Goal: Transaction & Acquisition: Purchase product/service

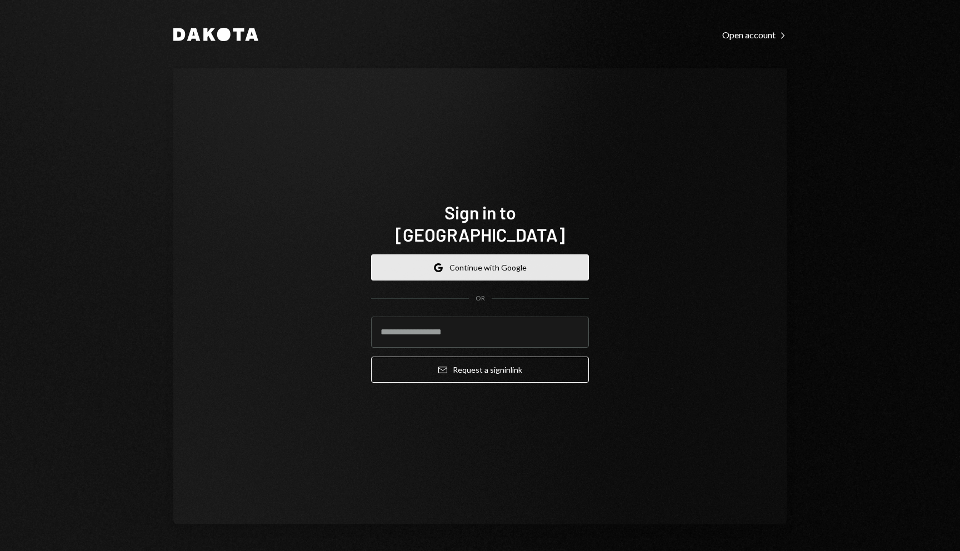
click at [498, 268] on button "Google Continue with Google" at bounding box center [480, 267] width 218 height 26
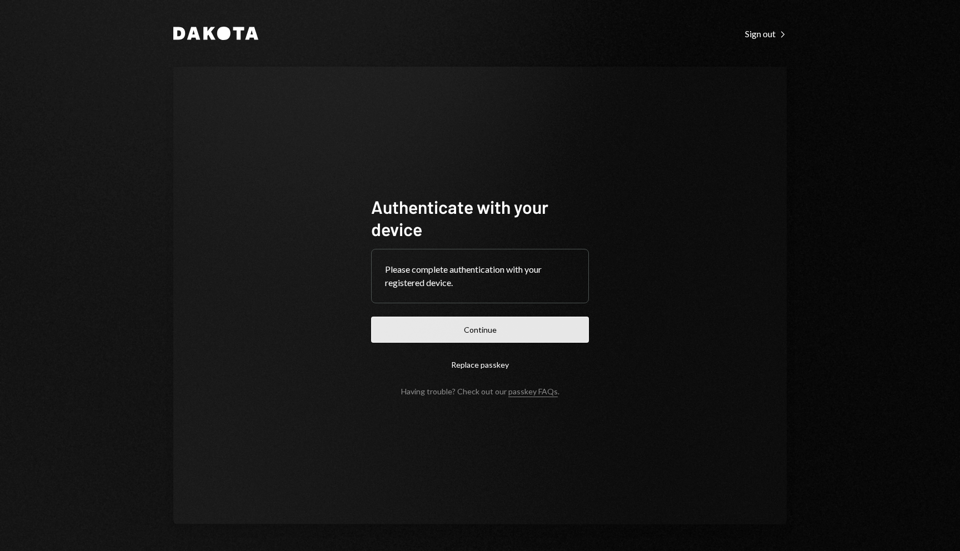
click at [552, 319] on button "Continue" at bounding box center [480, 330] width 218 height 26
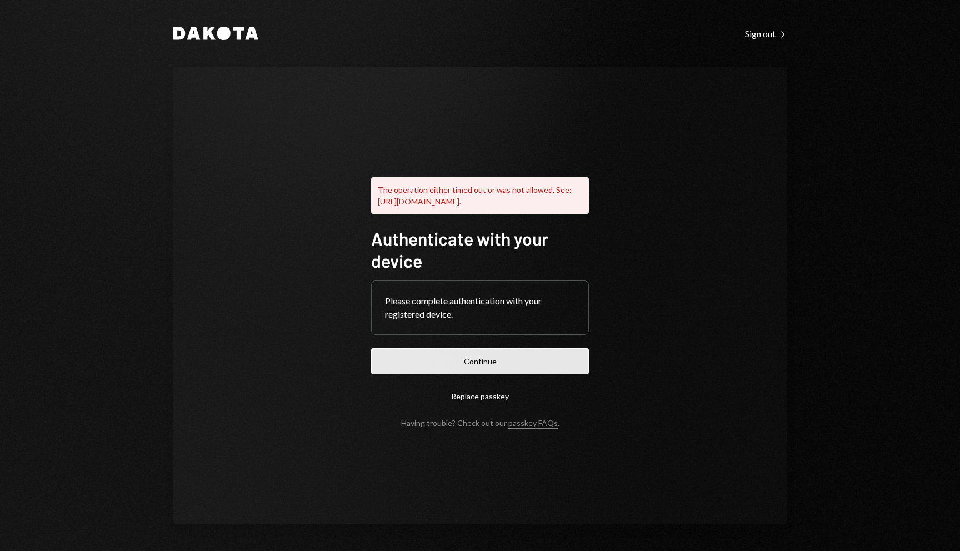
click at [498, 367] on button "Continue" at bounding box center [480, 361] width 218 height 26
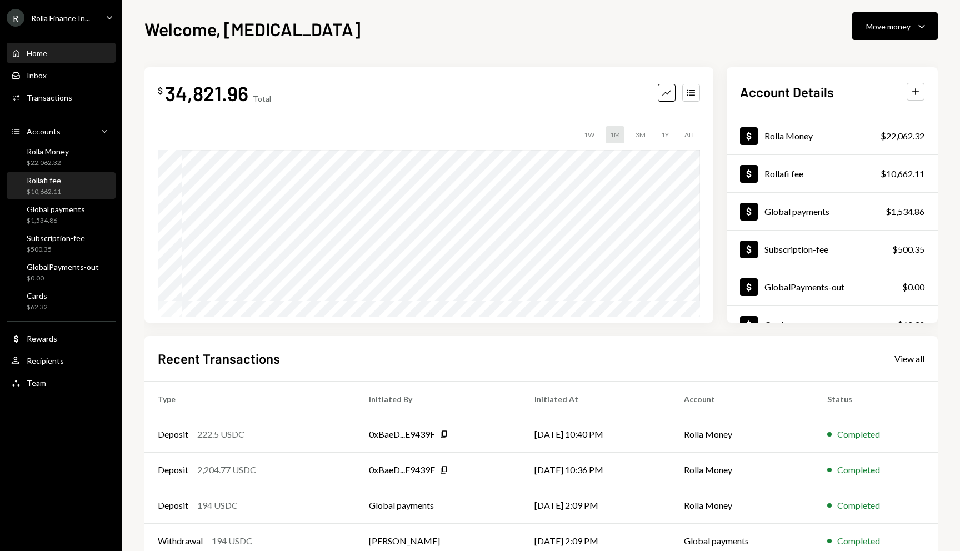
click at [56, 186] on div "Rollafi fee $10,662.11" at bounding box center [44, 186] width 34 height 21
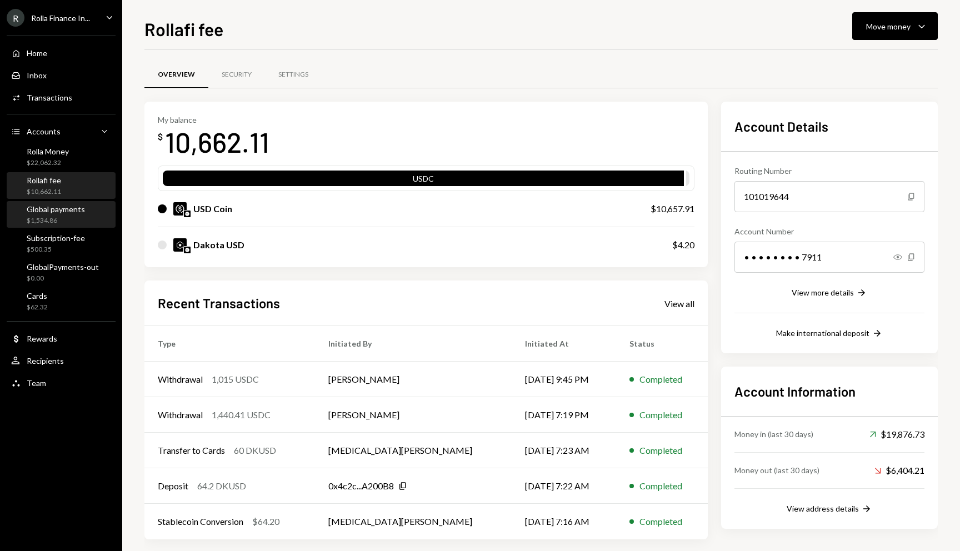
click at [58, 217] on div "$1,534.86" at bounding box center [56, 220] width 58 height 9
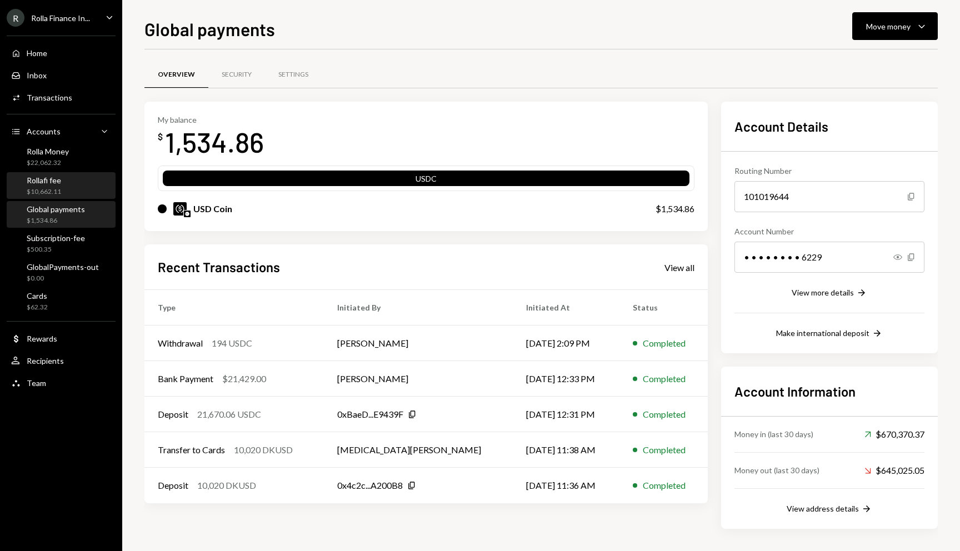
click at [67, 176] on div "Rollafi fee $10,662.11" at bounding box center [61, 186] width 100 height 21
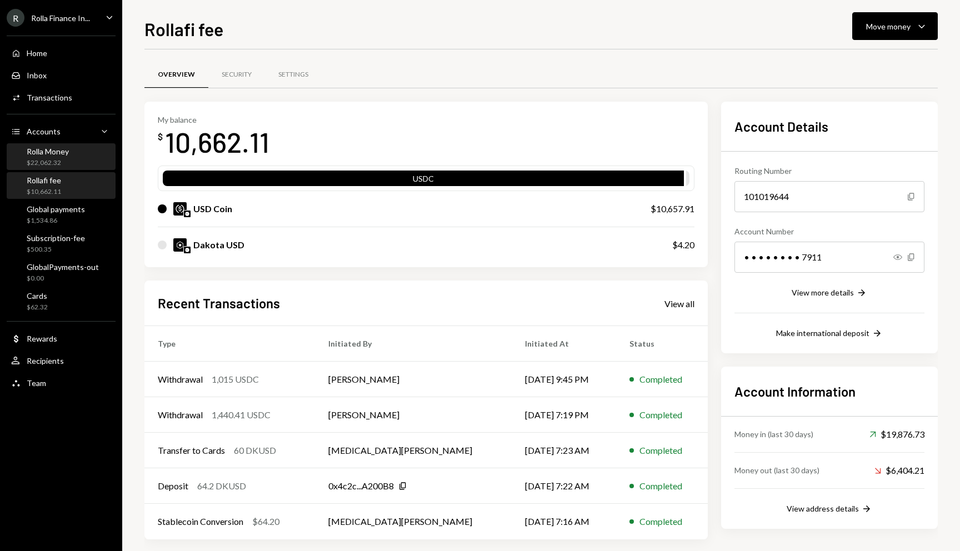
click at [64, 155] on div "Rolla Money" at bounding box center [48, 151] width 42 height 9
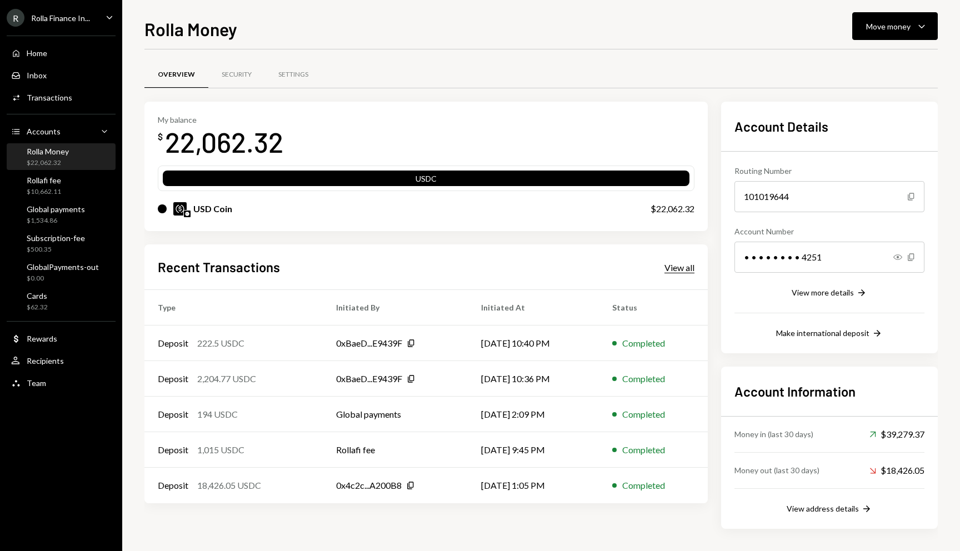
click at [679, 265] on div "View all" at bounding box center [679, 267] width 30 height 11
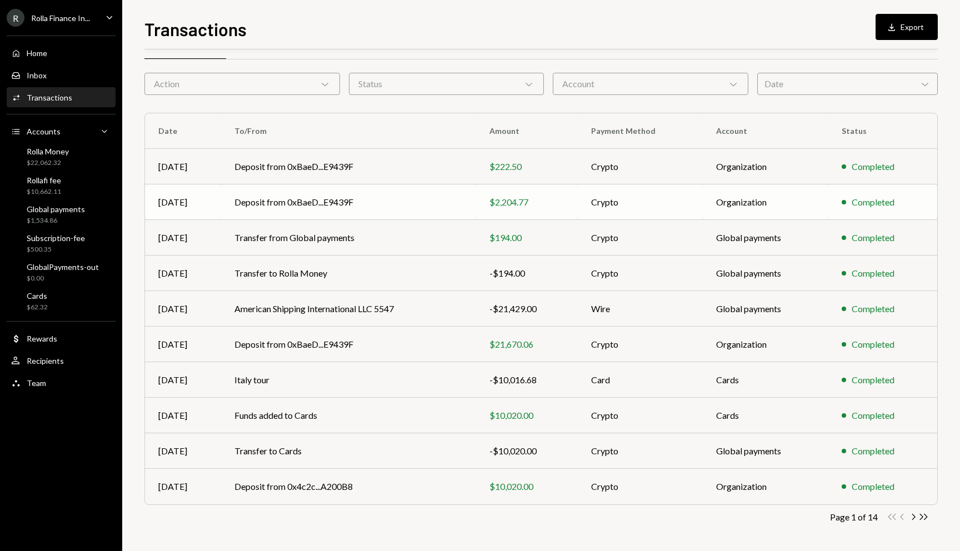
scroll to position [4, 0]
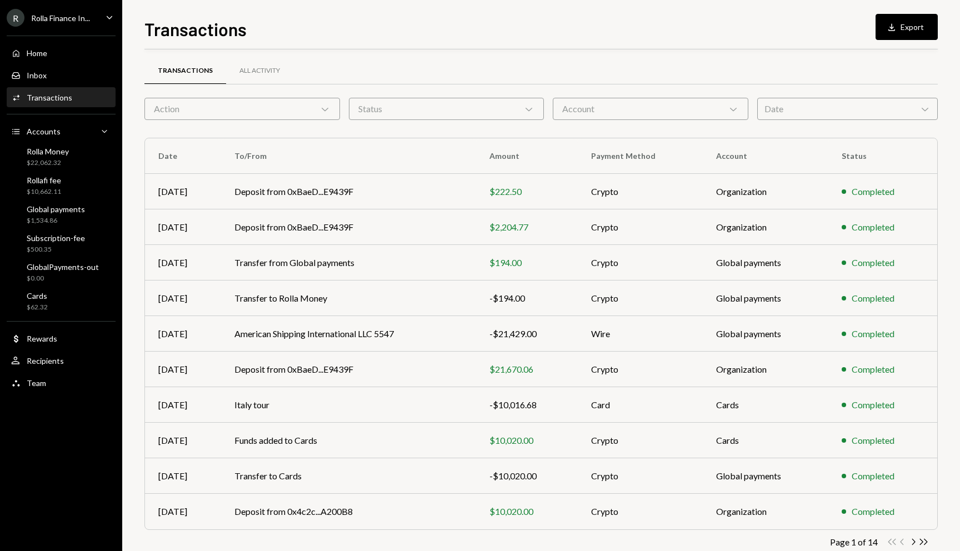
click at [573, 108] on div "Account Chevron Down" at bounding box center [651, 109] width 196 height 22
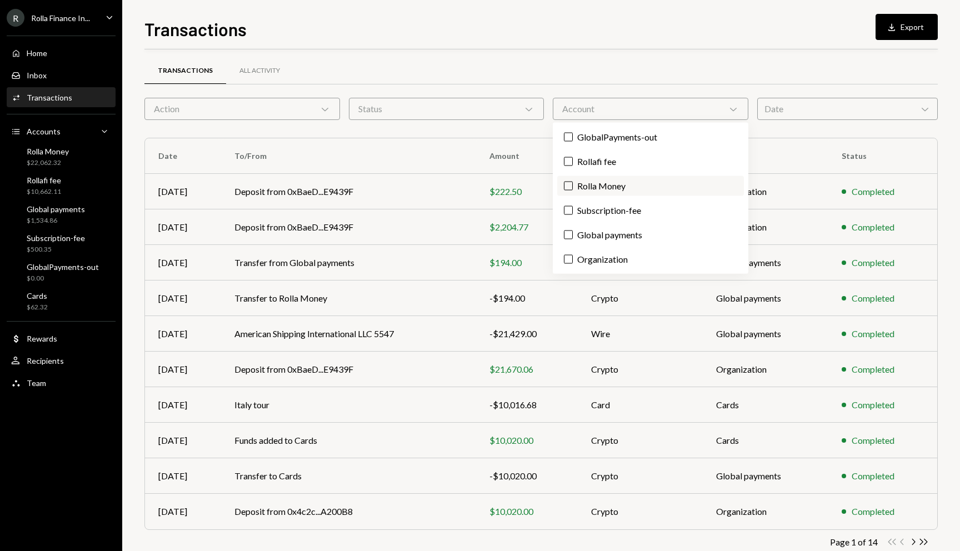
click at [592, 184] on label "Rolla Money" at bounding box center [650, 186] width 187 height 20
click at [573, 184] on button "Rolla Money" at bounding box center [568, 186] width 9 height 9
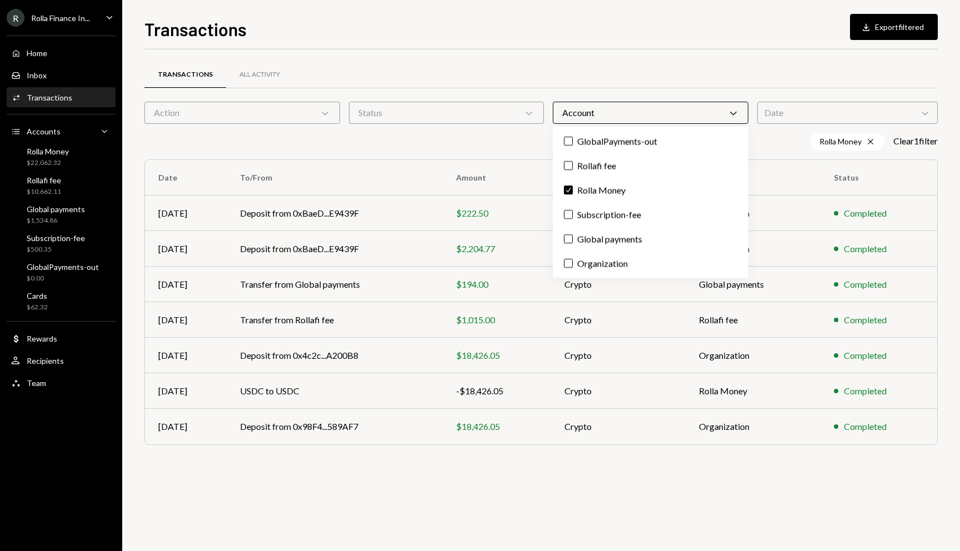
click at [448, 152] on div "Transactions All Activity Action Chevron Down Status Chevron Down Account Chevr…" at bounding box center [540, 267] width 793 height 400
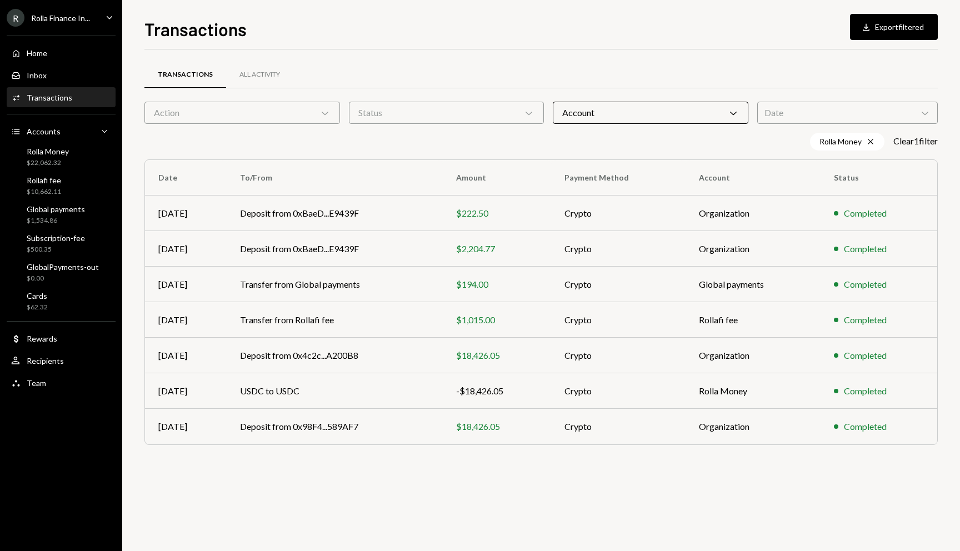
click at [65, 21] on div "Rolla Finance In..." at bounding box center [60, 17] width 59 height 9
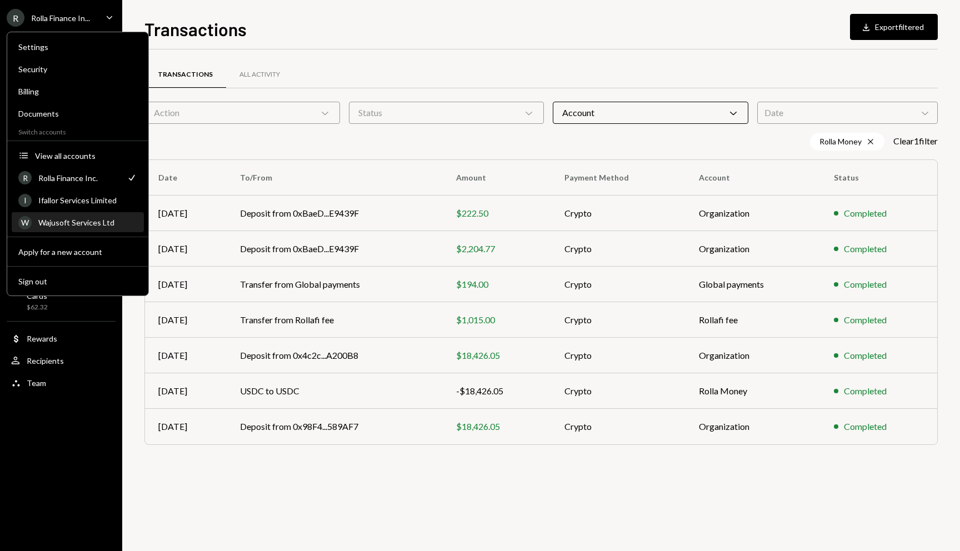
click at [68, 222] on div "Wajusoft Services Ltd" at bounding box center [87, 222] width 99 height 9
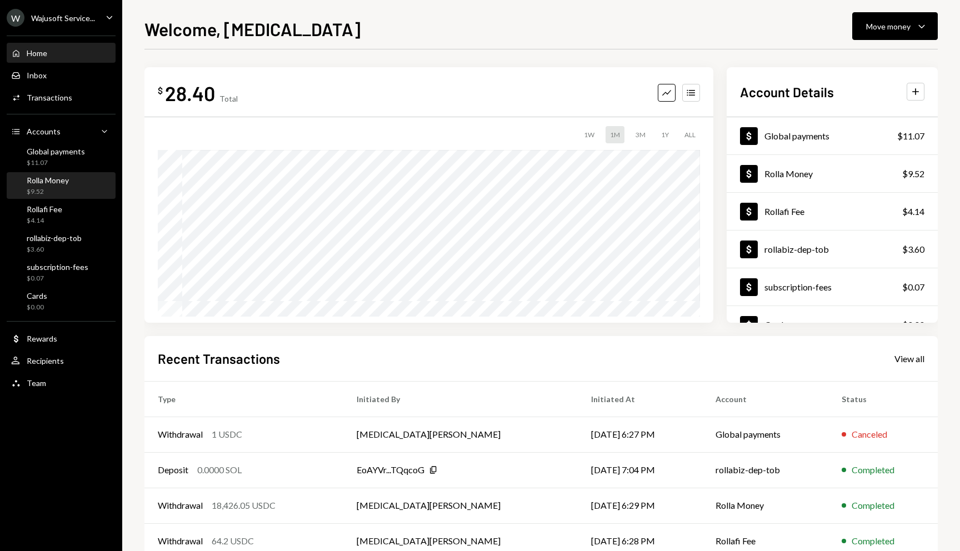
click at [69, 173] on div "Rolla Money $9.52" at bounding box center [61, 186] width 100 height 26
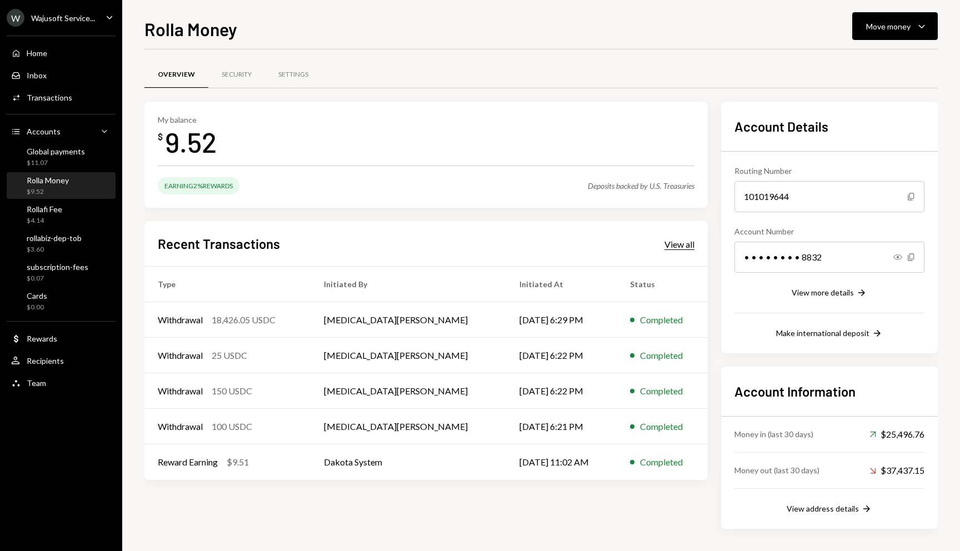
click at [678, 244] on div "View all" at bounding box center [679, 244] width 30 height 11
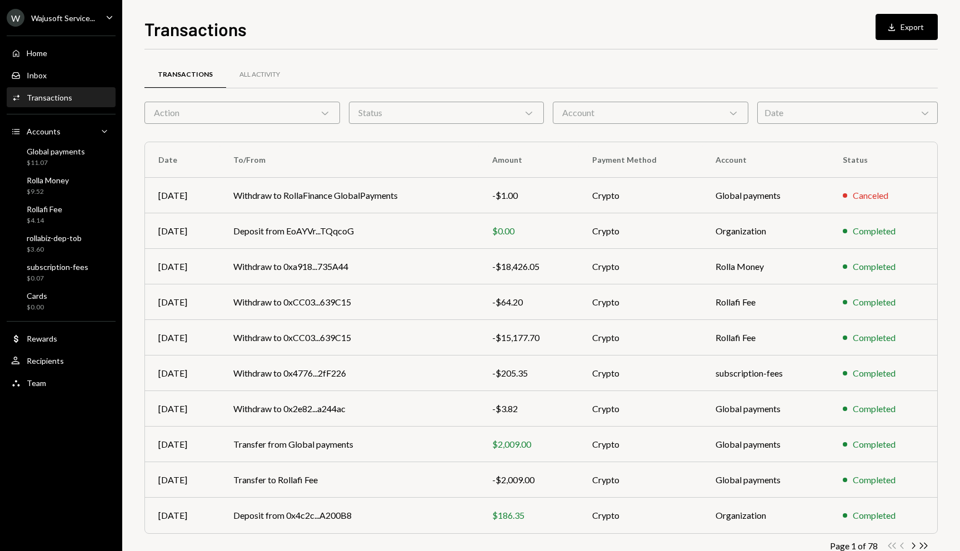
click at [599, 112] on div "Account Chevron Down" at bounding box center [651, 113] width 196 height 22
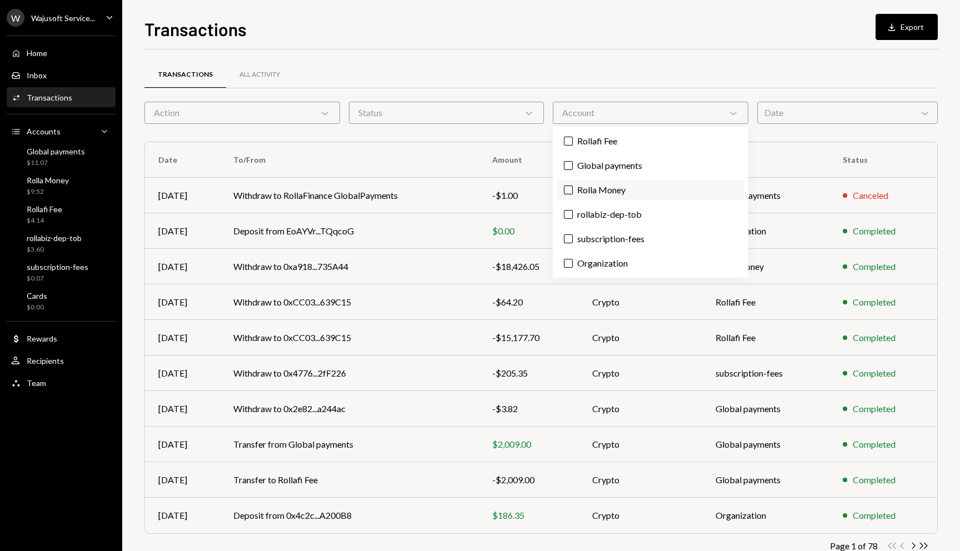
click at [604, 192] on label "Rolla Money" at bounding box center [650, 190] width 187 height 20
click at [573, 192] on button "Rolla Money" at bounding box center [568, 190] width 9 height 9
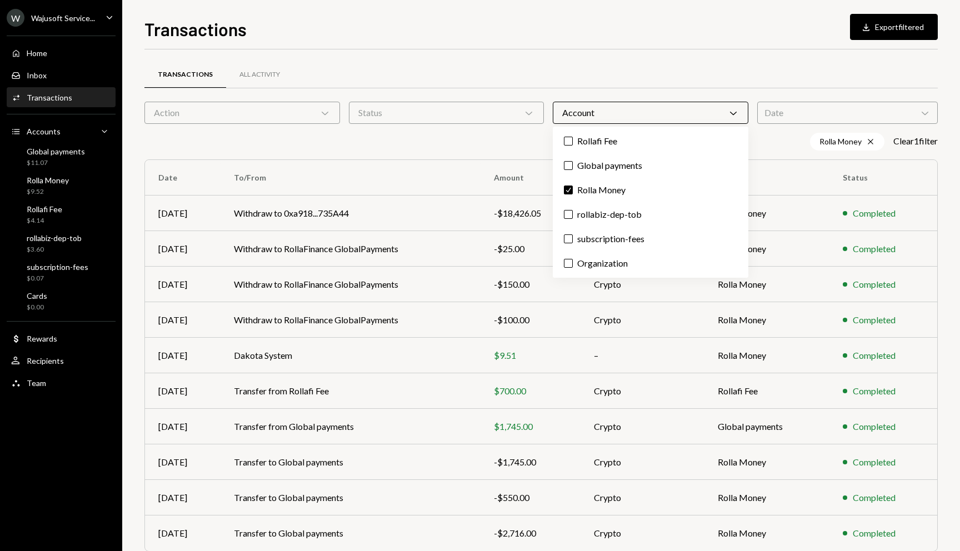
click at [544, 47] on div "Transactions Download Export filtered Transactions All Activity Action Chevron …" at bounding box center [540, 284] width 793 height 536
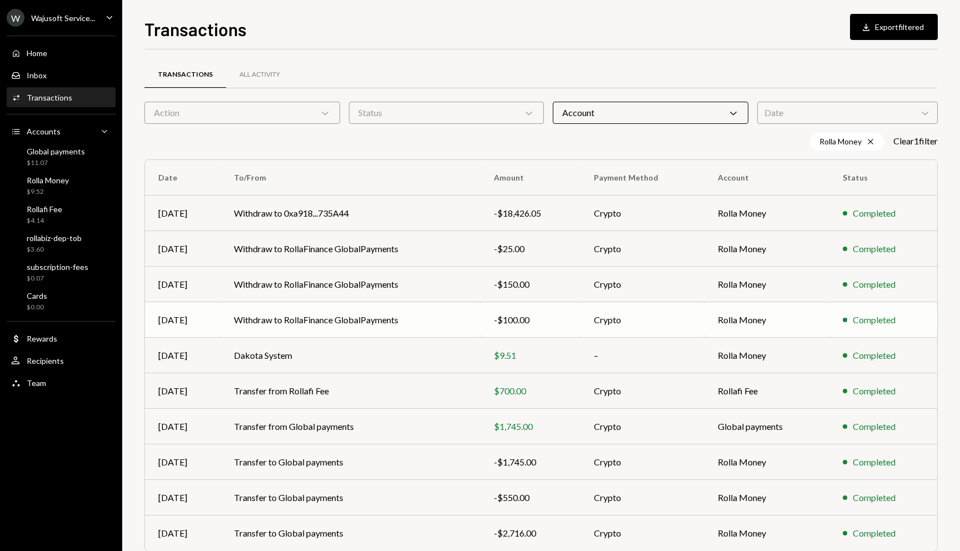
click at [473, 317] on td "Withdraw to RollaFinance GlobalPayments" at bounding box center [351, 320] width 260 height 36
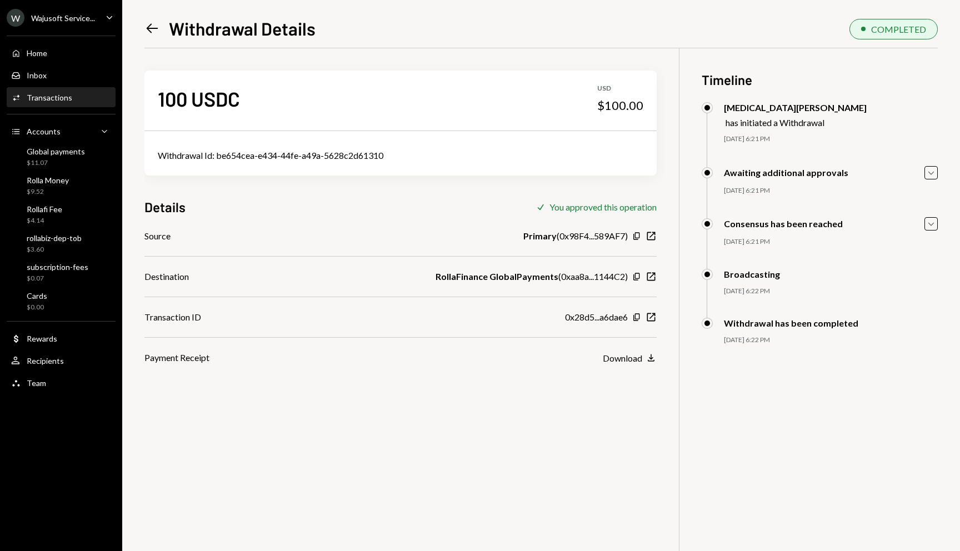
click at [146, 21] on icon "Left Arrow" at bounding box center [152, 29] width 16 height 16
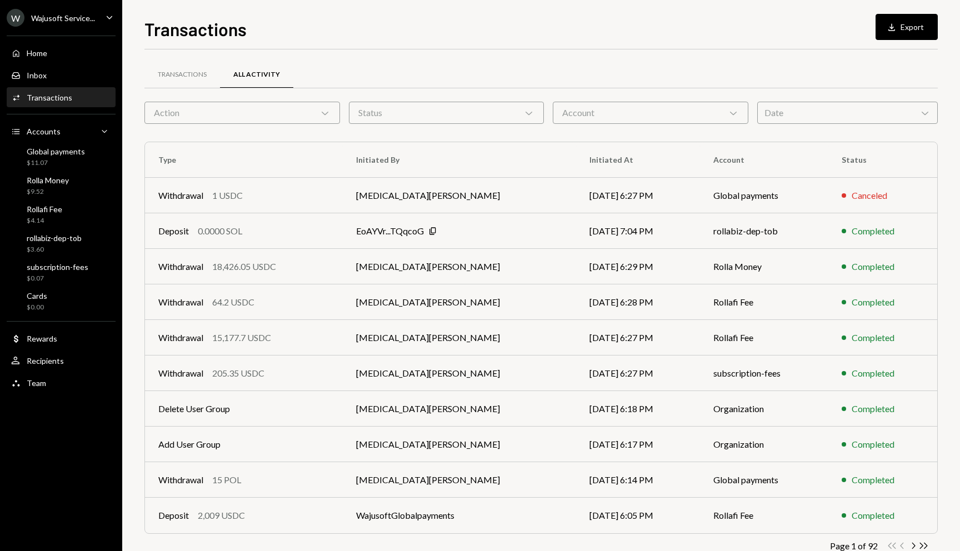
click at [598, 110] on div "Account Chevron Down" at bounding box center [651, 113] width 196 height 22
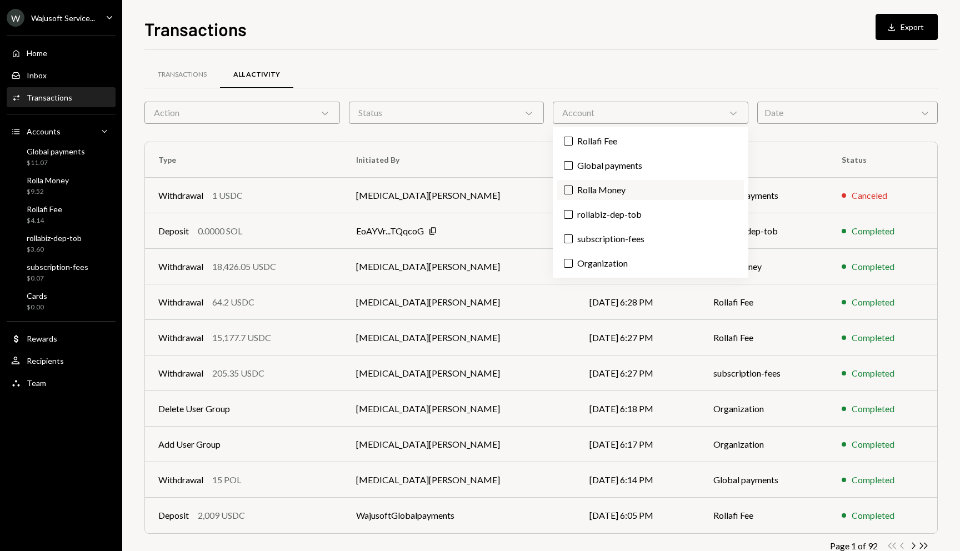
click at [608, 189] on label "Rolla Money" at bounding box center [650, 190] width 187 height 20
click at [573, 189] on button "Rolla Money" at bounding box center [568, 190] width 9 height 9
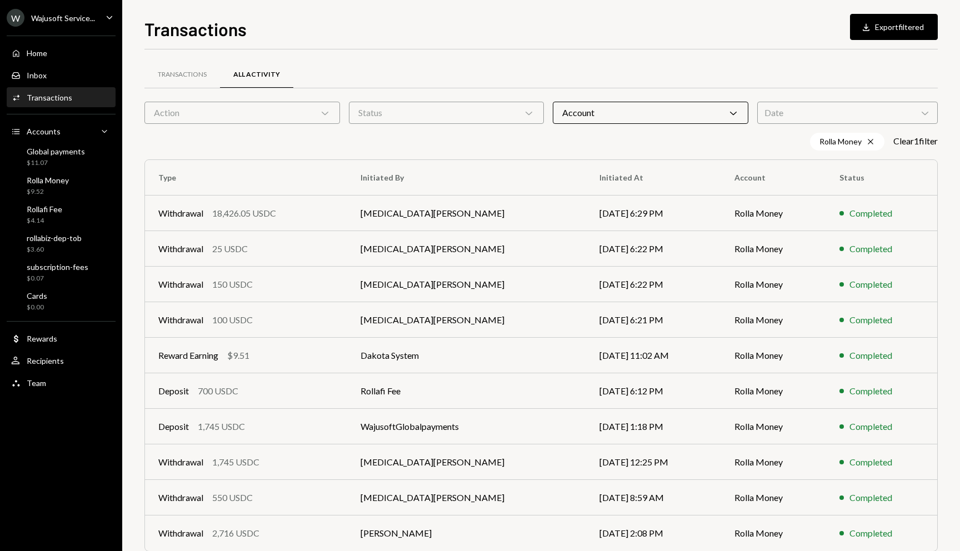
click at [493, 71] on div "Transactions All Activity" at bounding box center [540, 75] width 793 height 28
click at [83, 11] on div "W Wajusoft Service..." at bounding box center [51, 18] width 88 height 18
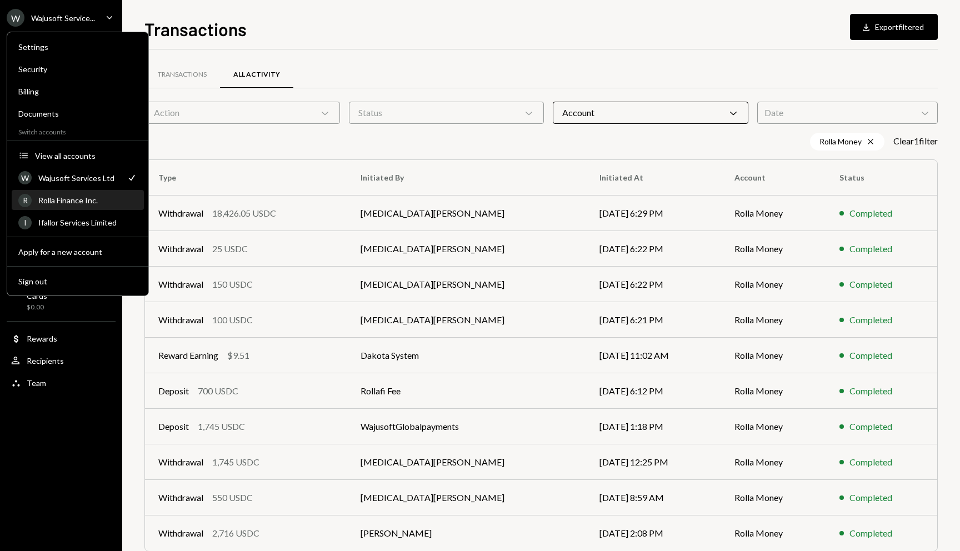
click at [64, 204] on div "Rolla Finance Inc." at bounding box center [87, 200] width 99 height 9
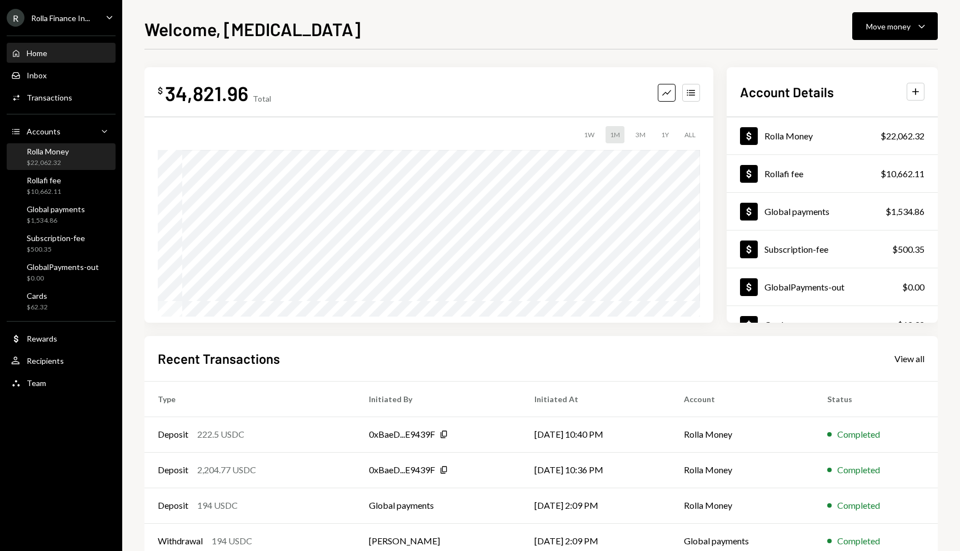
click at [58, 160] on div "$22,062.32" at bounding box center [48, 162] width 42 height 9
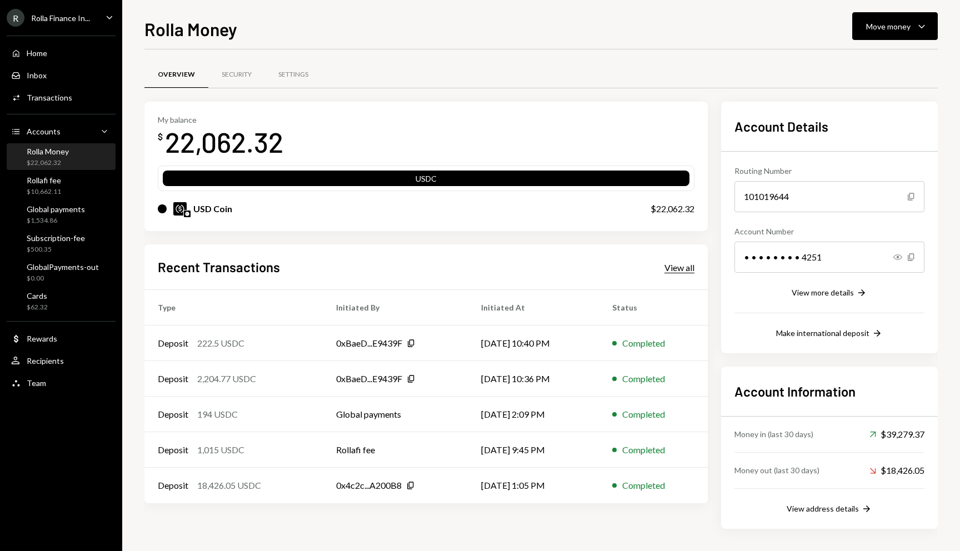
click at [673, 267] on div "View all" at bounding box center [679, 267] width 30 height 11
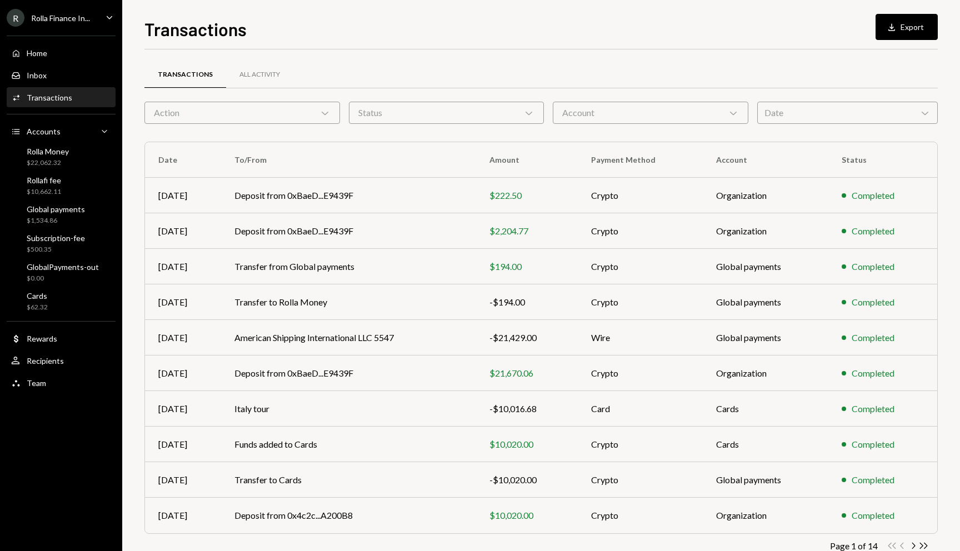
click at [661, 128] on div "Transactions All Activity Action Chevron Down Status Chevron Down Account Chevr…" at bounding box center [540, 323] width 793 height 513
click at [656, 120] on div "Account Chevron Down" at bounding box center [651, 113] width 196 height 22
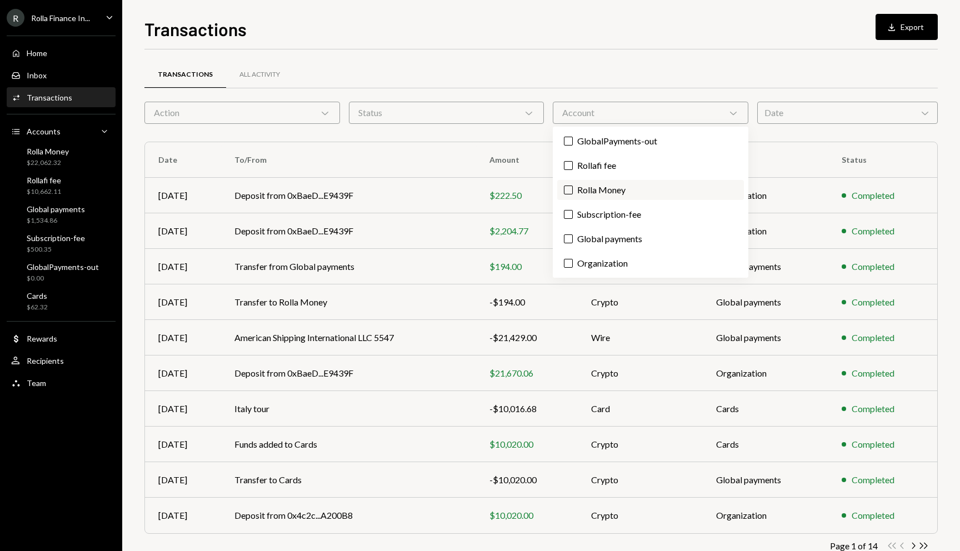
click at [615, 191] on label "Rolla Money" at bounding box center [650, 190] width 187 height 20
click at [573, 191] on button "Rolla Money" at bounding box center [568, 190] width 9 height 9
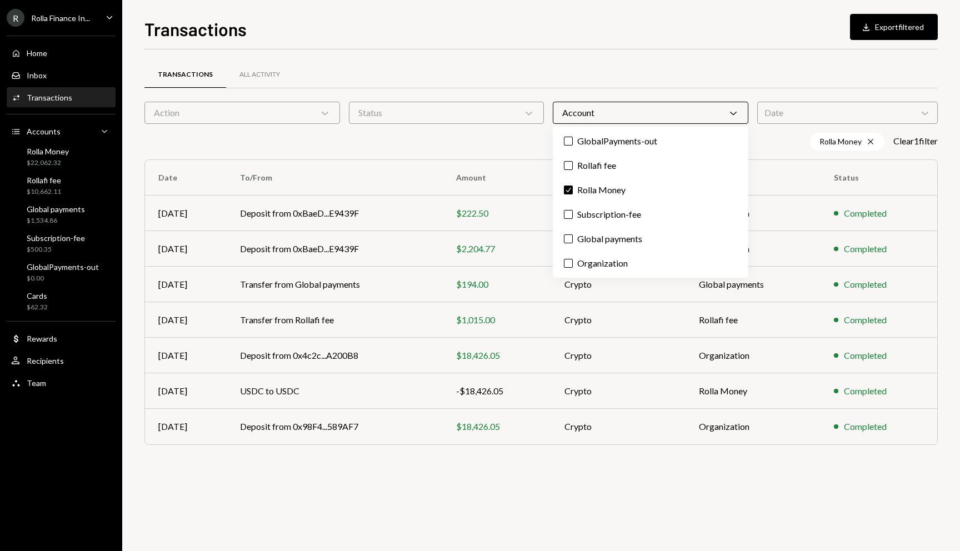
click at [572, 44] on div "Transactions Download Export filtered Transactions All Activity Action Chevron …" at bounding box center [540, 284] width 793 height 536
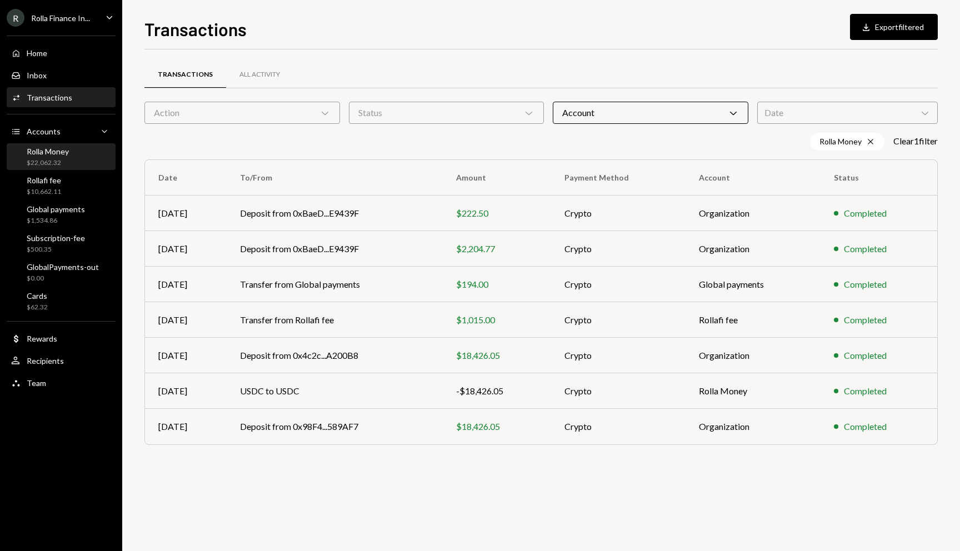
click at [98, 160] on div "Rolla Money $22,062.32" at bounding box center [61, 157] width 100 height 21
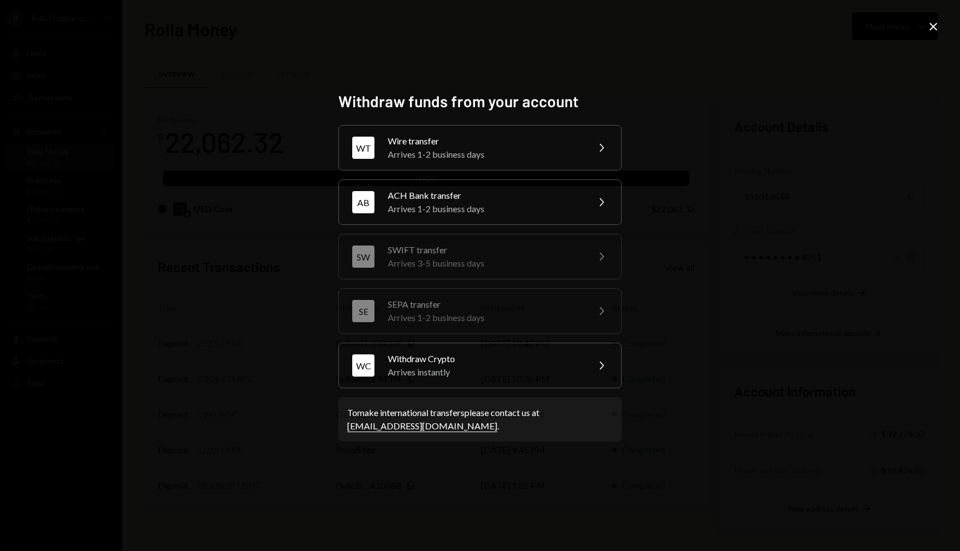
click at [934, 27] on icon at bounding box center [934, 27] width 8 height 8
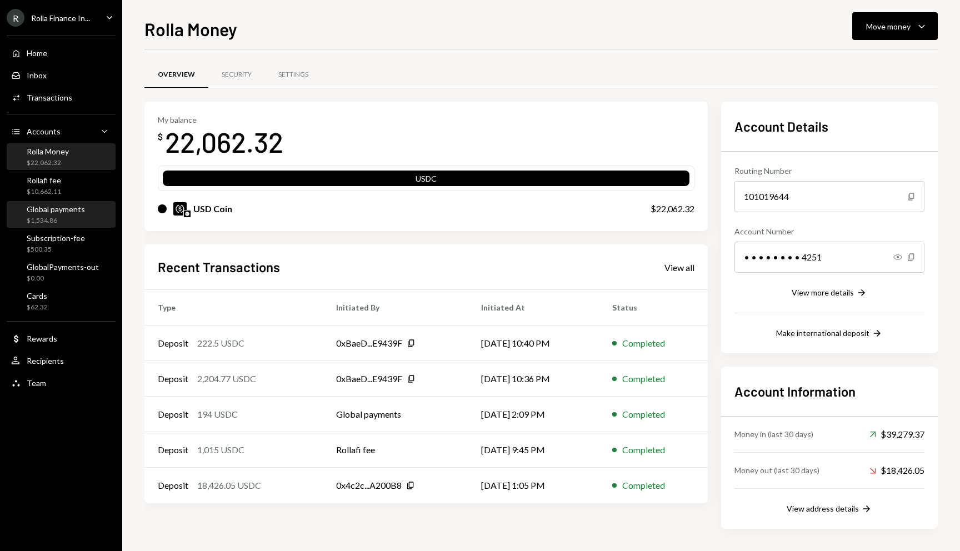
click at [57, 221] on div "$1,534.86" at bounding box center [56, 220] width 58 height 9
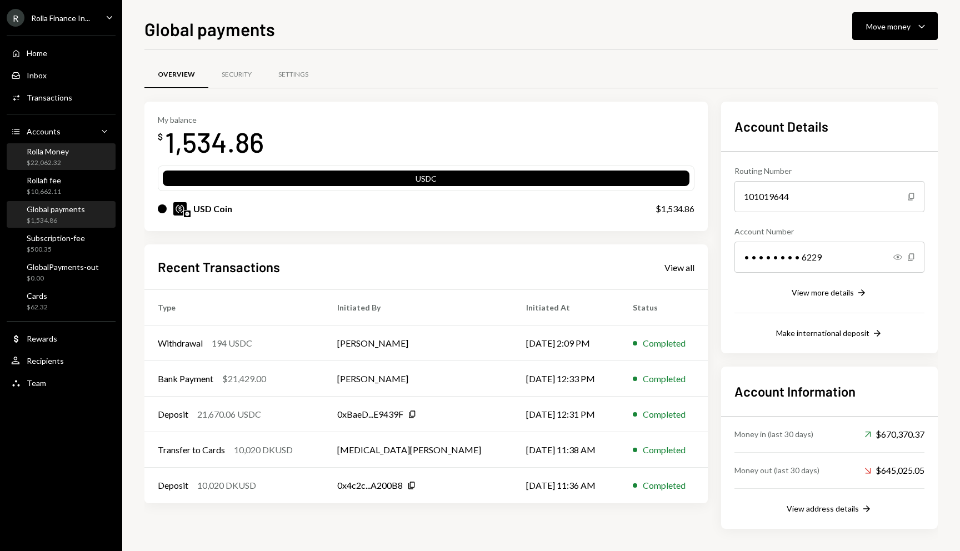
click at [66, 162] on div "$22,062.32" at bounding box center [48, 162] width 42 height 9
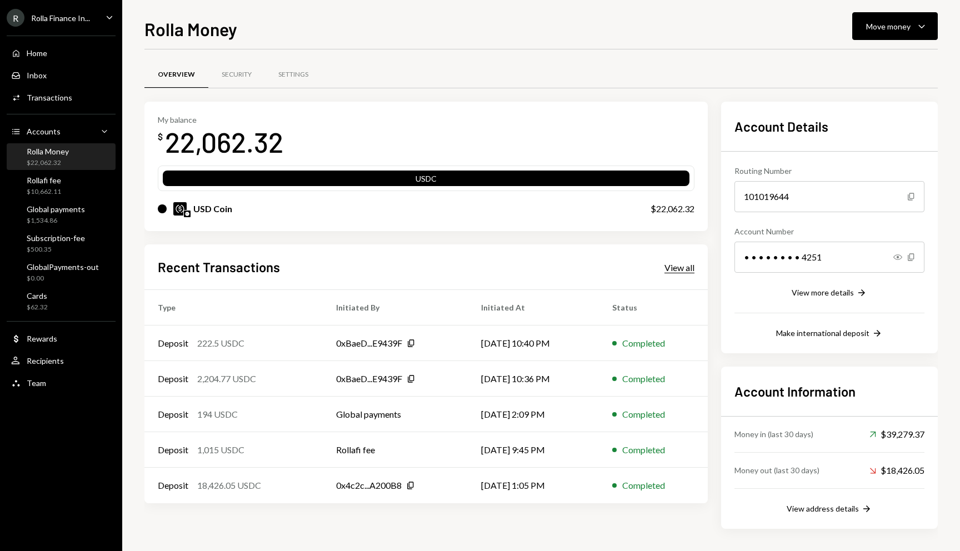
click at [685, 272] on div "View all" at bounding box center [679, 267] width 30 height 11
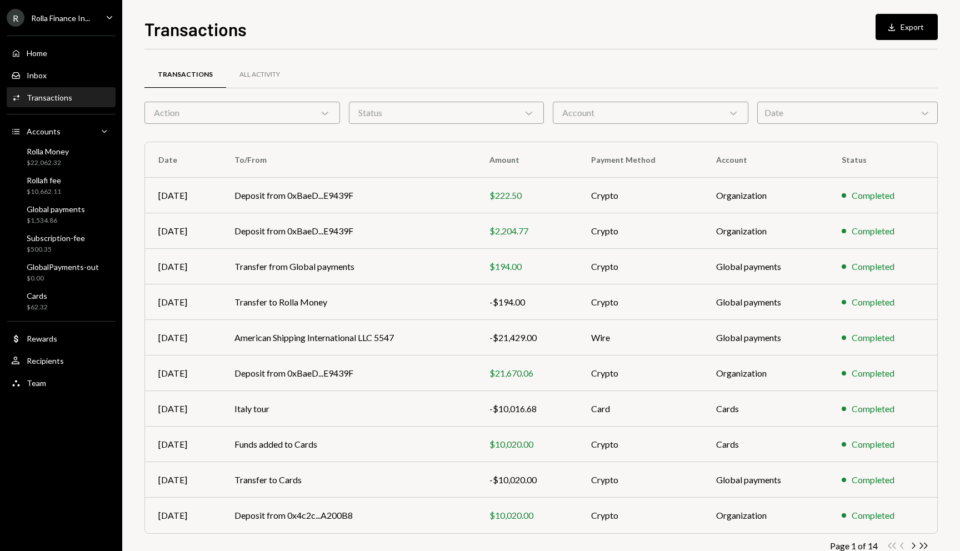
click at [611, 118] on div "Account Chevron Down" at bounding box center [651, 113] width 196 height 22
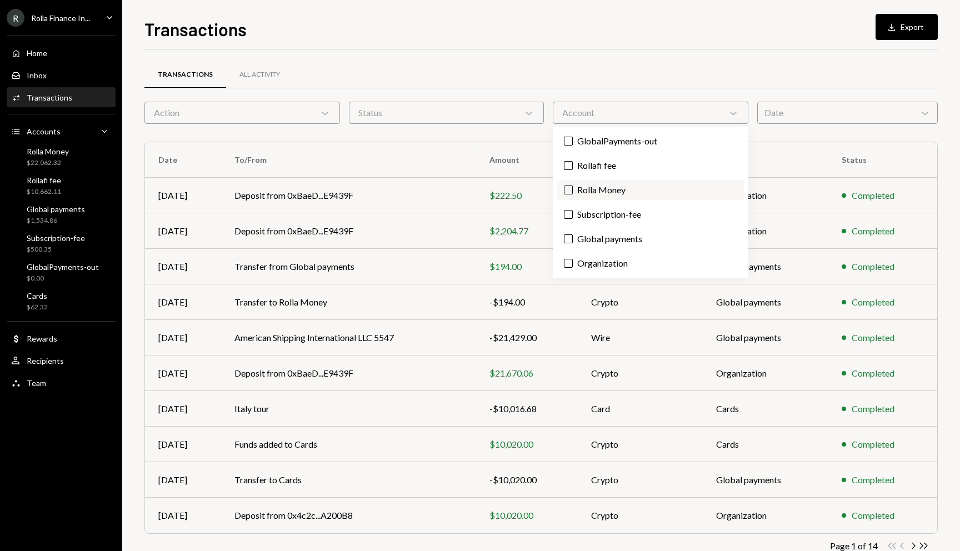
click at [608, 191] on label "Rolla Money" at bounding box center [650, 190] width 187 height 20
click at [573, 191] on button "Rolla Money" at bounding box center [568, 190] width 9 height 9
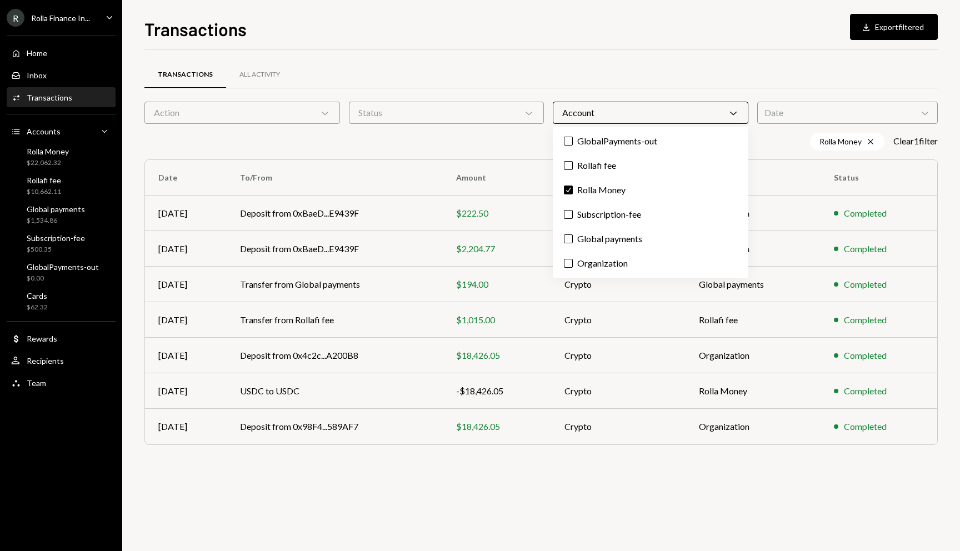
click at [435, 66] on div "Transactions All Activity" at bounding box center [540, 75] width 793 height 28
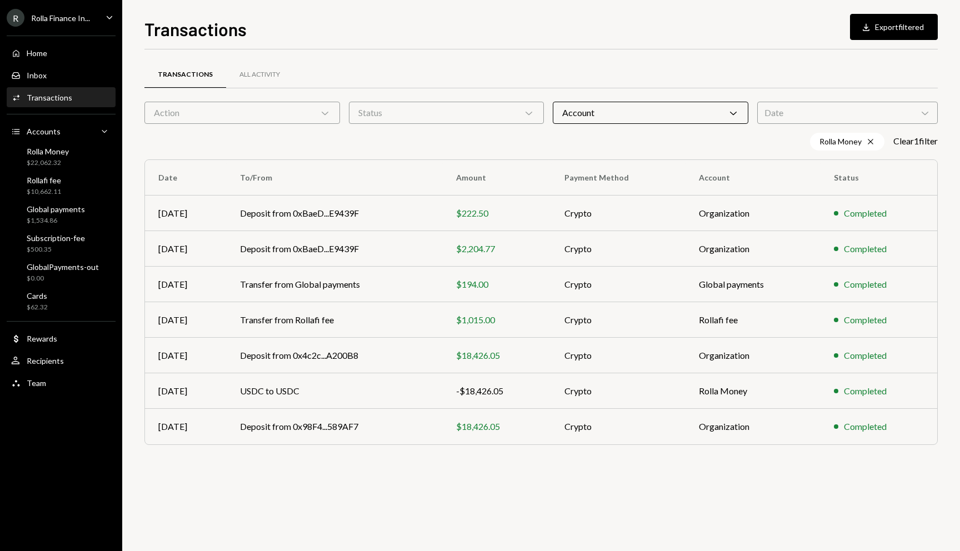
click at [53, 171] on div "Home Home Inbox Inbox Activities Transactions Accounts Accounts Caret Down Roll…" at bounding box center [61, 212] width 122 height 366
click at [94, 152] on div "Rolla Money $22,062.32" at bounding box center [61, 157] width 100 height 21
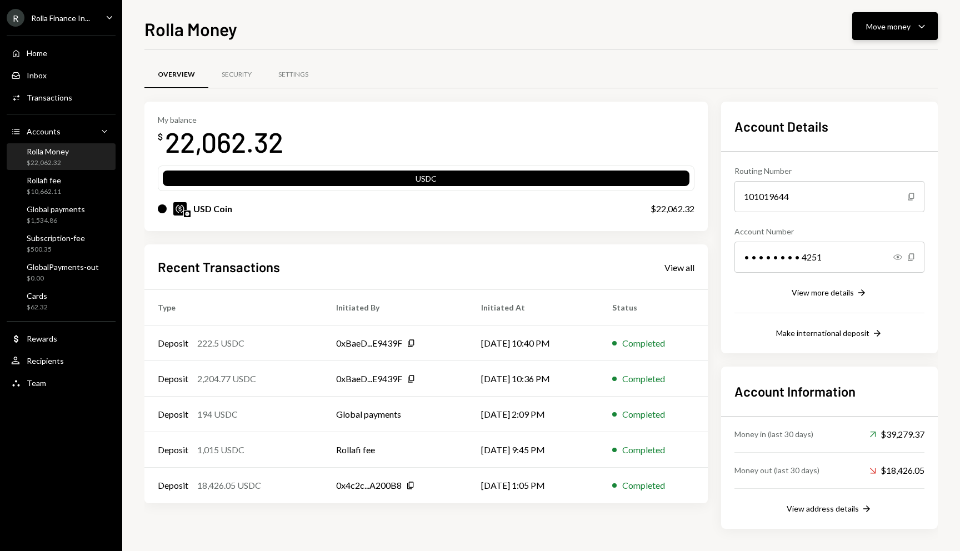
click at [881, 21] on div "Move money" at bounding box center [888, 27] width 44 height 12
click at [854, 58] on div "Send" at bounding box center [886, 60] width 81 height 12
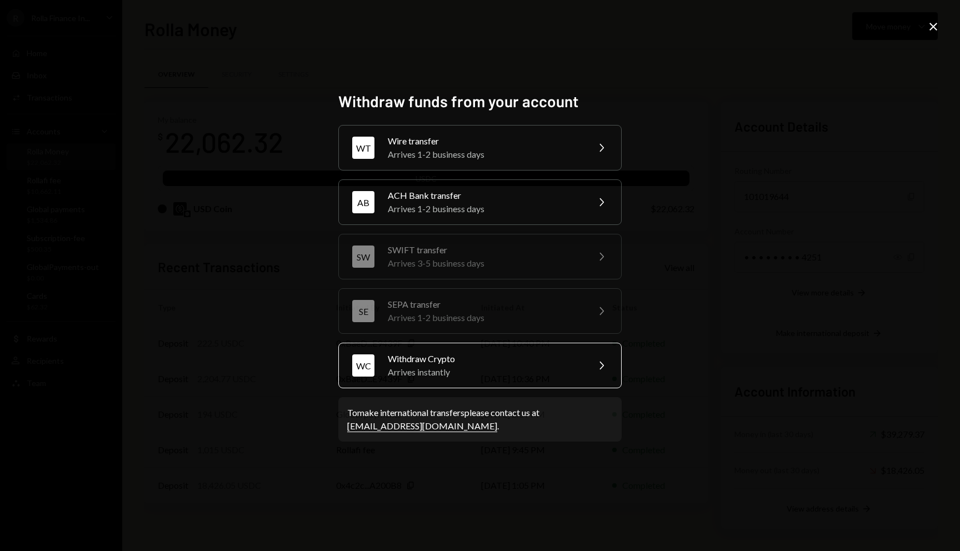
click at [477, 357] on div "Withdraw Crypto" at bounding box center [484, 358] width 193 height 13
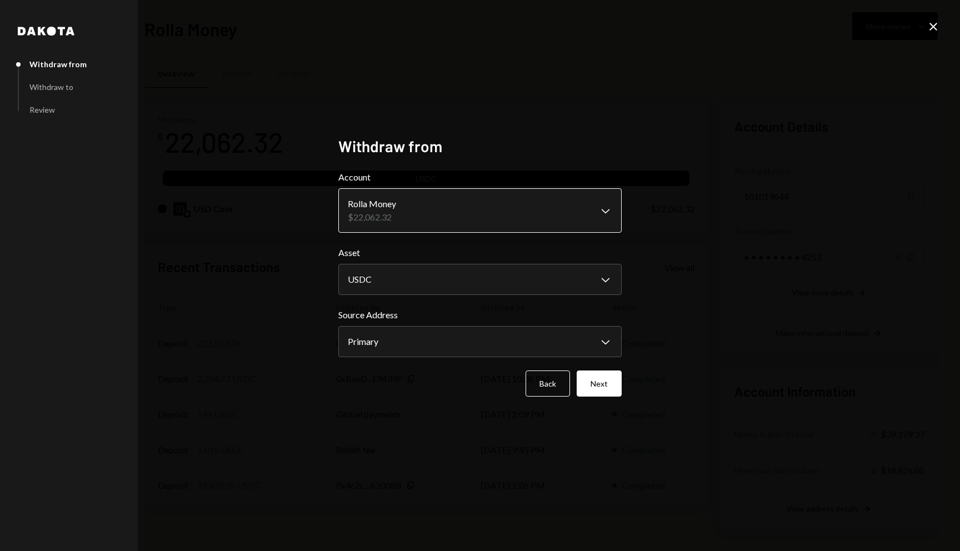
click at [423, 212] on body "R Rolla Finance In... Caret Down Home Home Inbox Inbox Activities Transactions …" at bounding box center [480, 275] width 960 height 551
click at [407, 341] on body "R Rolla Finance In... Caret Down Home Home Inbox Inbox Activities Transactions …" at bounding box center [480, 275] width 960 height 551
click at [583, 388] on button "Next" at bounding box center [599, 384] width 45 height 26
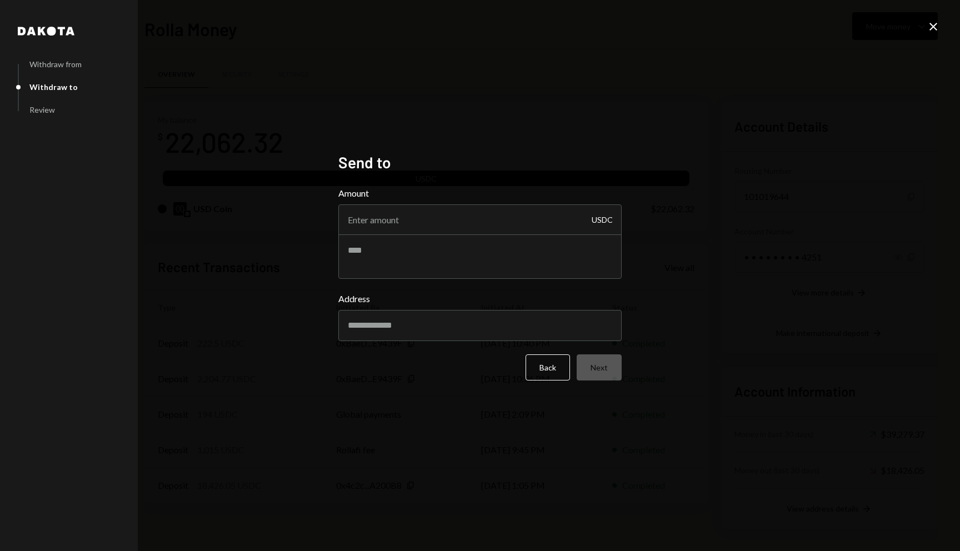
click at [424, 188] on label "Amount" at bounding box center [479, 193] width 283 height 13
click at [424, 204] on input "Amount" at bounding box center [479, 219] width 283 height 31
click at [423, 216] on input "Amount" at bounding box center [479, 219] width 283 height 31
click at [921, 26] on div "Dakota Withdraw from Withdraw to Review Send to Amount USDC Address Back Next C…" at bounding box center [480, 275] width 960 height 551
click at [934, 25] on icon at bounding box center [934, 27] width 8 height 8
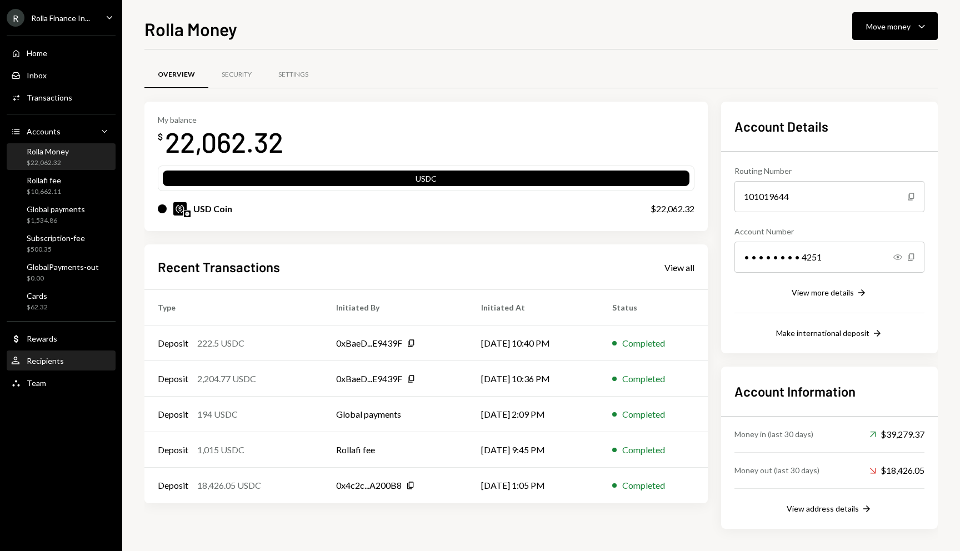
click at [64, 366] on div "User Recipients" at bounding box center [61, 361] width 100 height 19
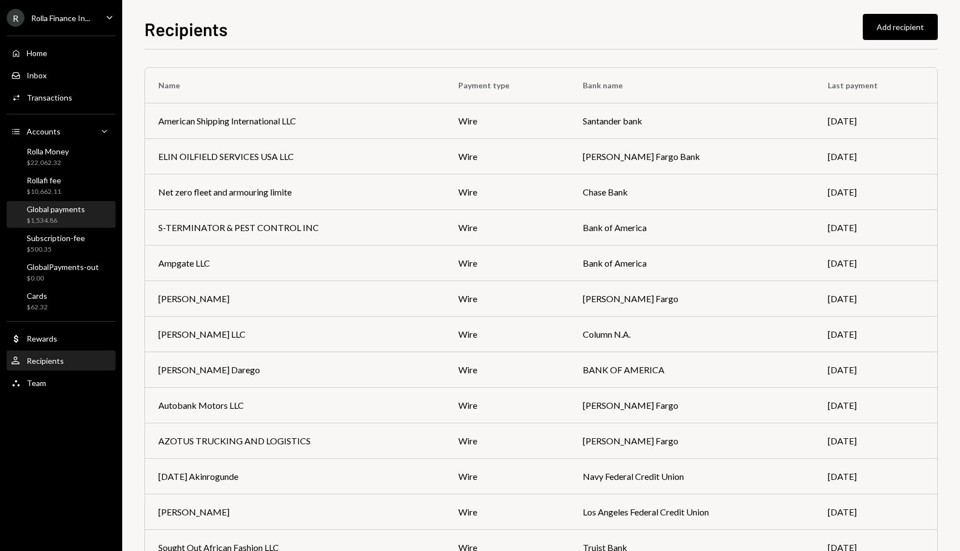
click at [58, 207] on div "Global payments" at bounding box center [56, 208] width 58 height 9
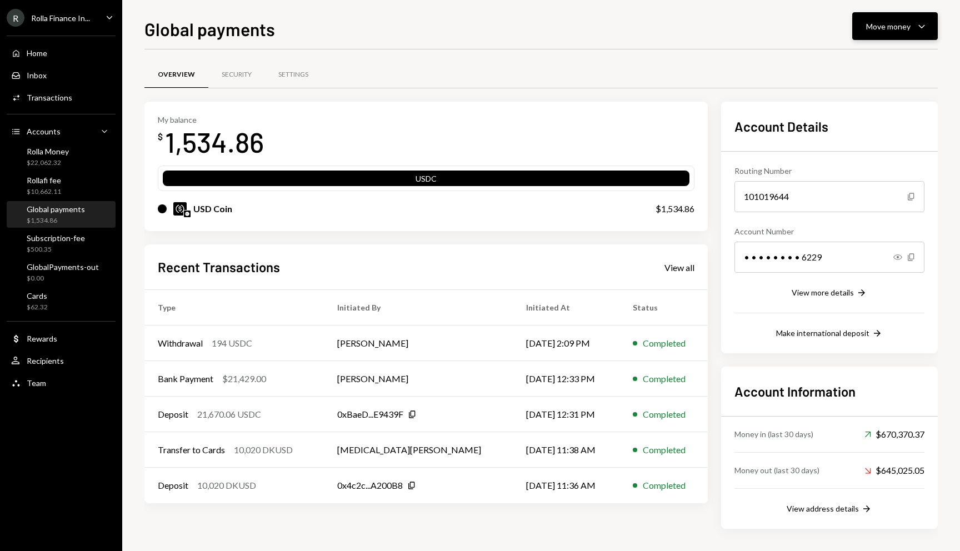
click at [910, 29] on div "Move money Caret Down" at bounding box center [895, 25] width 58 height 13
click at [838, 327] on div "Make international deposit Right Arrow" at bounding box center [830, 333] width 190 height 13
click at [830, 332] on div "Make international deposit" at bounding box center [822, 332] width 93 height 9
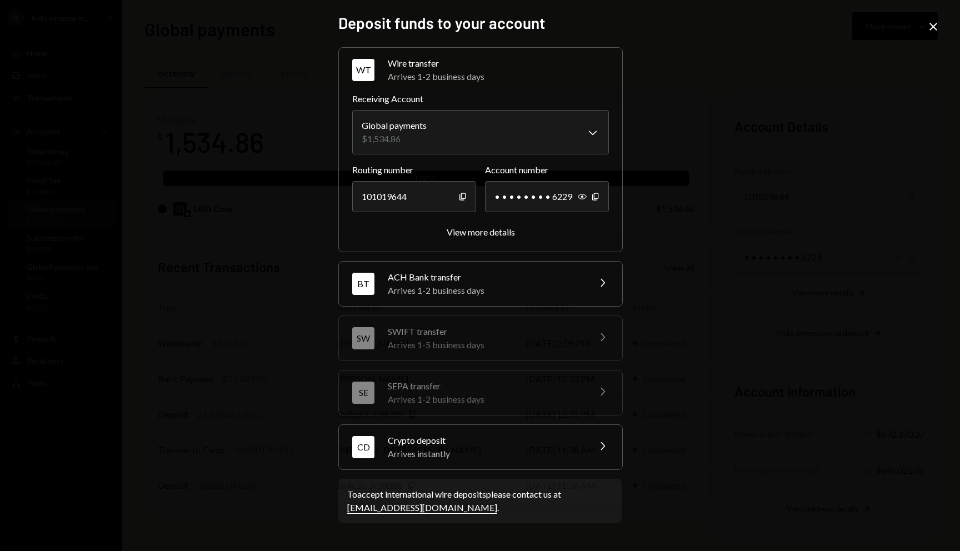
click at [934, 27] on icon "Close" at bounding box center [933, 26] width 13 height 13
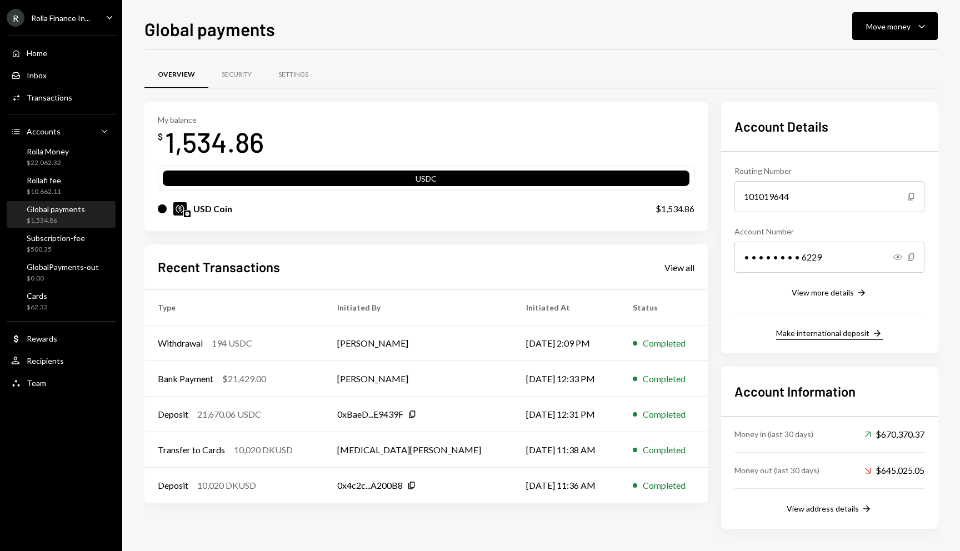
click at [835, 334] on div "Make international deposit" at bounding box center [822, 332] width 93 height 9
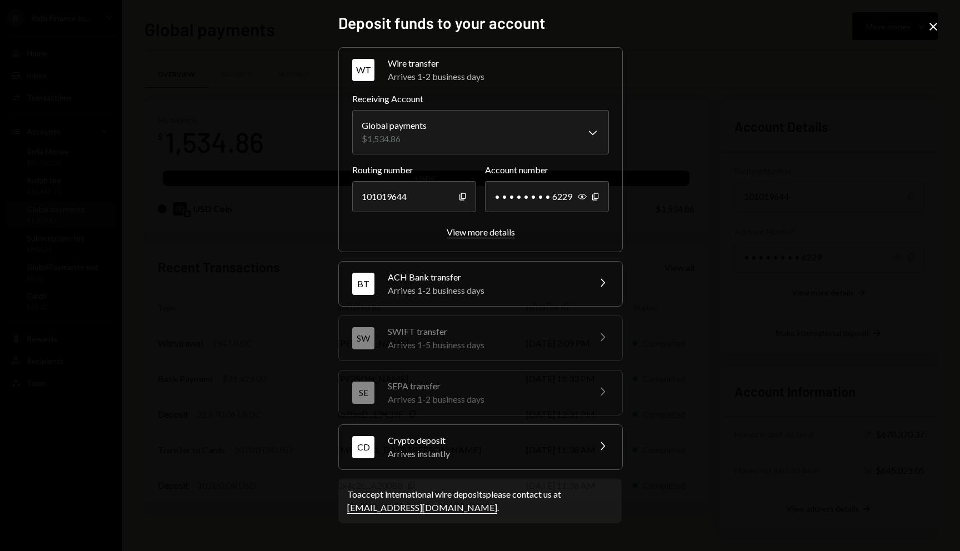
click at [478, 227] on div "View more details" at bounding box center [481, 232] width 68 height 11
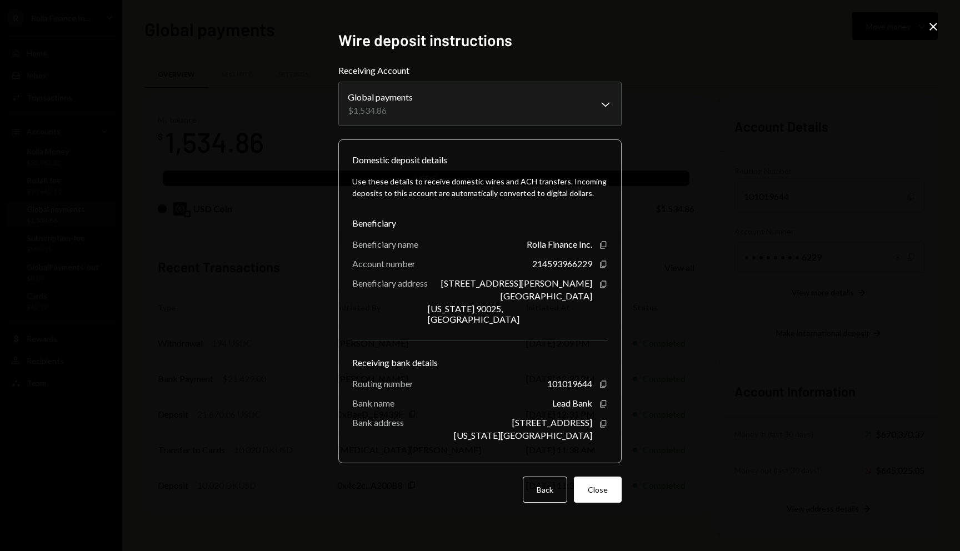
click at [932, 22] on icon "Close" at bounding box center [933, 26] width 13 height 13
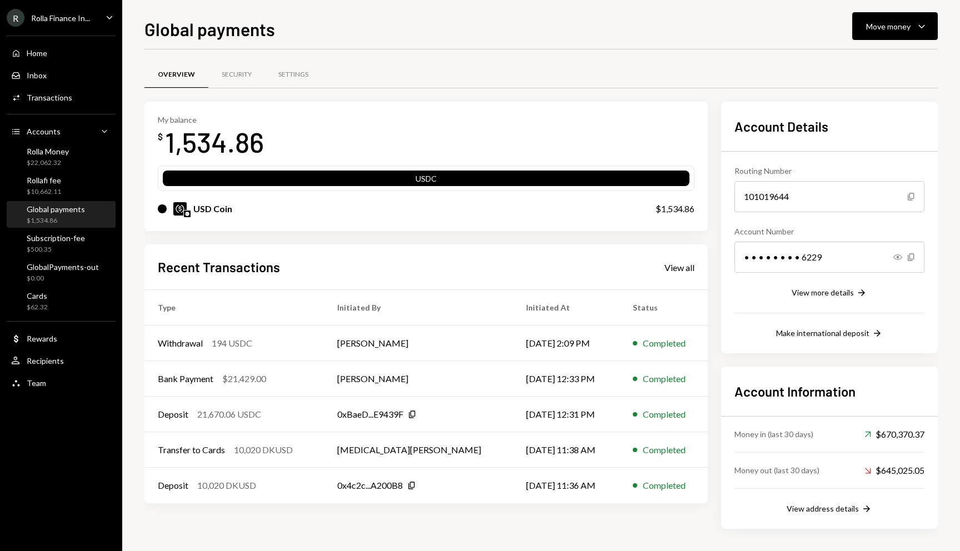
click at [947, 26] on div "Global payments Move money Caret Down Overview Security Settings My balance $ 1…" at bounding box center [541, 275] width 838 height 551
click at [919, 27] on icon "Caret Down" at bounding box center [921, 25] width 13 height 13
click at [862, 104] on div "Deposit" at bounding box center [886, 110] width 81 height 12
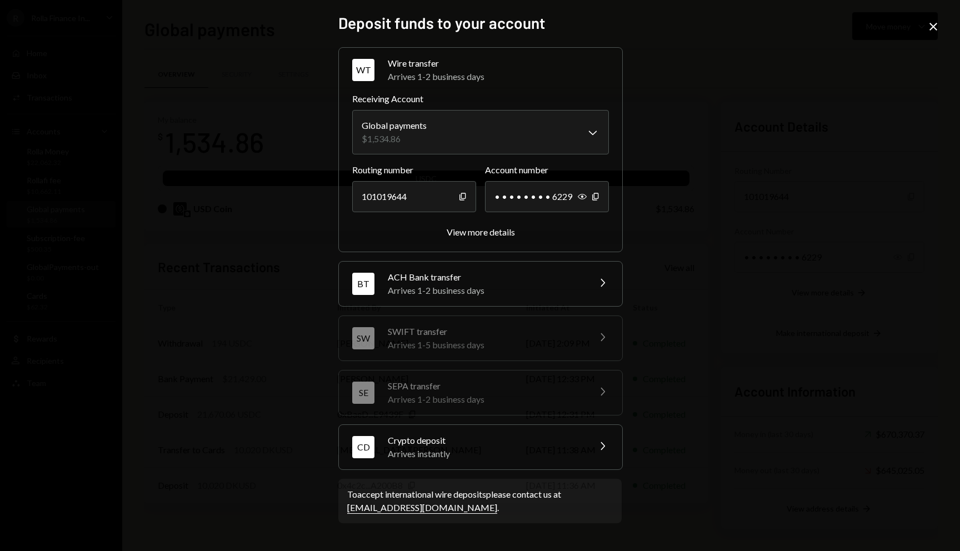
click at [940, 30] on div "**********" at bounding box center [480, 275] width 960 height 551
click at [932, 27] on icon at bounding box center [934, 27] width 8 height 8
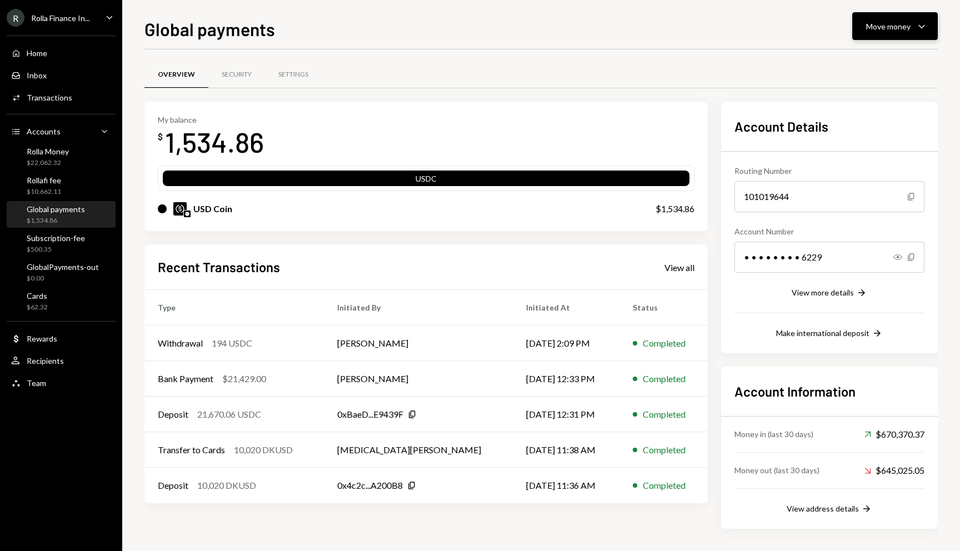
click at [893, 21] on div "Move money" at bounding box center [888, 27] width 44 height 12
click at [845, 103] on div "Deposit Deposit" at bounding box center [877, 109] width 111 height 25
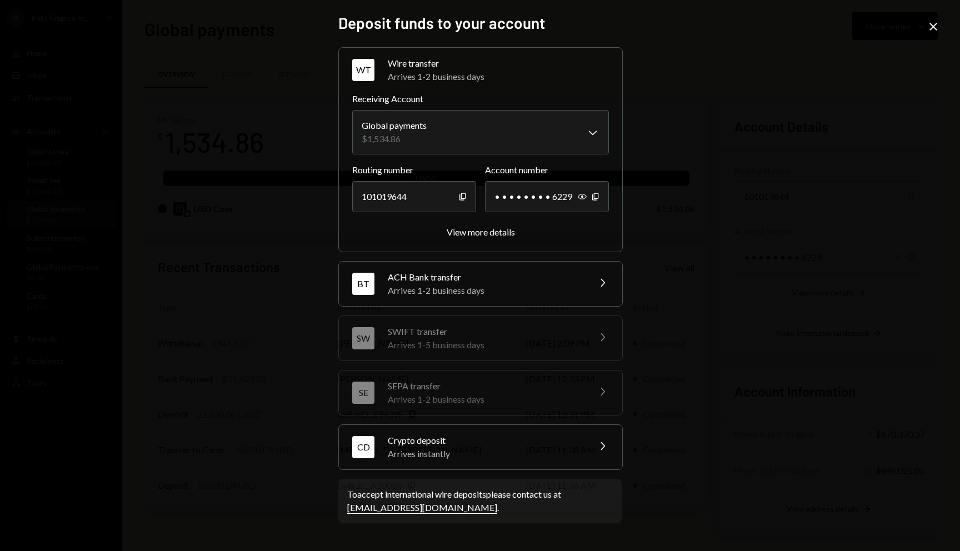
click at [447, 450] on div "Arrives instantly" at bounding box center [485, 453] width 194 height 13
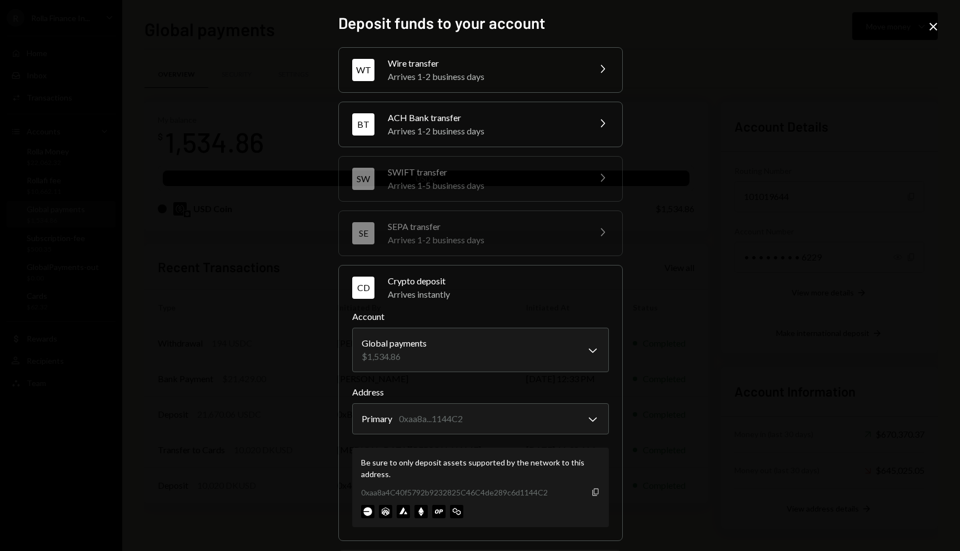
click at [594, 492] on icon "button" at bounding box center [595, 491] width 6 height 7
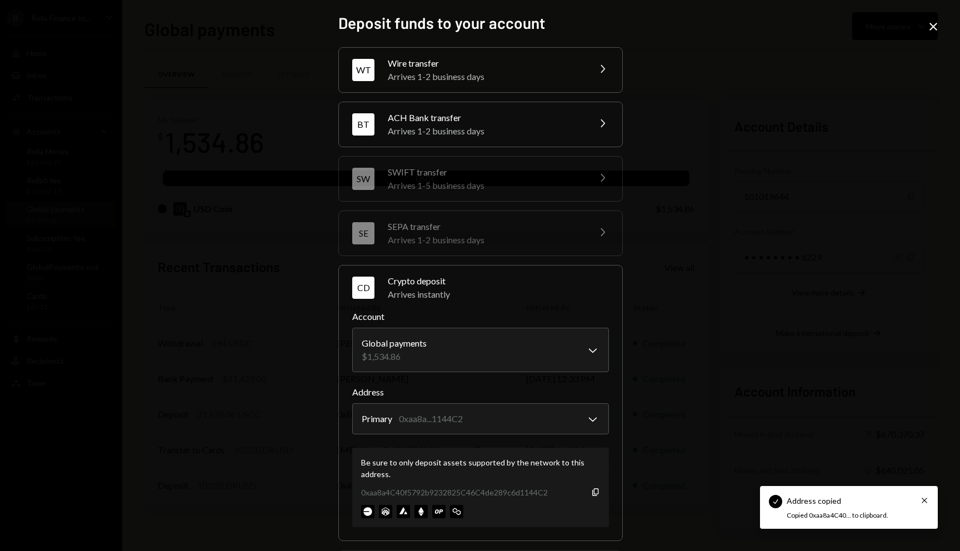
click at [931, 31] on icon "Close" at bounding box center [933, 26] width 13 height 13
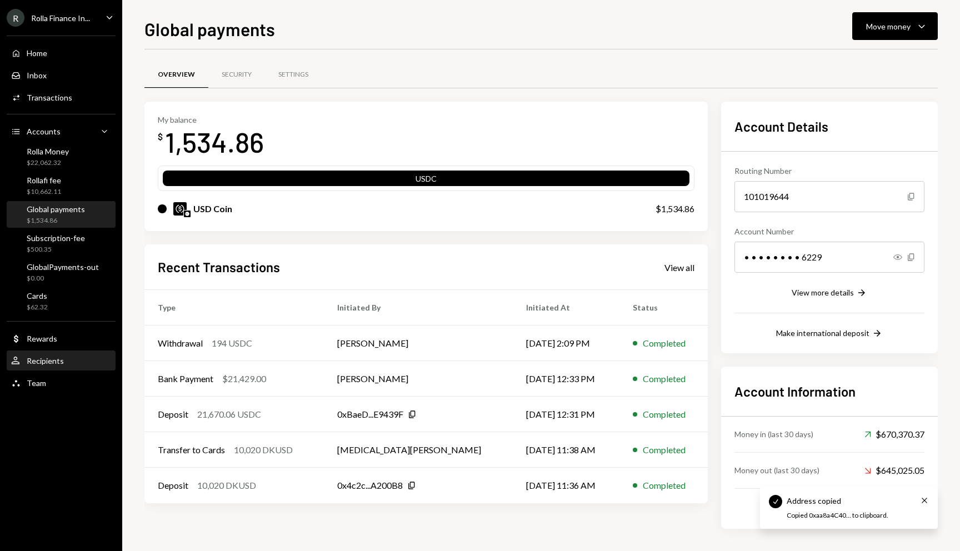
click at [49, 368] on div "User Recipients" at bounding box center [61, 361] width 100 height 19
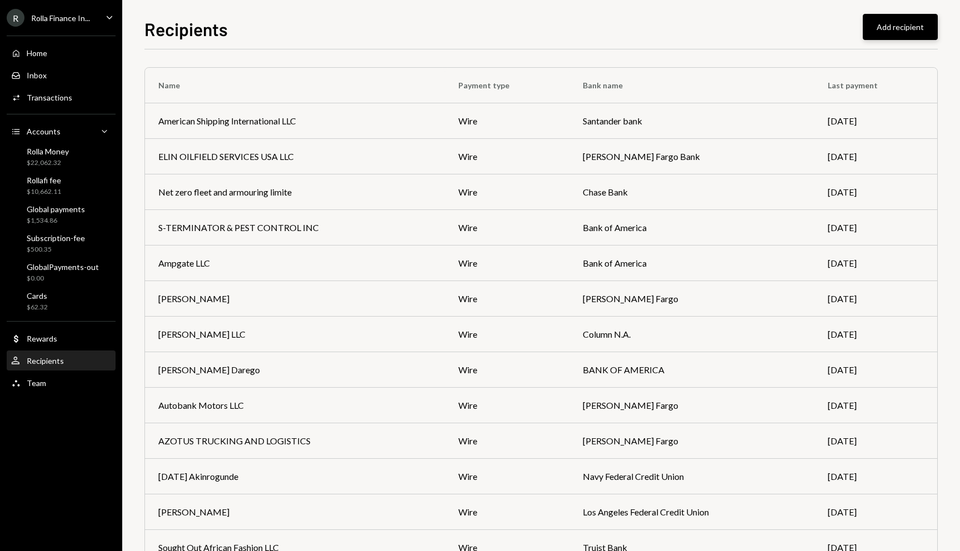
click at [891, 24] on button "Add recipient" at bounding box center [900, 27] width 75 height 26
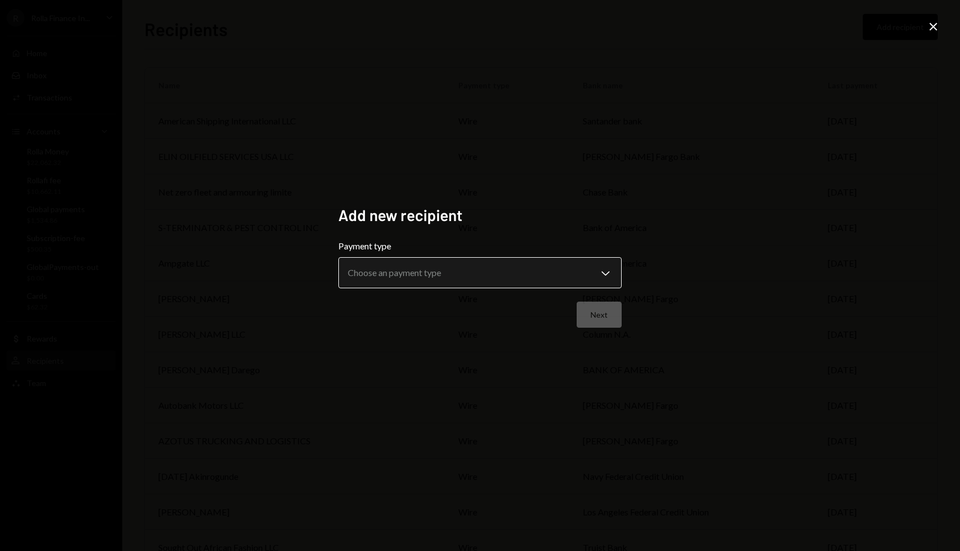
click at [451, 259] on body "R Rolla Finance In... Caret Down Home Home Inbox Inbox Activities Transactions …" at bounding box center [480, 275] width 960 height 551
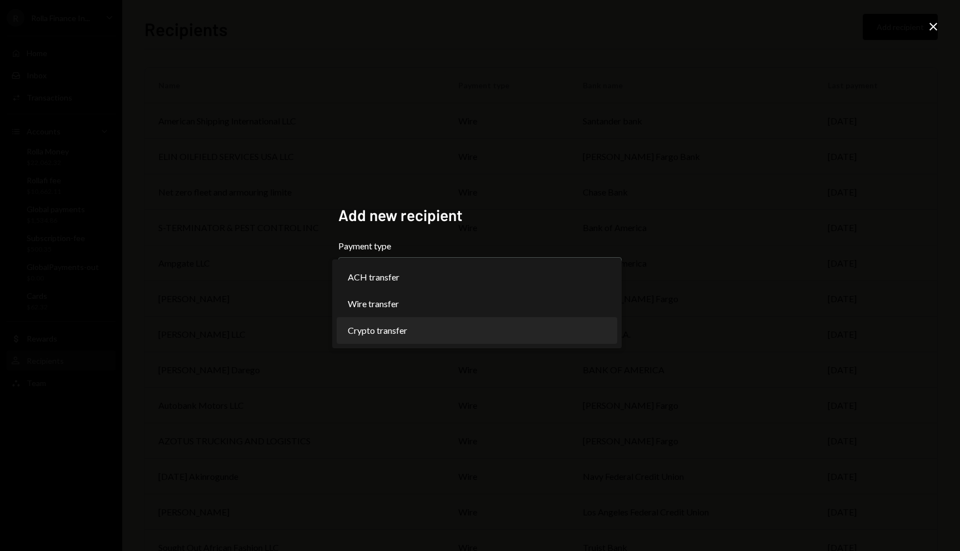
select select "******"
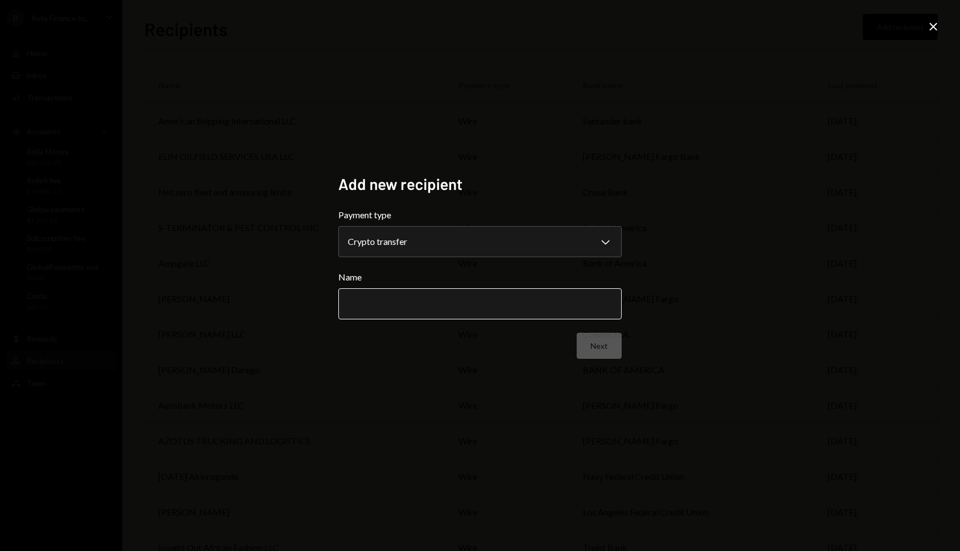
click at [444, 297] on input "Name" at bounding box center [479, 303] width 283 height 31
type input "**********"
click at [599, 356] on button "Next" at bounding box center [599, 346] width 45 height 26
click at [507, 255] on body "R Rolla Finance In... Caret Down Home Home Inbox Inbox Activities Transactions …" at bounding box center [480, 275] width 960 height 551
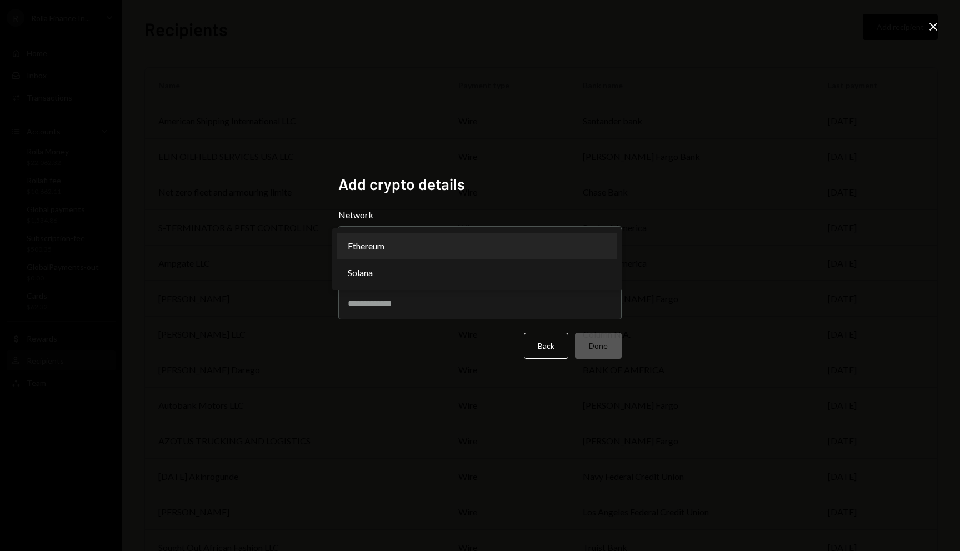
select select "**********"
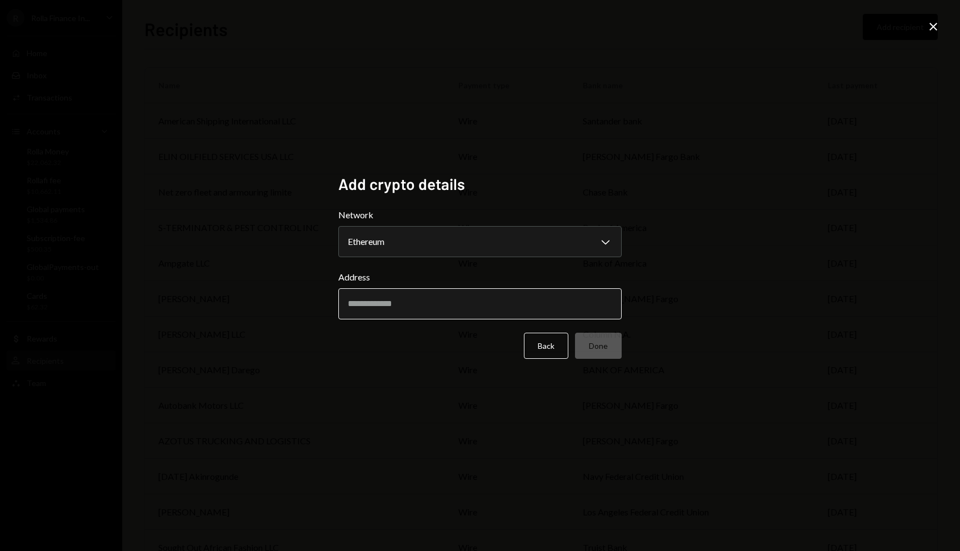
click at [472, 313] on input "Address" at bounding box center [479, 303] width 283 height 31
paste input "**********"
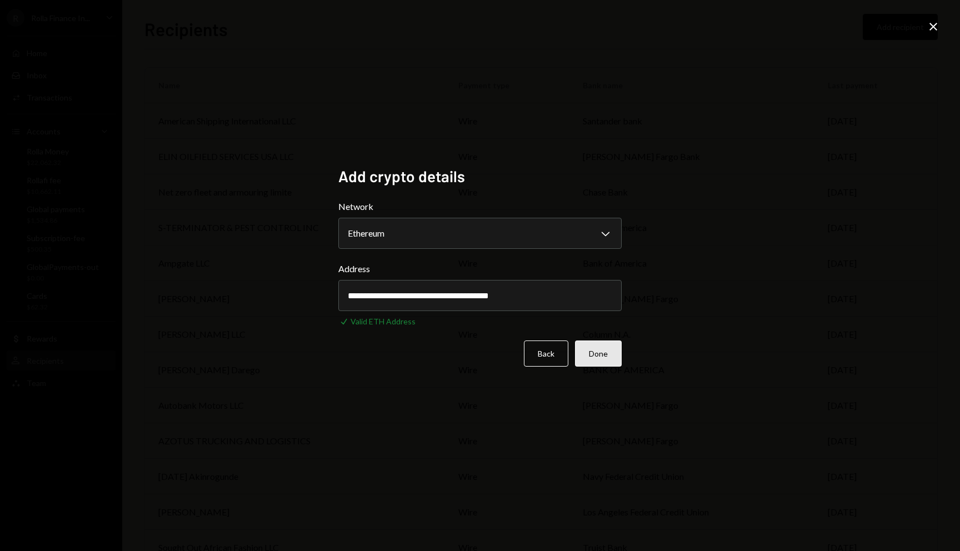
type input "**********"
click at [607, 347] on button "Done" at bounding box center [598, 354] width 47 height 26
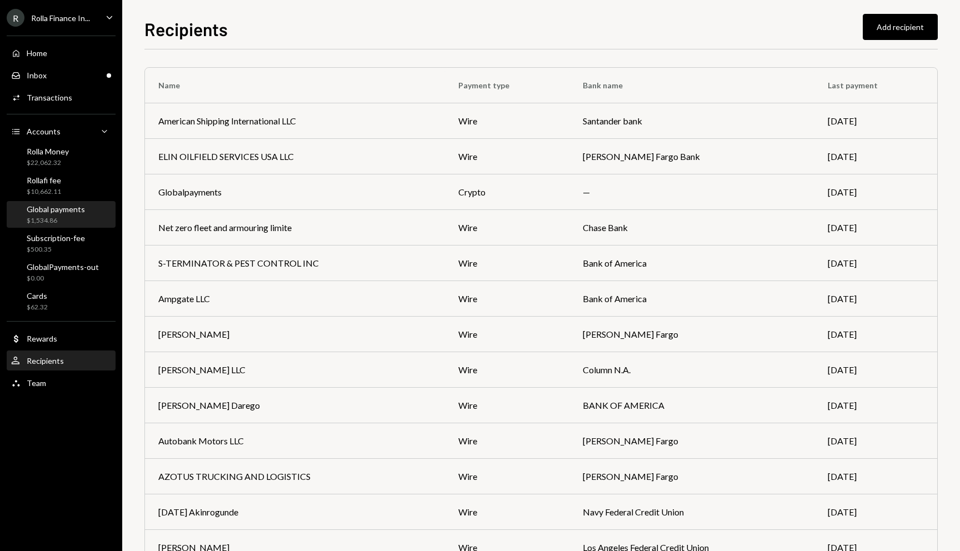
click at [84, 207] on div "Global payments $1,534.86" at bounding box center [61, 214] width 100 height 21
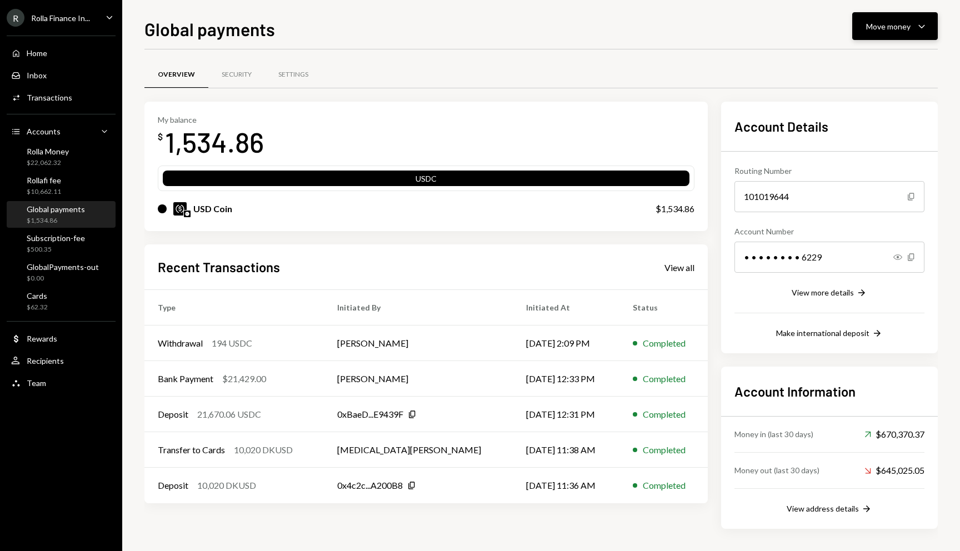
click at [901, 18] on button "Move money Caret Down" at bounding box center [895, 26] width 86 height 28
click at [846, 69] on div "Withdraw Send" at bounding box center [877, 59] width 111 height 25
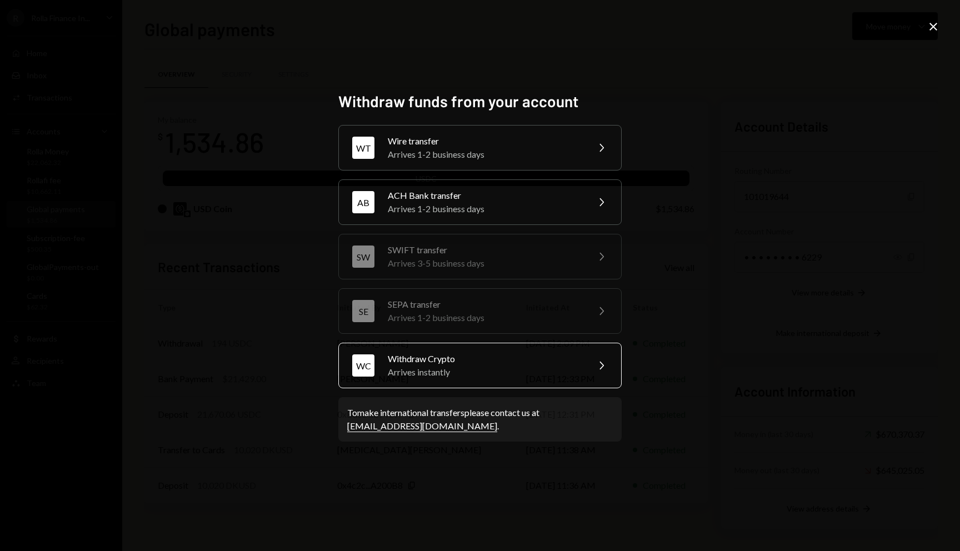
click at [419, 353] on div "Withdraw Crypto" at bounding box center [484, 358] width 193 height 13
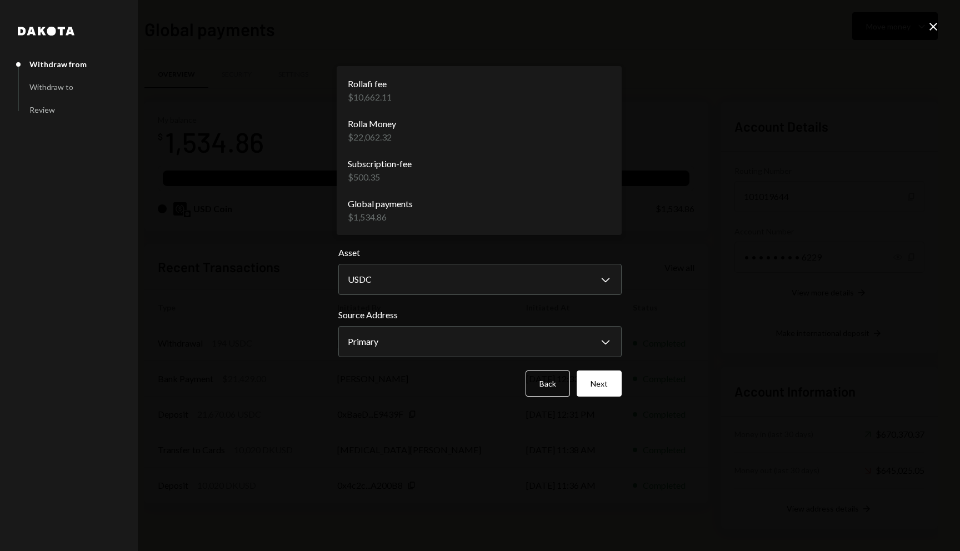
click at [404, 203] on body "R Rolla Finance In... Caret Down Home Home Inbox Inbox Activities Transactions …" at bounding box center [480, 275] width 960 height 551
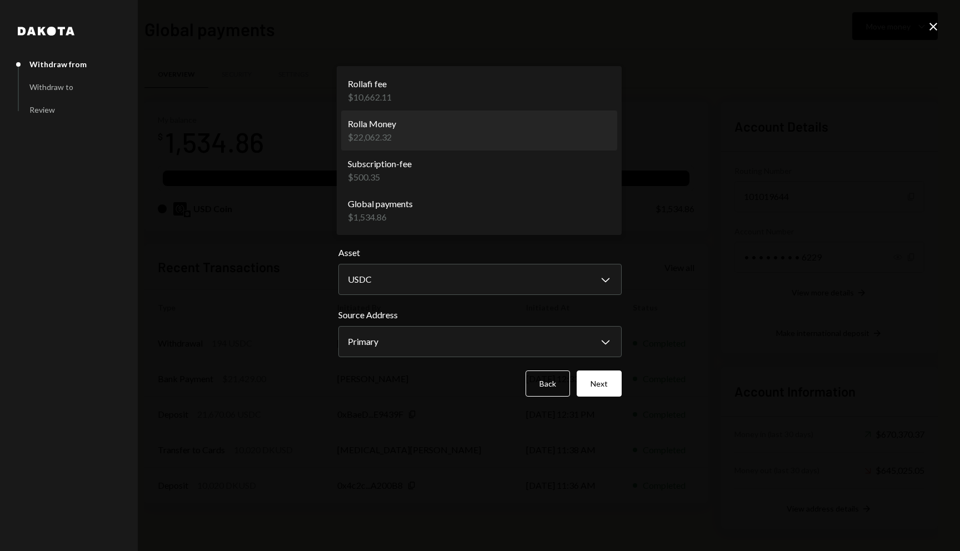
select select "**********"
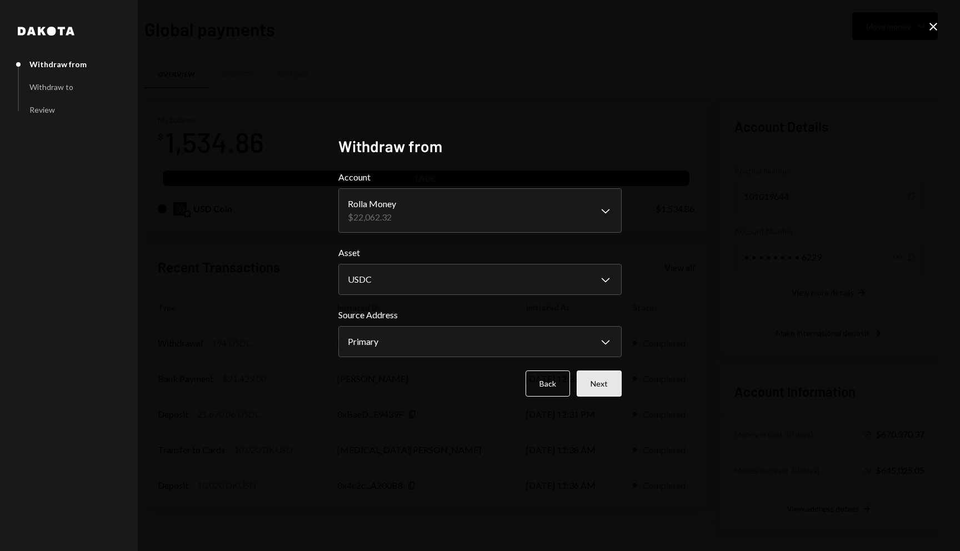
click at [617, 383] on button "Next" at bounding box center [599, 384] width 45 height 26
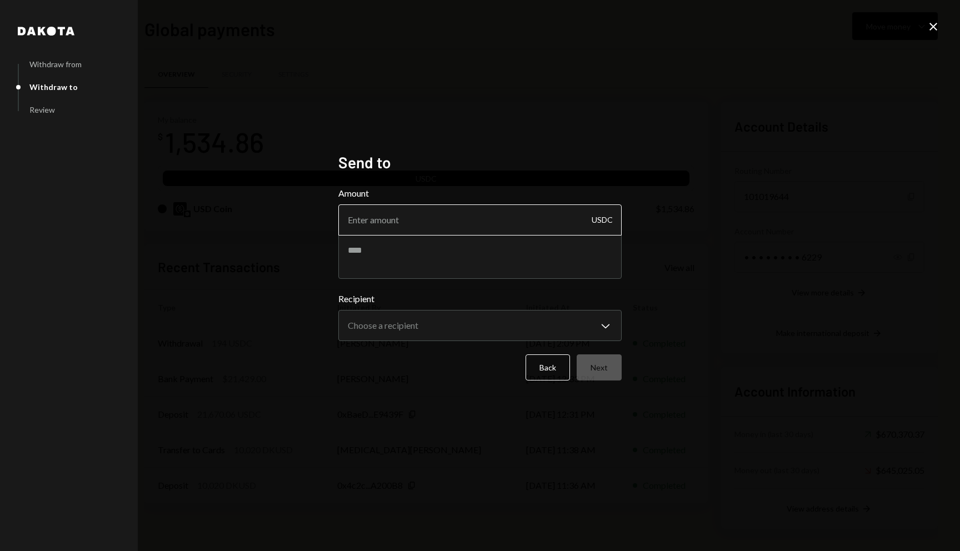
click at [394, 204] on input "Amount" at bounding box center [479, 219] width 283 height 31
type input "350"
click at [386, 252] on textarea at bounding box center [479, 256] width 283 height 44
paste textarea "**********"
type textarea "**********"
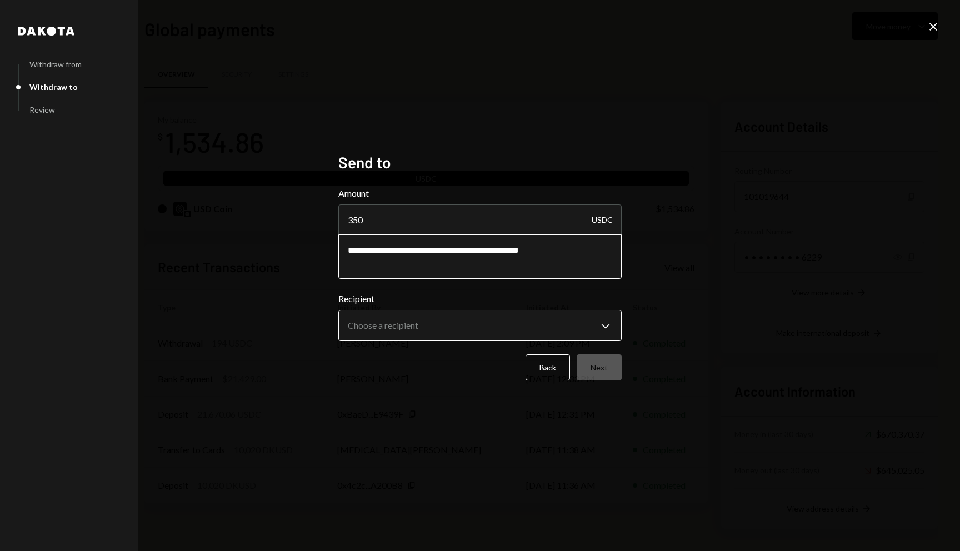
click at [405, 322] on body "R Rolla Finance In... Caret Down Home Home Inbox Inbox Activities Transactions …" at bounding box center [480, 275] width 960 height 551
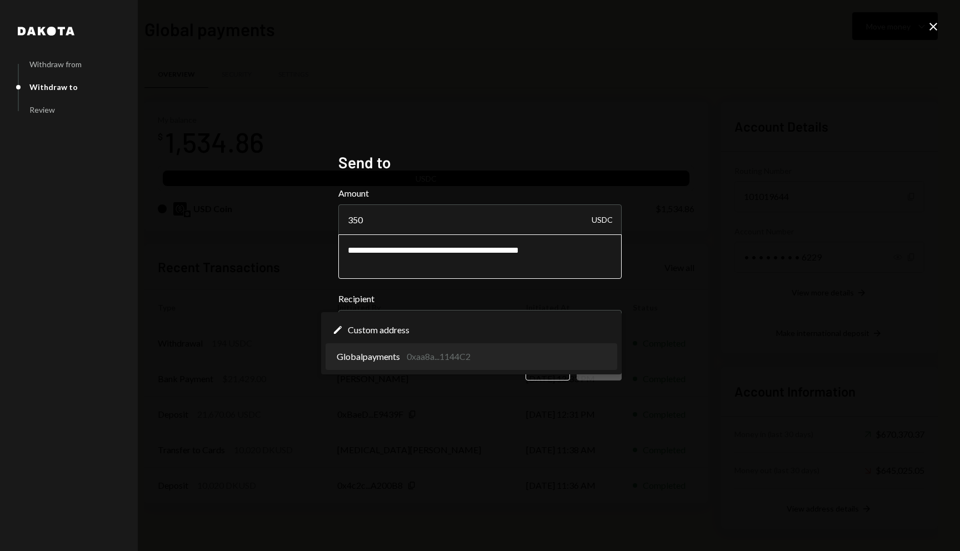
select select "**********"
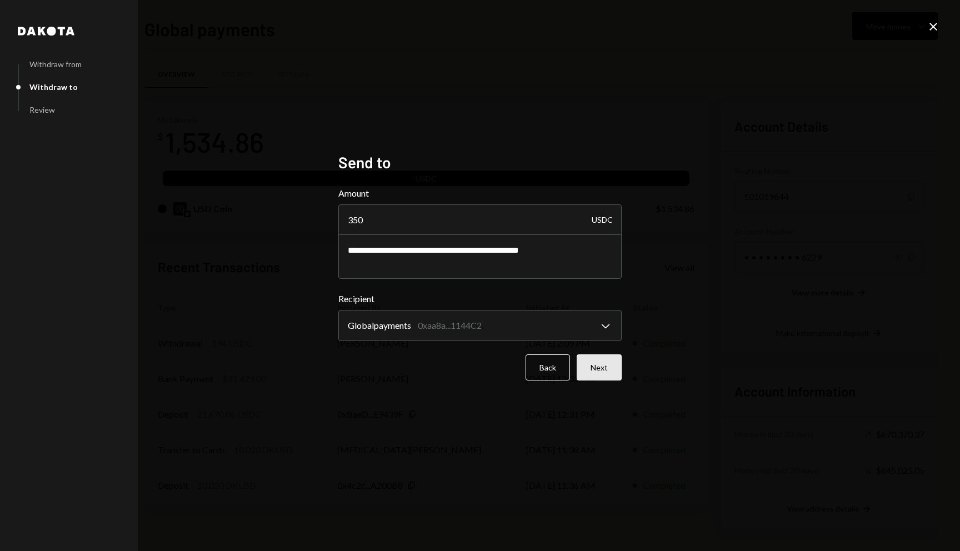
click at [612, 363] on button "Next" at bounding box center [599, 367] width 45 height 26
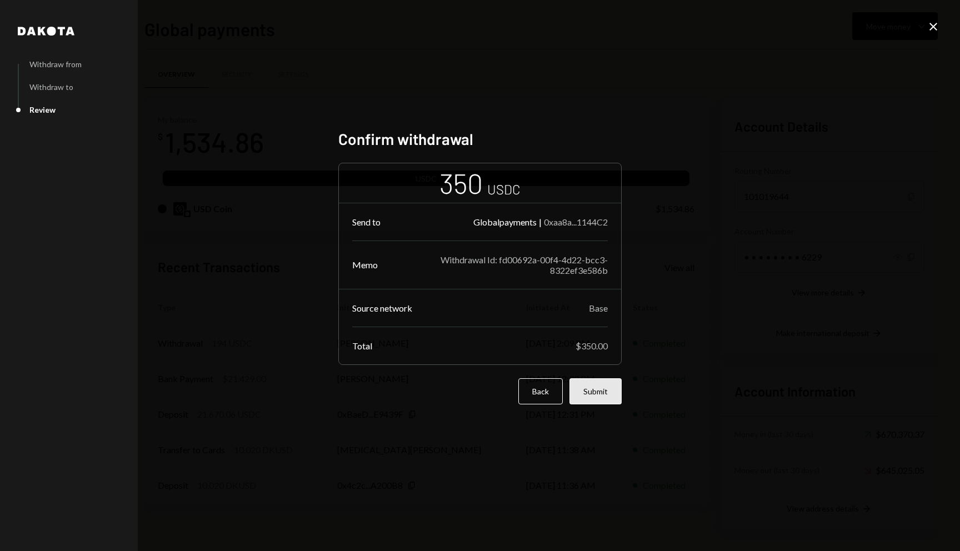
click at [598, 401] on button "Submit" at bounding box center [595, 391] width 52 height 26
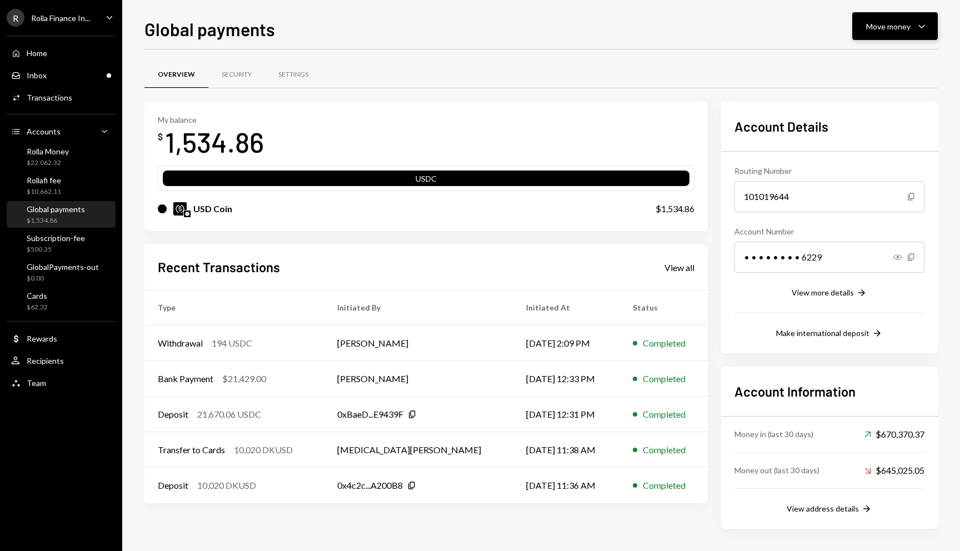
click at [893, 34] on button "Move money Caret Down" at bounding box center [895, 26] width 86 height 28
click at [841, 58] on div "Withdraw Send" at bounding box center [878, 60] width 98 height 12
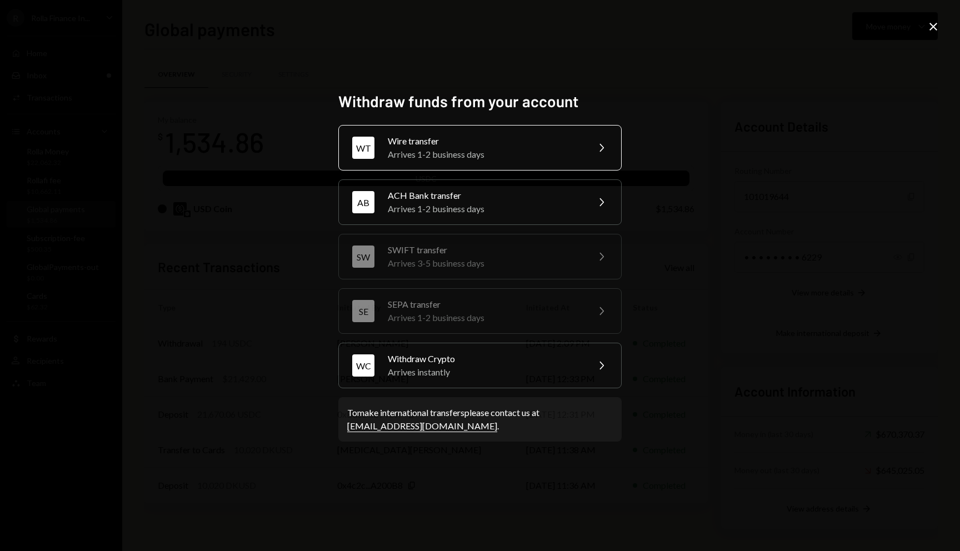
click at [448, 160] on div "Arrives 1-2 business days" at bounding box center [484, 154] width 193 height 13
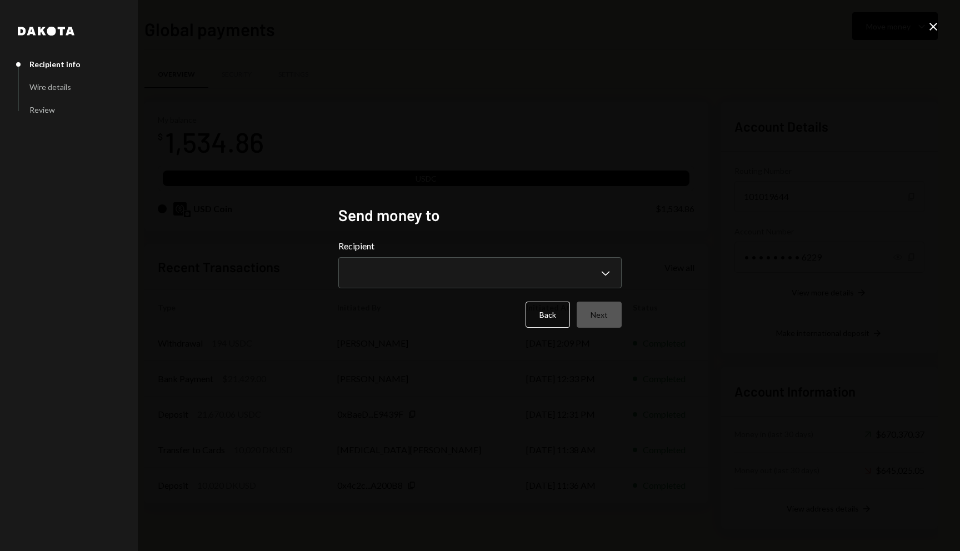
click at [933, 26] on icon "Close" at bounding box center [933, 26] width 13 height 13
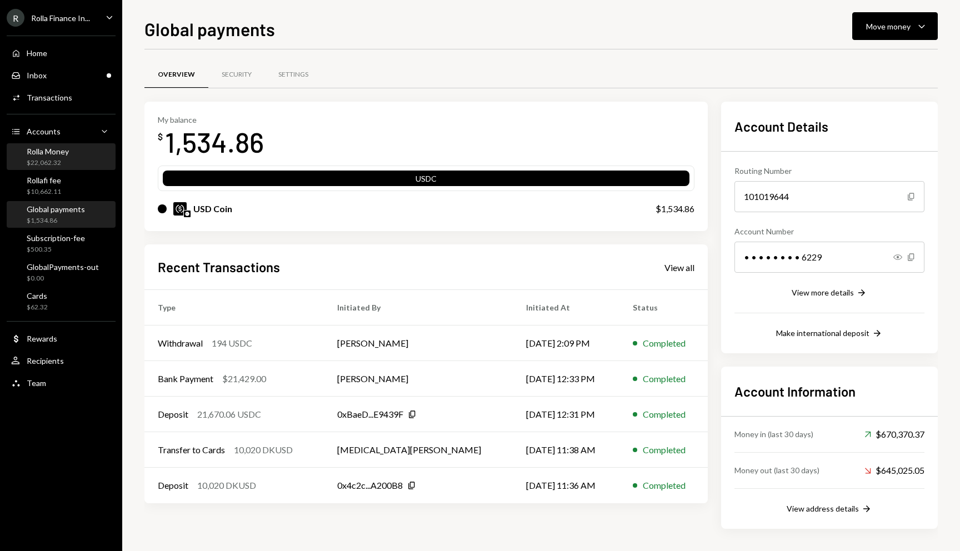
click at [54, 165] on div "$22,062.32" at bounding box center [48, 162] width 42 height 9
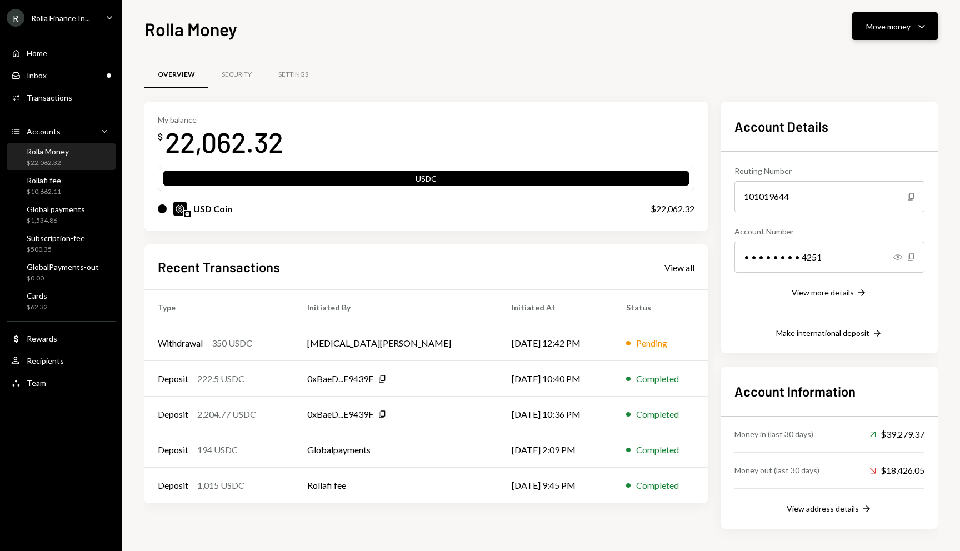
click at [898, 29] on div "Move money" at bounding box center [888, 27] width 44 height 12
click at [860, 54] on div "Send" at bounding box center [886, 60] width 81 height 12
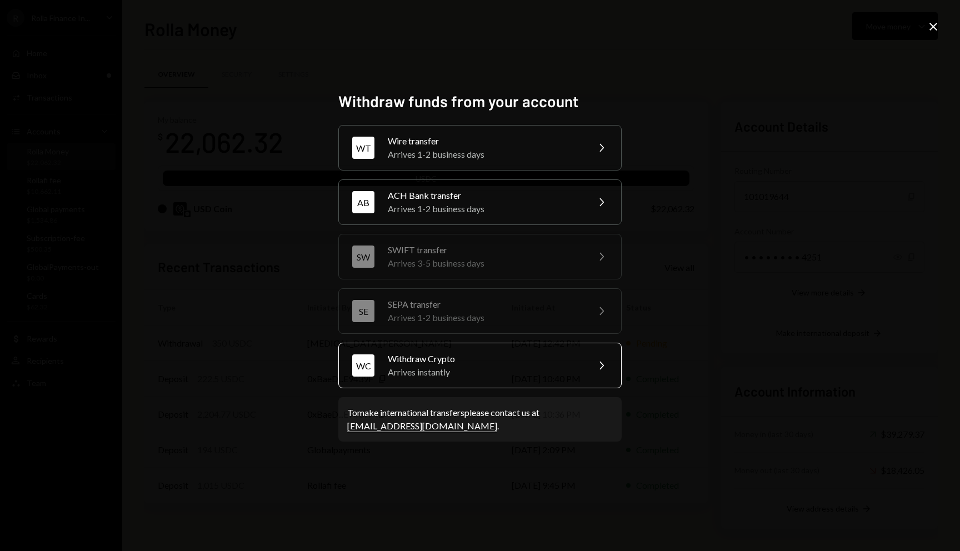
click at [437, 356] on div "Withdraw Crypto" at bounding box center [484, 358] width 193 height 13
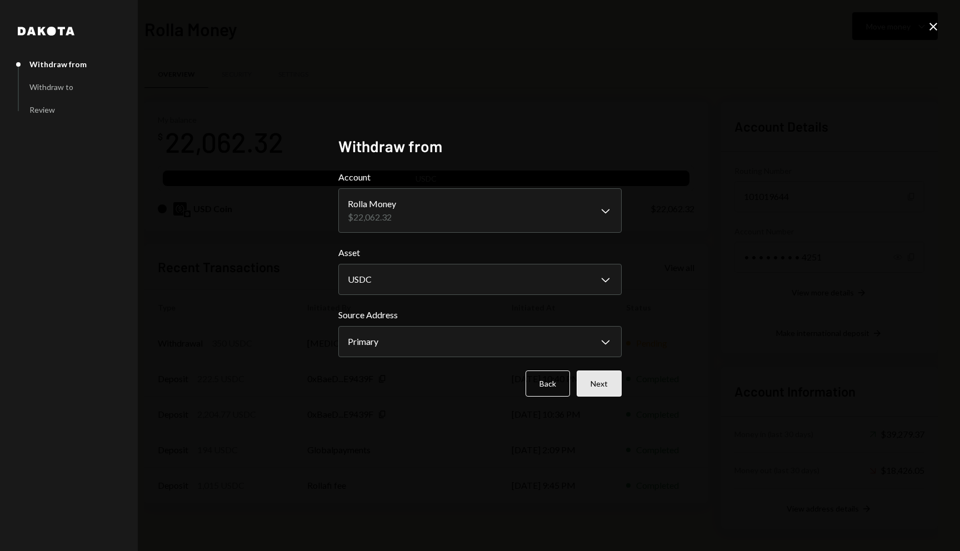
click at [614, 382] on button "Next" at bounding box center [599, 384] width 45 height 26
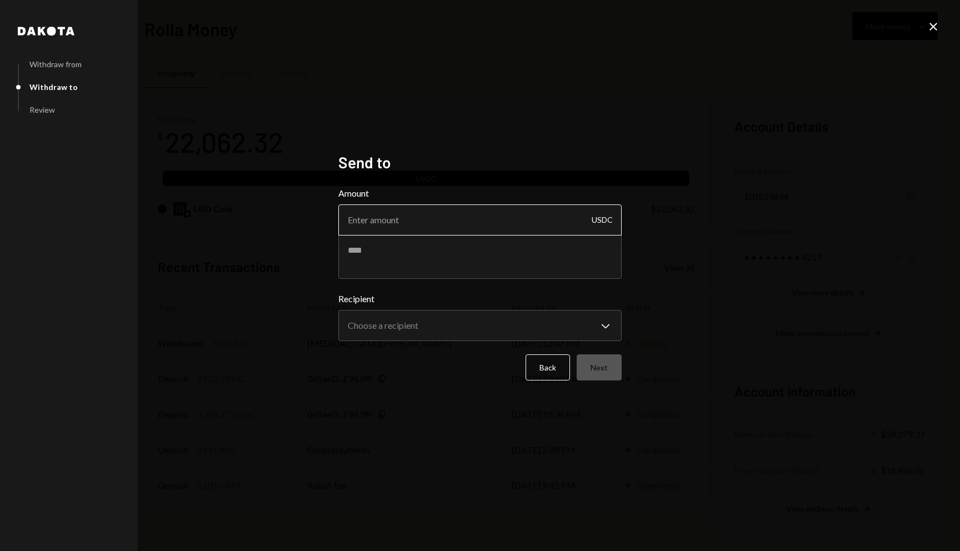
click at [402, 209] on input "Amount" at bounding box center [479, 219] width 283 height 31
type input "100"
paste textarea "**********"
type textarea "**********"
click at [424, 320] on body "R Rolla Finance In... Caret Down Home Home Inbox Inbox Activities Transactions …" at bounding box center [480, 275] width 960 height 551
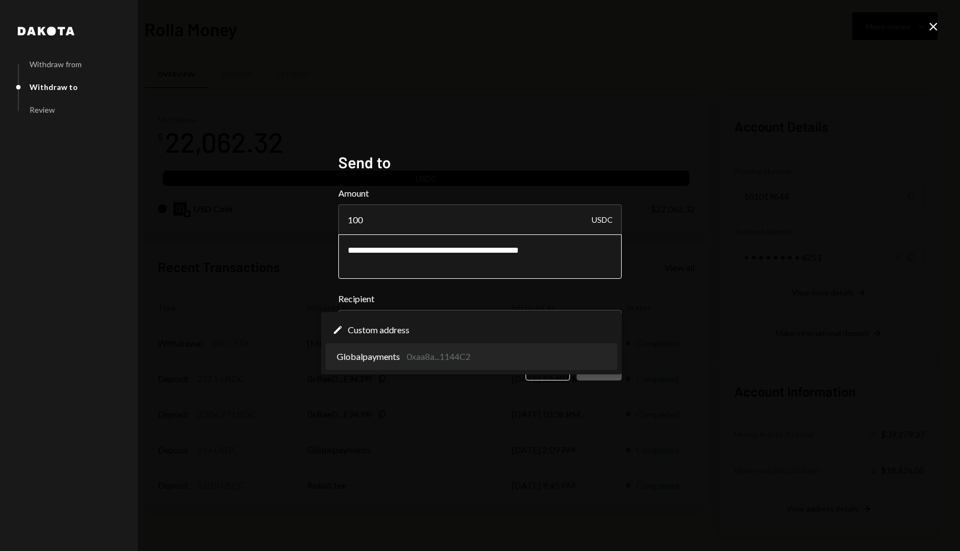
select select "**********"
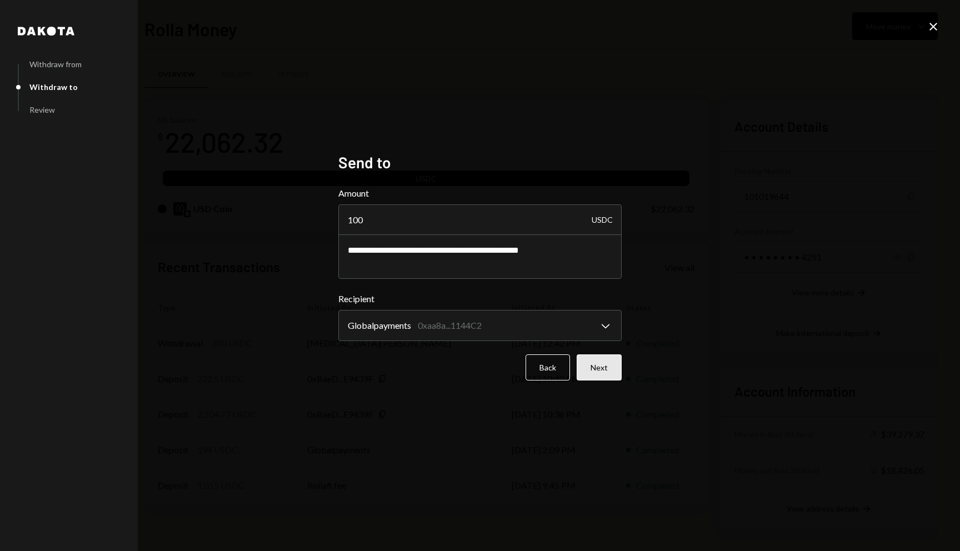
click at [591, 372] on button "Next" at bounding box center [599, 367] width 45 height 26
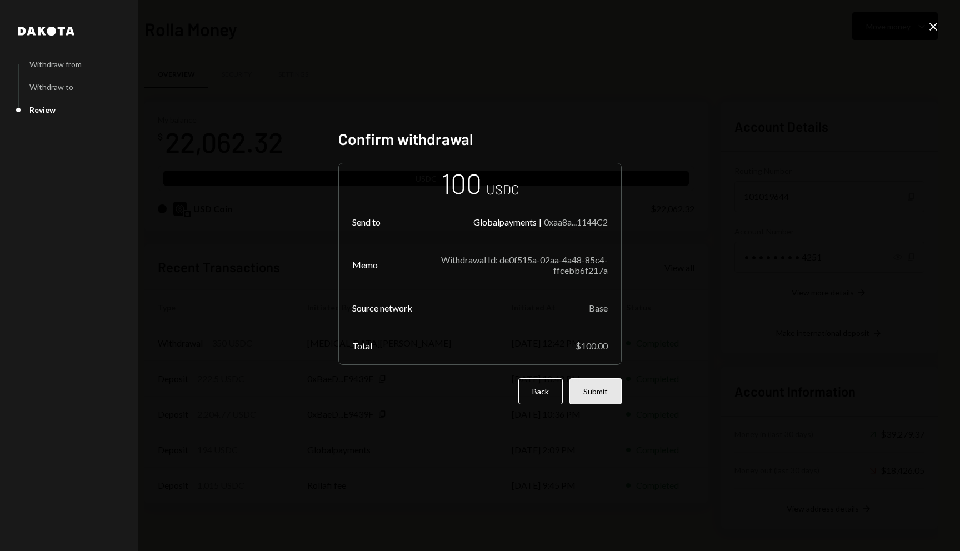
click at [596, 392] on button "Submit" at bounding box center [595, 391] width 52 height 26
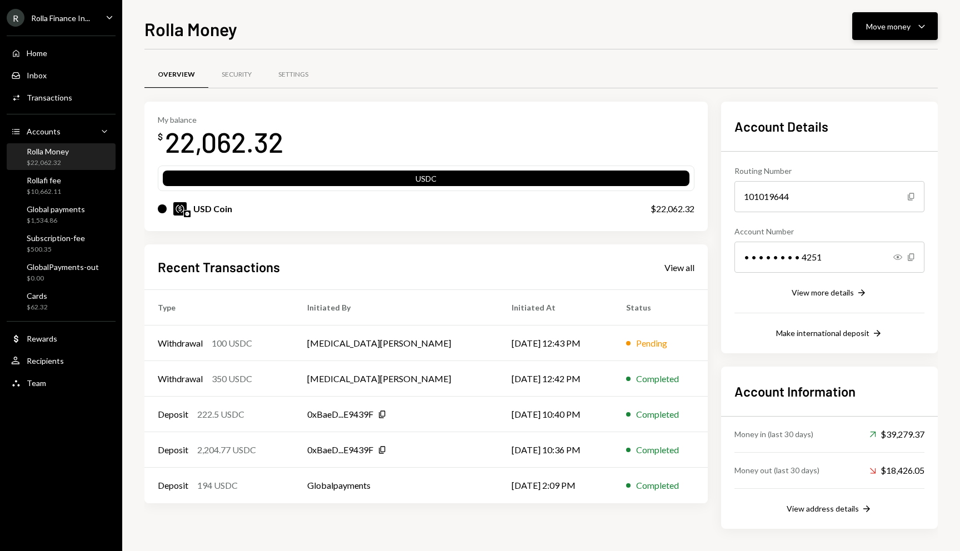
click at [880, 16] on button "Move money Caret Down" at bounding box center [895, 26] width 86 height 28
click at [846, 57] on div "Send" at bounding box center [886, 60] width 81 height 12
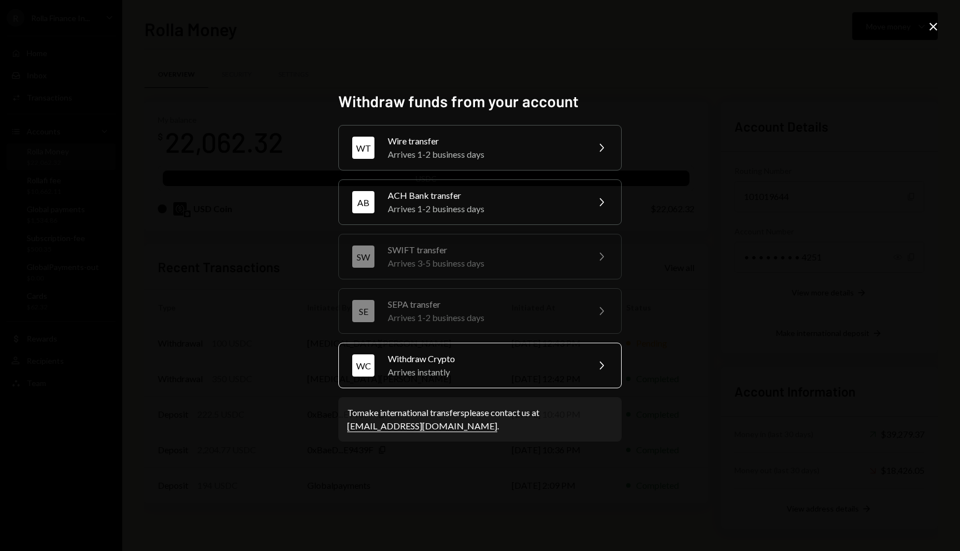
click at [444, 347] on div "WC Withdraw Crypto Arrives instantly Chevron Right" at bounding box center [479, 366] width 283 height 46
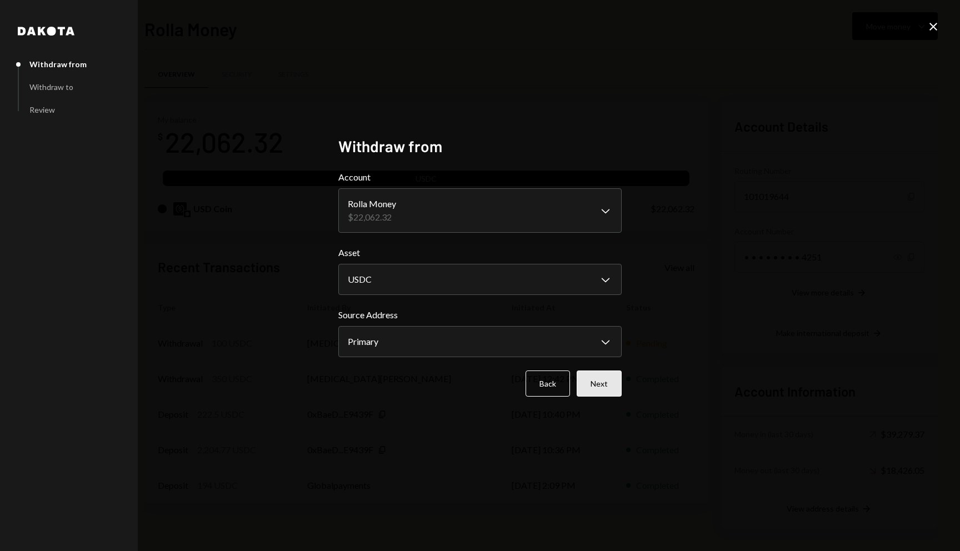
click at [606, 381] on button "Next" at bounding box center [599, 384] width 45 height 26
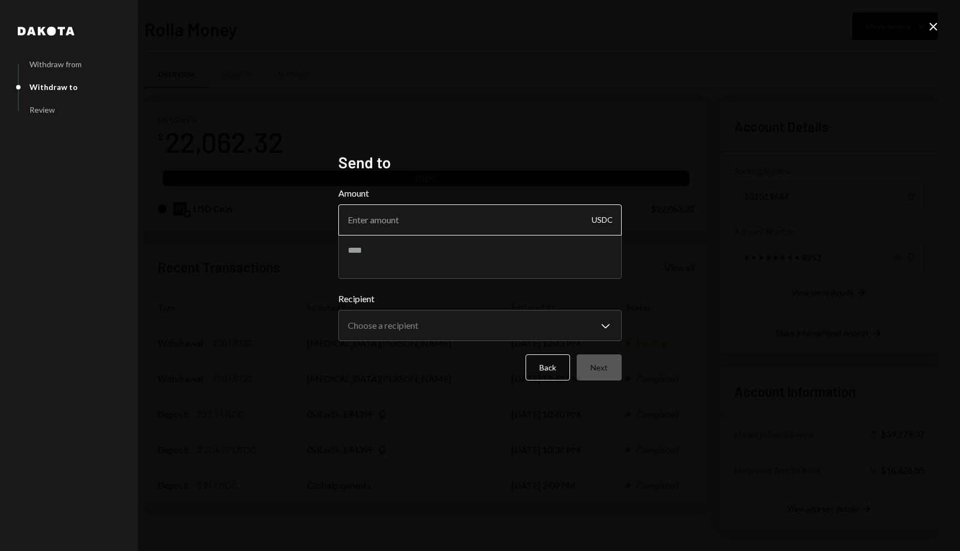
click at [447, 226] on input "Amount" at bounding box center [479, 219] width 283 height 31
type input "40"
paste textarea "**********"
type textarea "**********"
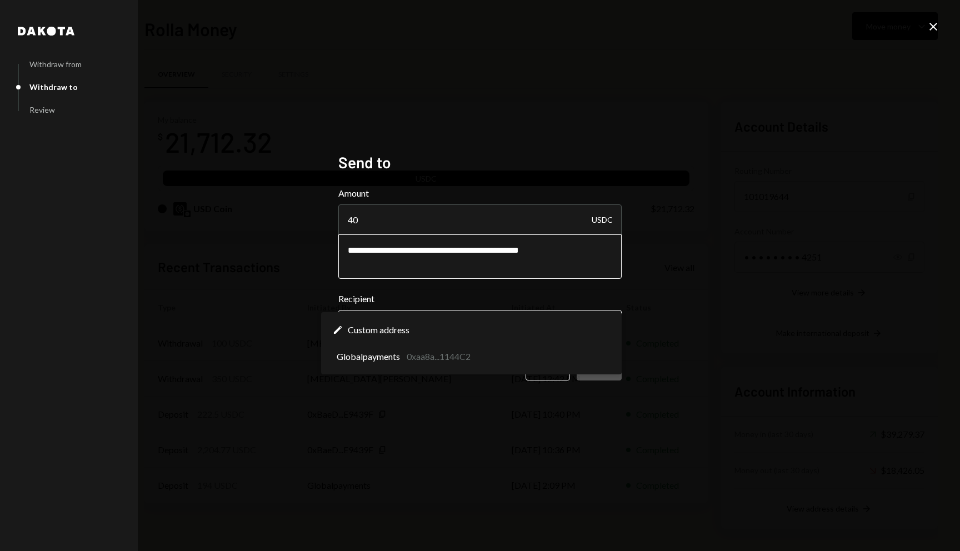
click at [557, 329] on body "R Rolla Finance In... Caret Down Home Home Inbox Inbox Activities Transactions …" at bounding box center [480, 275] width 960 height 551
select select "**********"
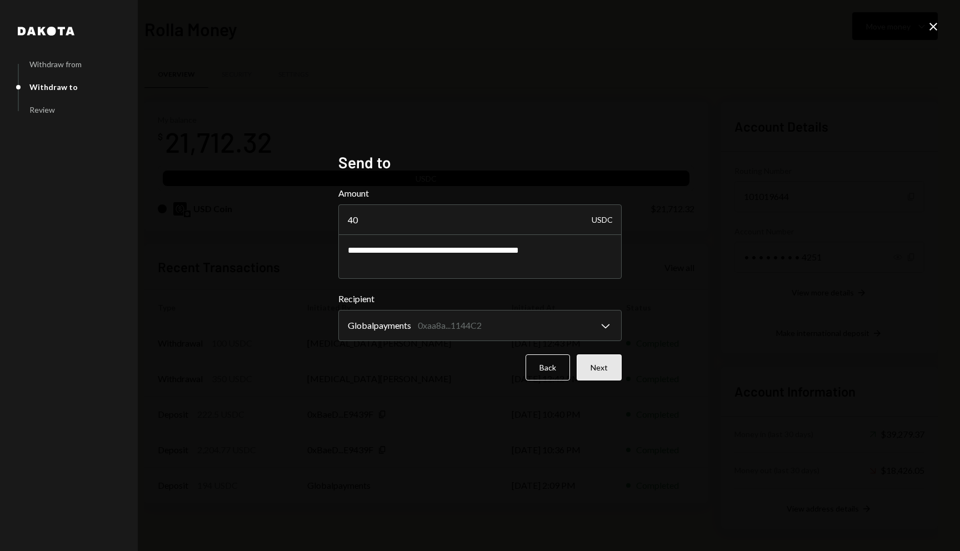
click at [620, 373] on button "Next" at bounding box center [599, 367] width 45 height 26
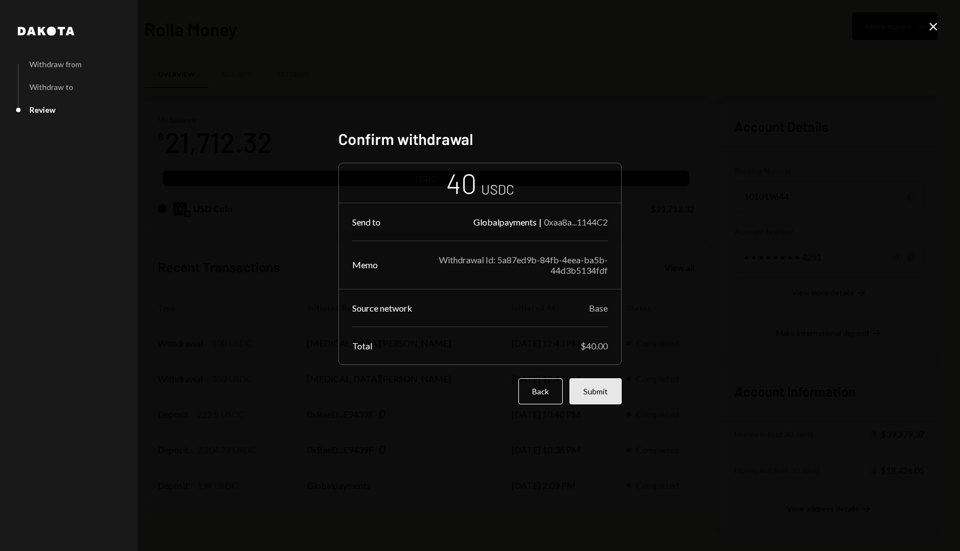
click at [611, 383] on button "Submit" at bounding box center [595, 391] width 52 height 26
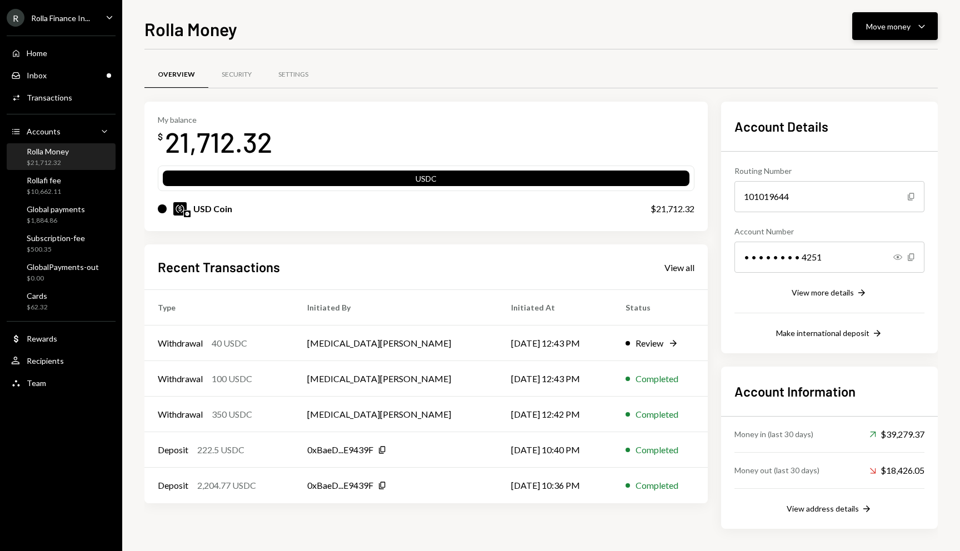
click at [877, 26] on div "Move money" at bounding box center [888, 27] width 44 height 12
click at [863, 62] on div "Send" at bounding box center [886, 60] width 81 height 12
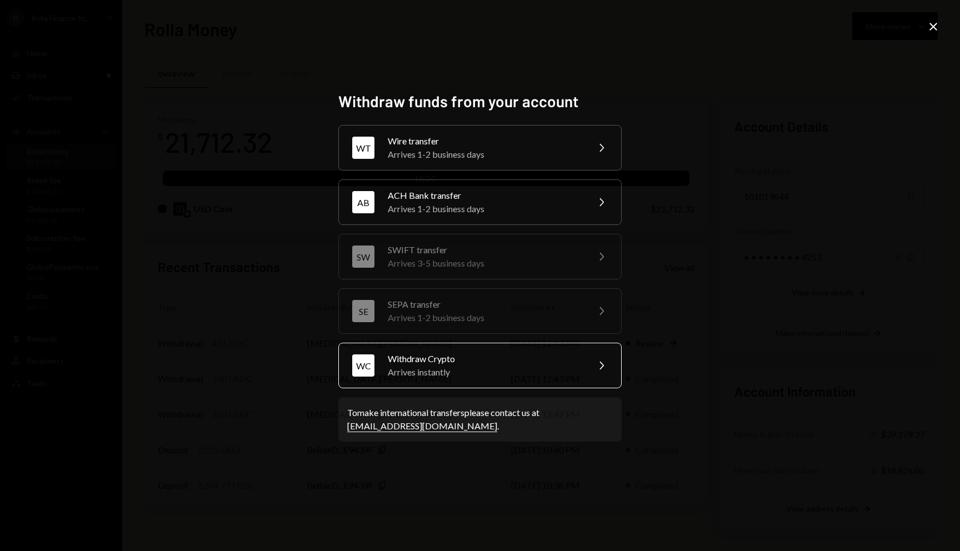
click at [461, 357] on div "Withdraw Crypto" at bounding box center [484, 358] width 193 height 13
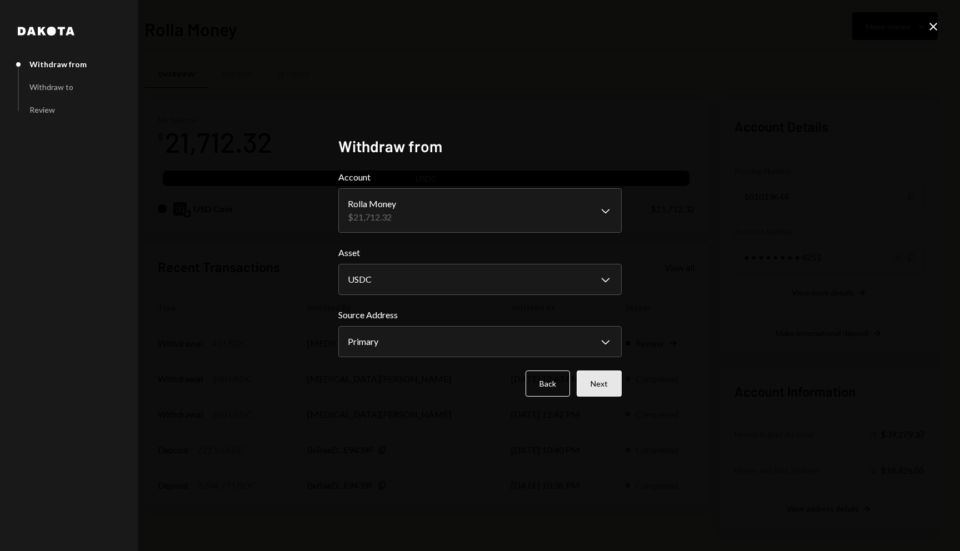
click at [598, 375] on button "Next" at bounding box center [599, 384] width 45 height 26
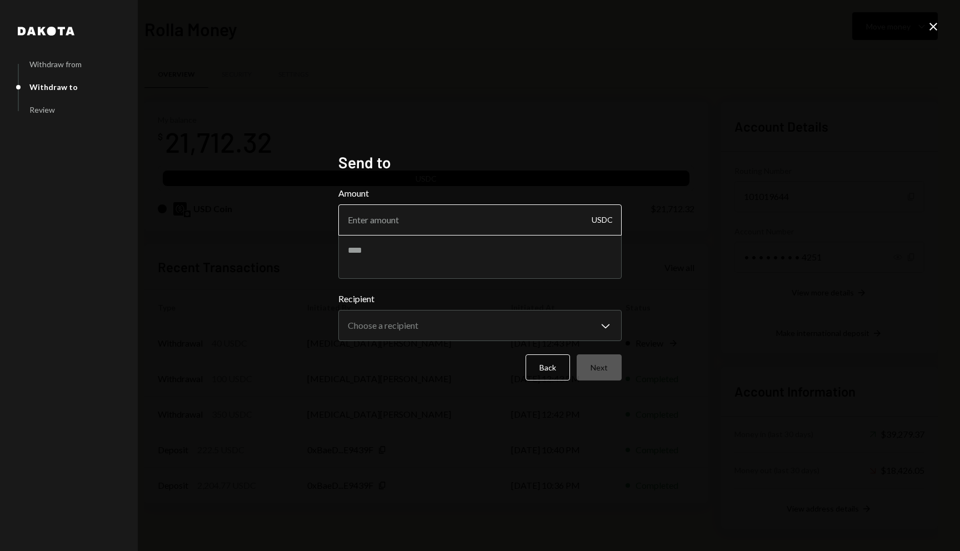
click at [462, 225] on input "Amount" at bounding box center [479, 219] width 283 height 31
type input "30"
paste textarea "**********"
type textarea "**********"
click at [481, 321] on body "R Rolla Finance In... Caret Down Home Home Inbox Inbox Activities Transactions …" at bounding box center [480, 275] width 960 height 551
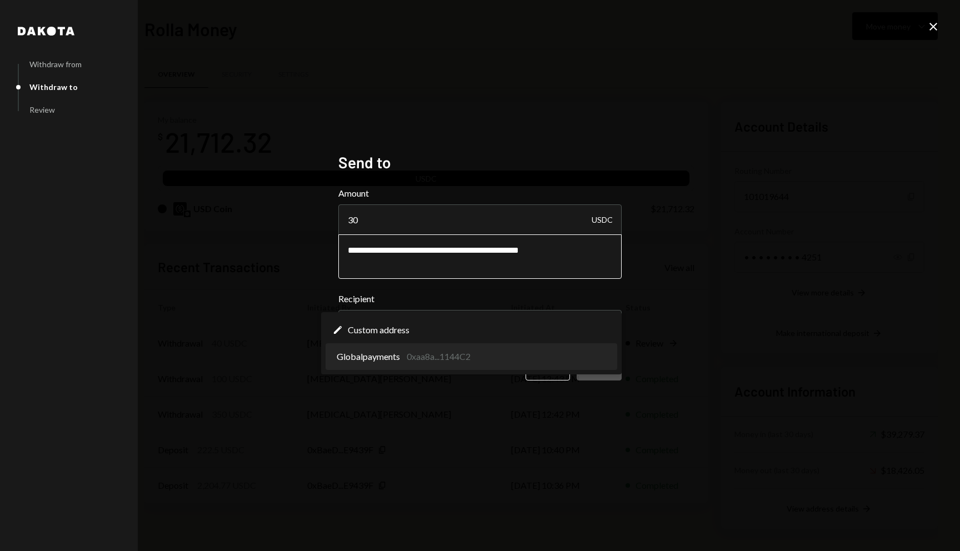
select select "**********"
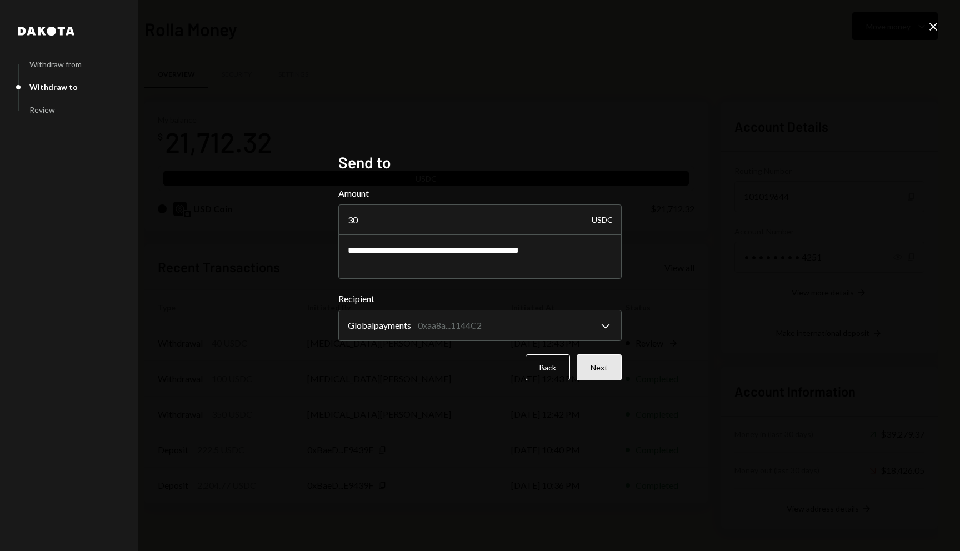
click at [601, 362] on button "Next" at bounding box center [599, 367] width 45 height 26
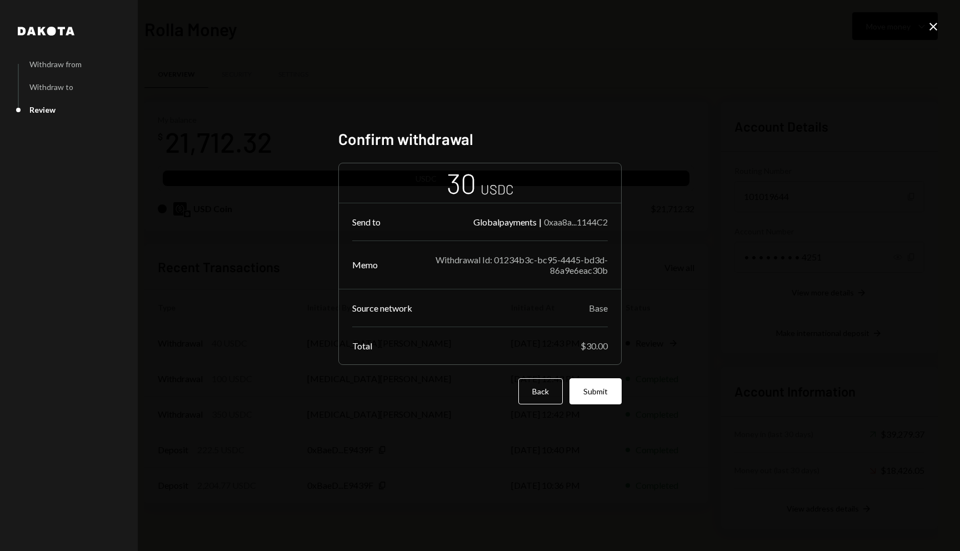
click at [582, 389] on button "Submit" at bounding box center [595, 391] width 52 height 26
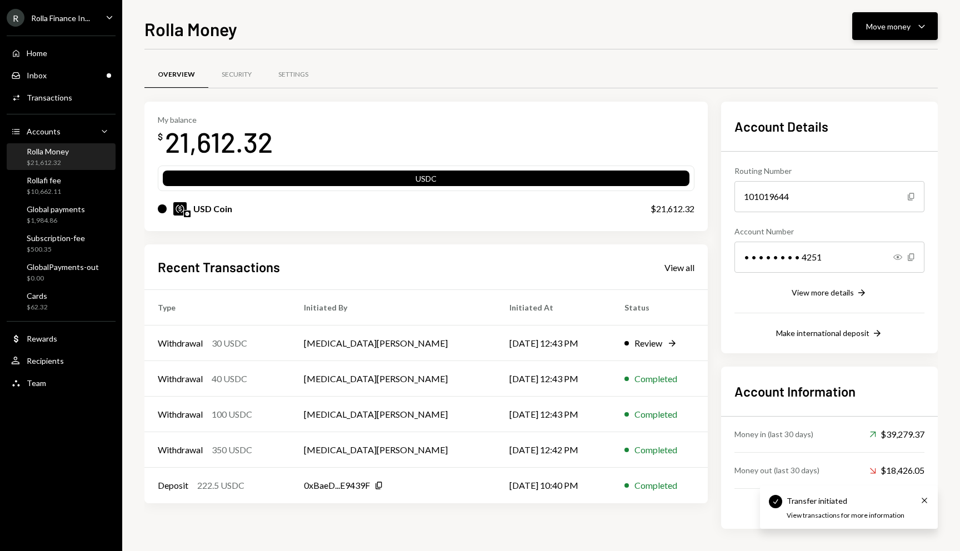
click at [875, 31] on div "Move money" at bounding box center [888, 27] width 44 height 12
click at [855, 57] on div "Send" at bounding box center [886, 60] width 81 height 12
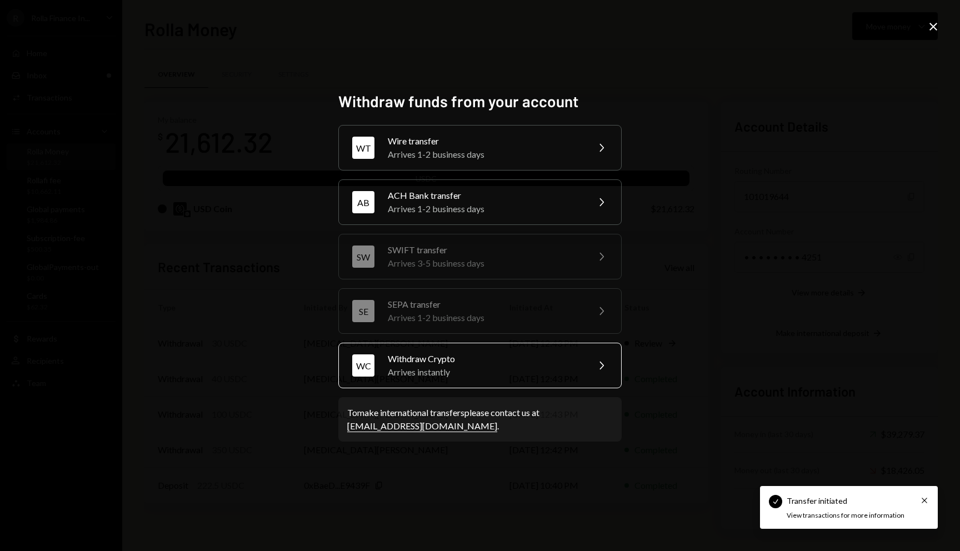
click at [453, 363] on div "Withdraw Crypto" at bounding box center [484, 358] width 193 height 13
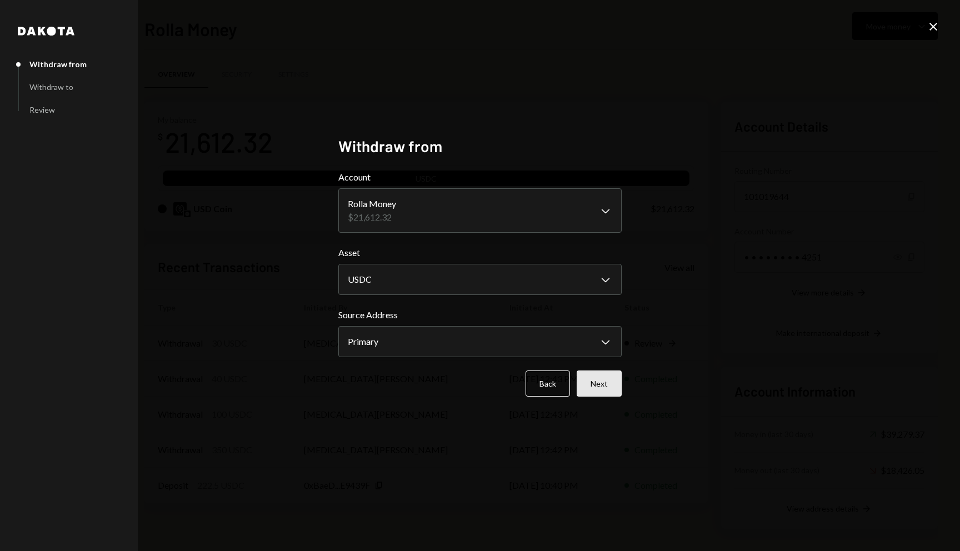
click at [601, 376] on button "Next" at bounding box center [599, 384] width 45 height 26
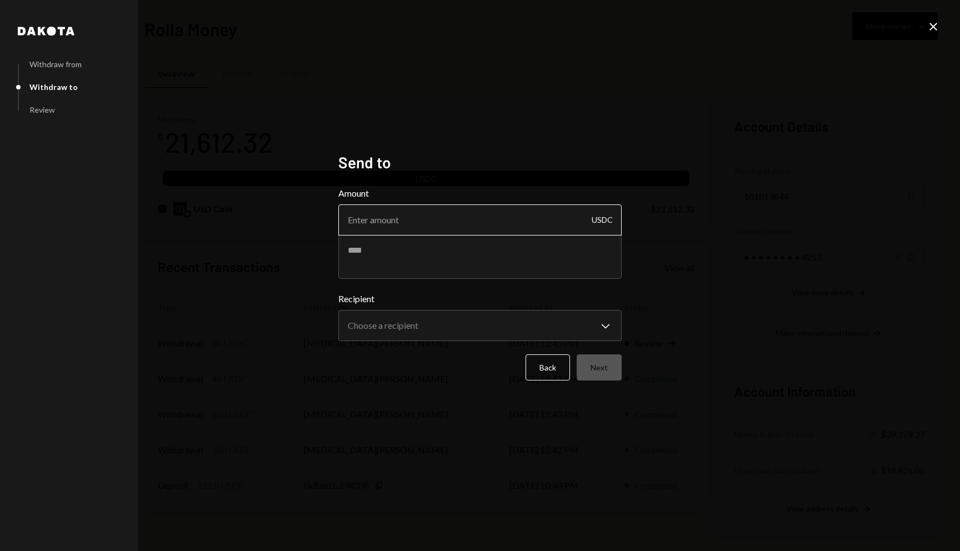
click at [403, 226] on input "Amount" at bounding box center [479, 219] width 283 height 31
type input "500"
paste textarea "**********"
type textarea "**********"
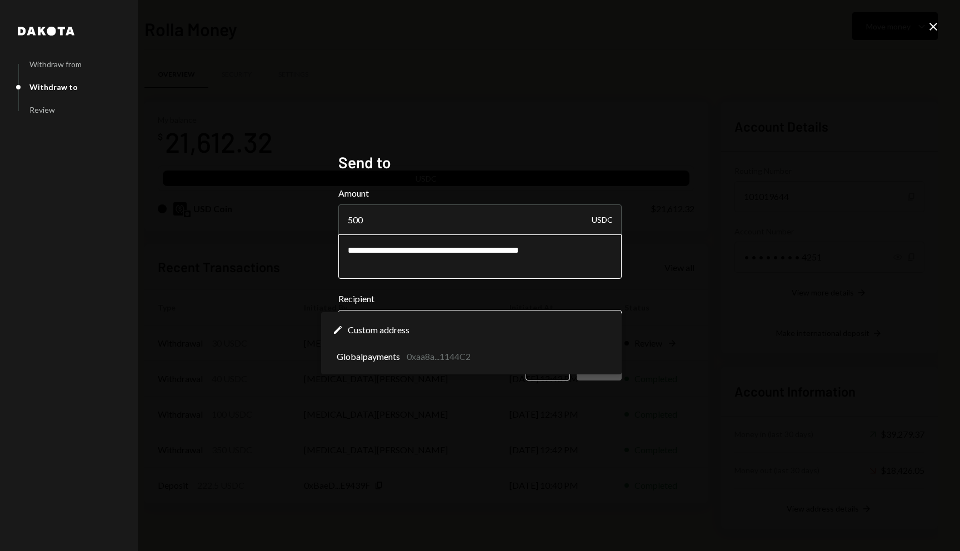
click at [419, 313] on body "R Rolla Finance In... Caret Down Home Home Inbox Inbox Activities Transactions …" at bounding box center [480, 275] width 960 height 551
select select "**********"
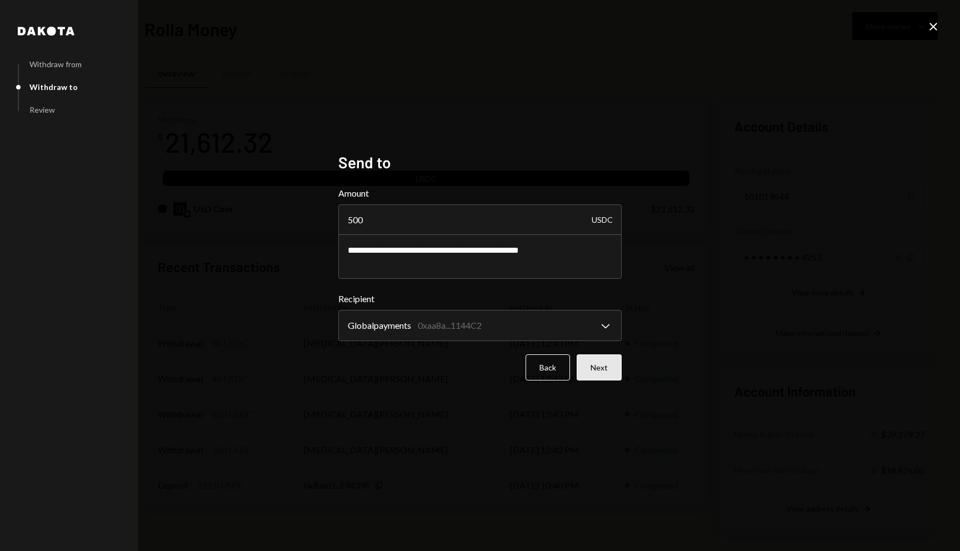
click at [598, 372] on button "Next" at bounding box center [599, 367] width 45 height 26
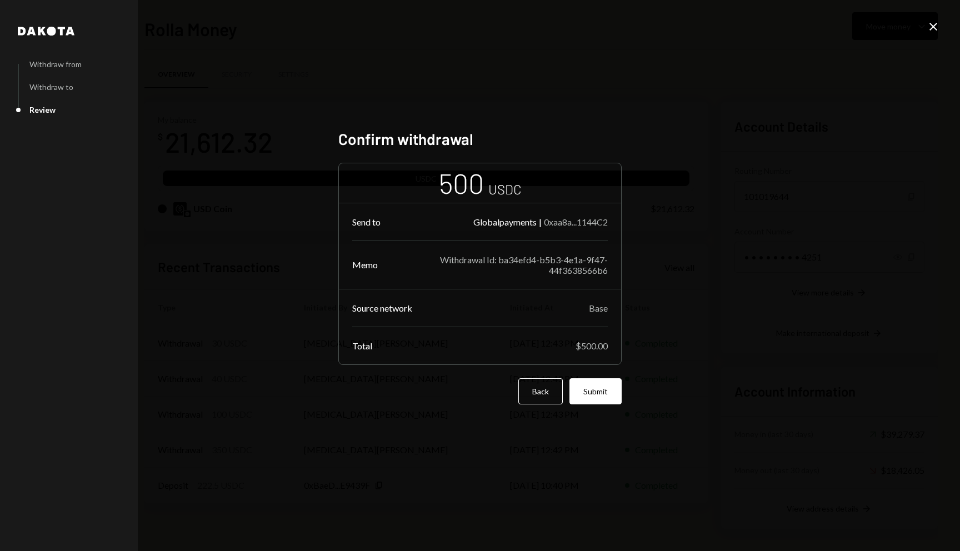
click at [613, 375] on form "500 USDC Send to Globalpayments | 0xaa8a...1144C2 Memo Withdrawal Id: ba34efd4-…" at bounding box center [479, 284] width 283 height 242
click at [600, 392] on button "Submit" at bounding box center [595, 391] width 52 height 26
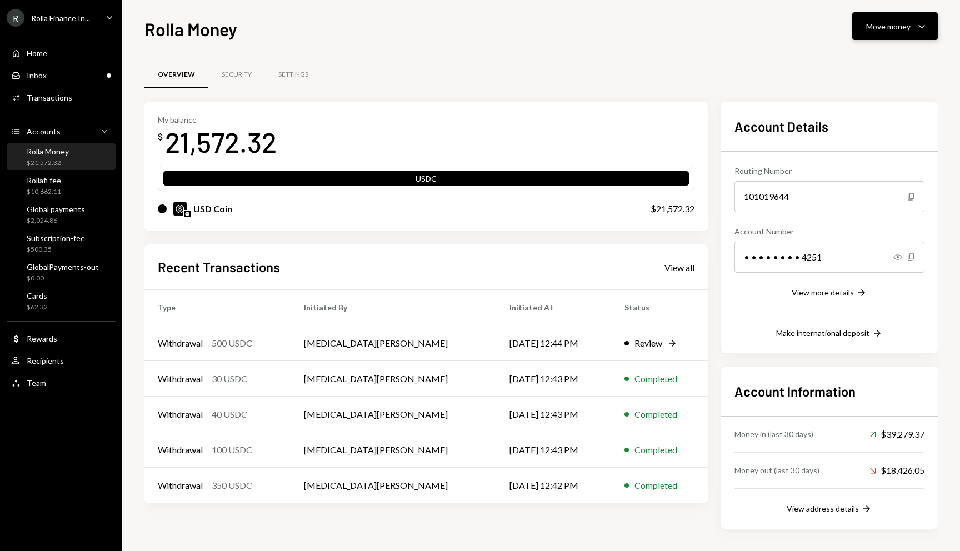
click at [880, 29] on div "Move money" at bounding box center [888, 27] width 44 height 12
click at [852, 66] on div "Withdraw Send" at bounding box center [877, 59] width 111 height 25
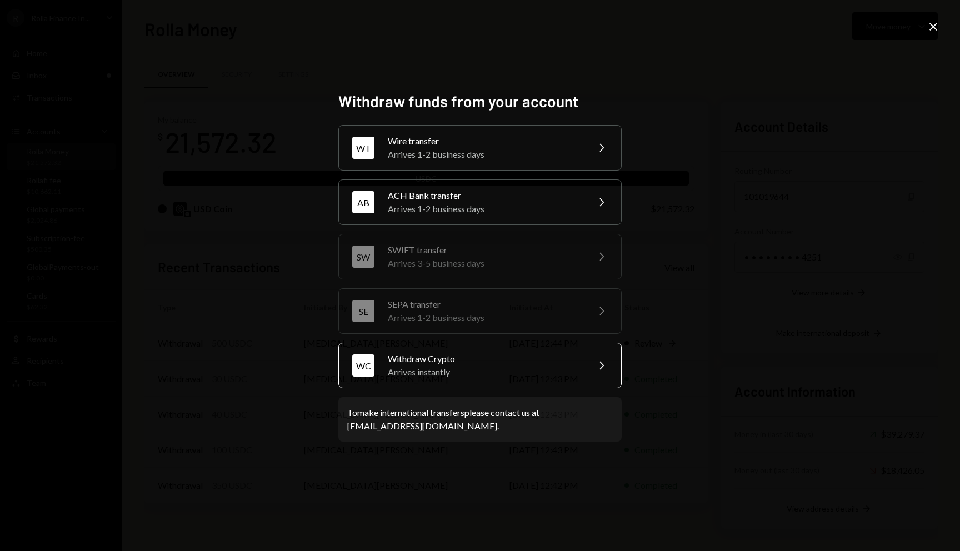
click at [433, 359] on div "Withdraw Crypto" at bounding box center [484, 358] width 193 height 13
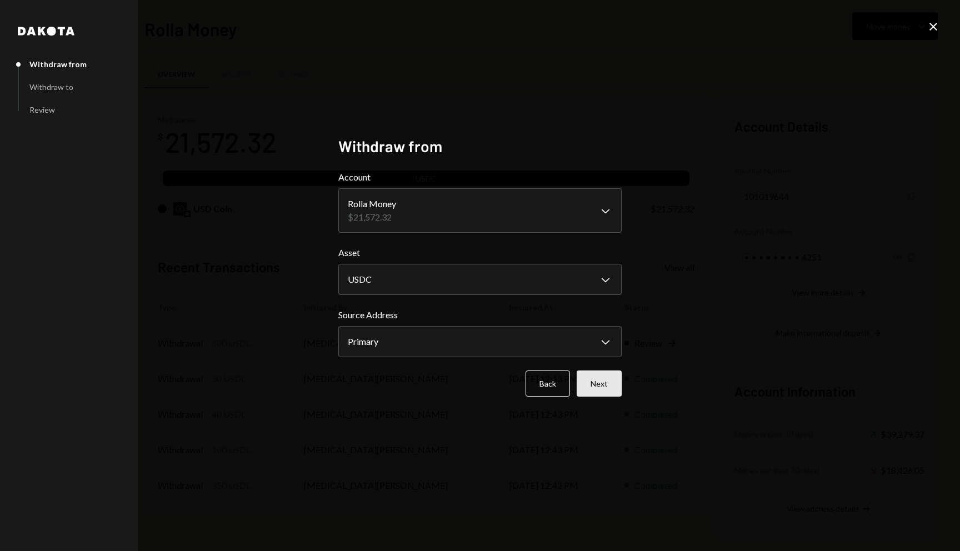
click at [599, 383] on button "Next" at bounding box center [599, 384] width 45 height 26
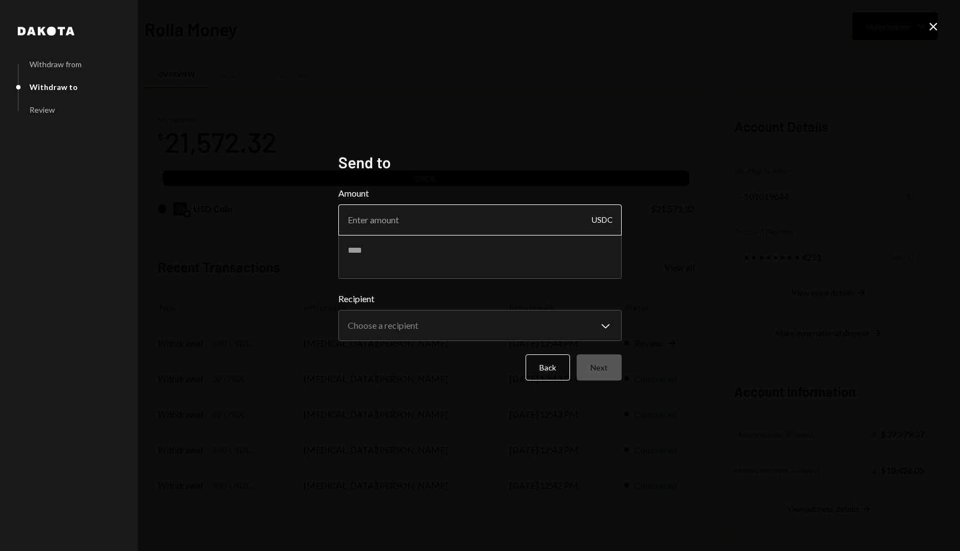
click at [446, 218] on input "Amount" at bounding box center [479, 219] width 283 height 31
type input "100"
paste textarea "**********"
type textarea "**********"
click at [498, 324] on body "R Rolla Finance In... Caret Down Home Home Inbox Inbox Activities Transactions …" at bounding box center [480, 275] width 960 height 551
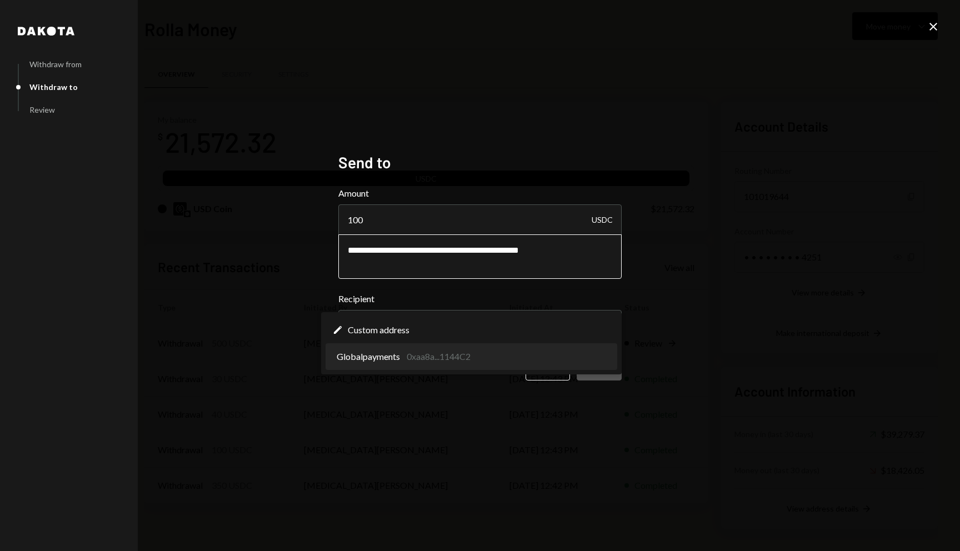
select select "**********"
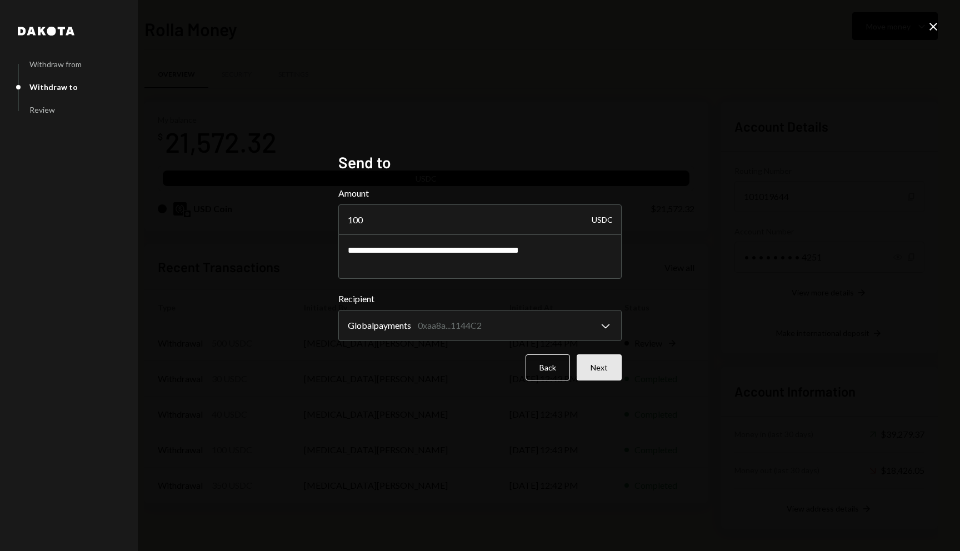
click at [588, 373] on button "Next" at bounding box center [599, 367] width 45 height 26
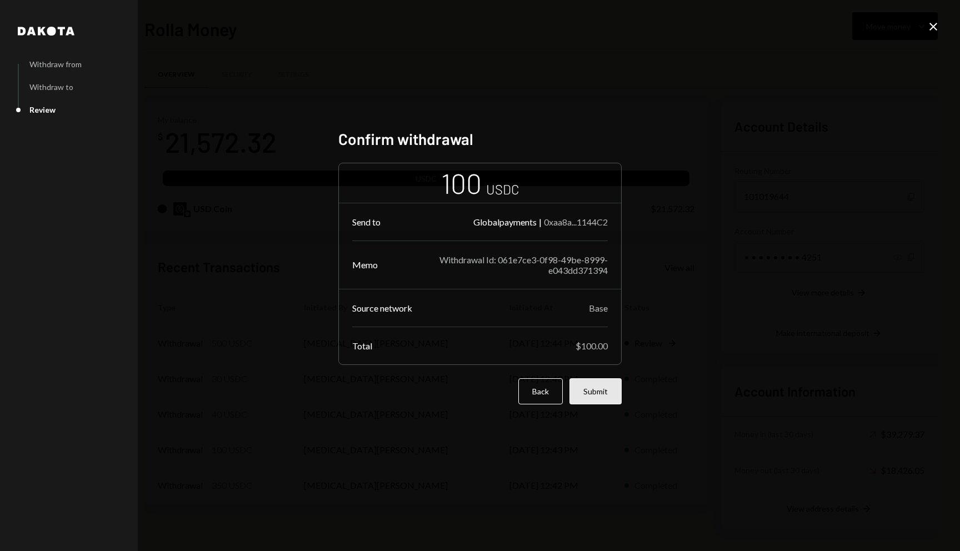
click at [601, 383] on button "Submit" at bounding box center [595, 391] width 52 height 26
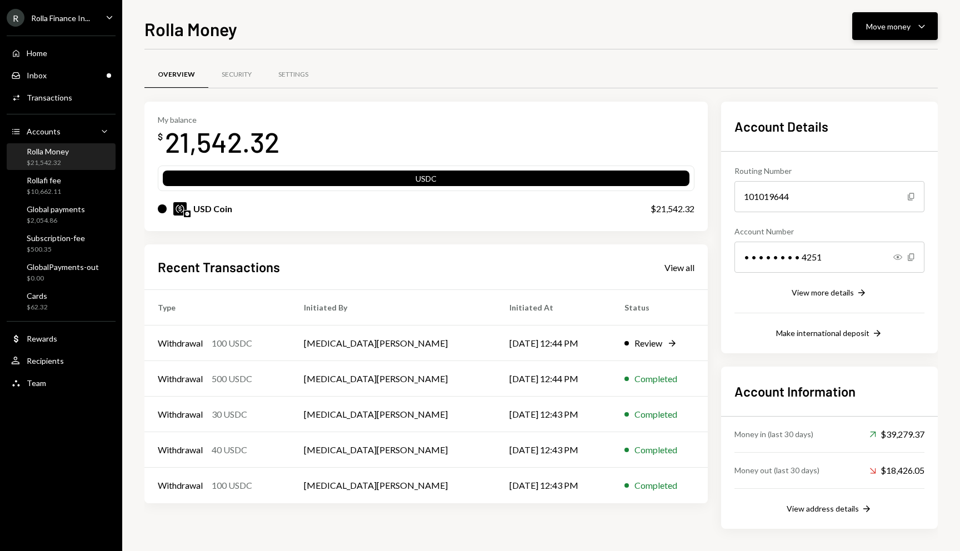
click at [875, 25] on div "Move money" at bounding box center [888, 27] width 44 height 12
click at [847, 59] on div "Send" at bounding box center [886, 60] width 81 height 12
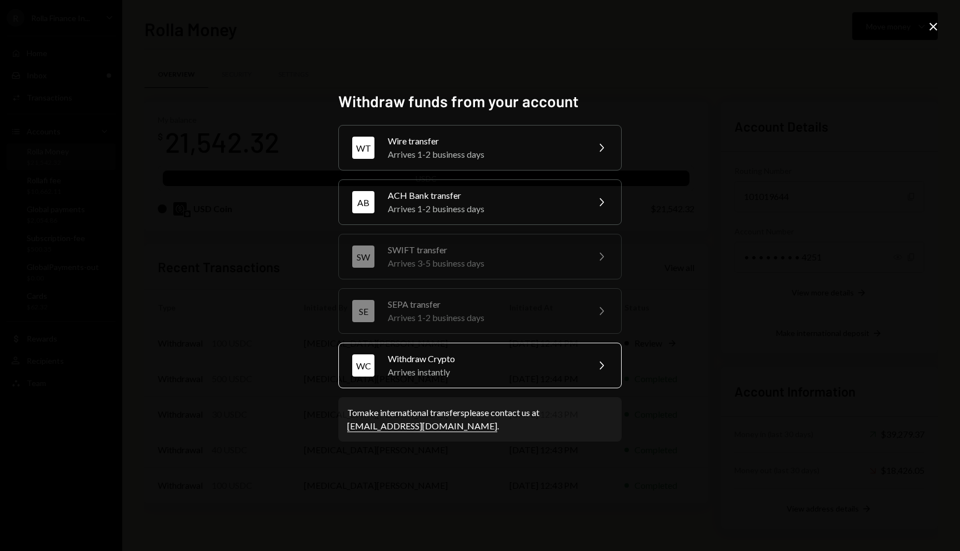
click at [462, 374] on div "Arrives instantly" at bounding box center [484, 372] width 193 height 13
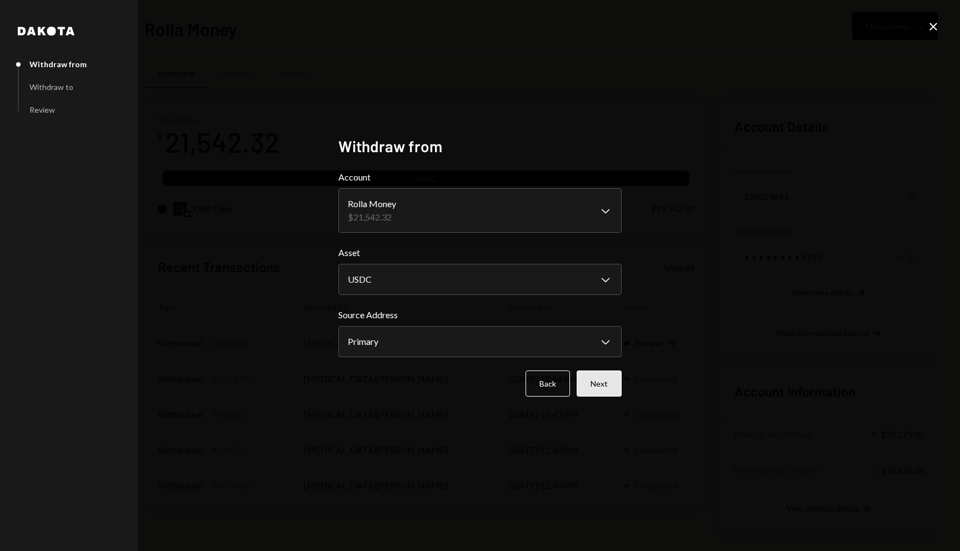
click at [600, 382] on button "Next" at bounding box center [599, 384] width 45 height 26
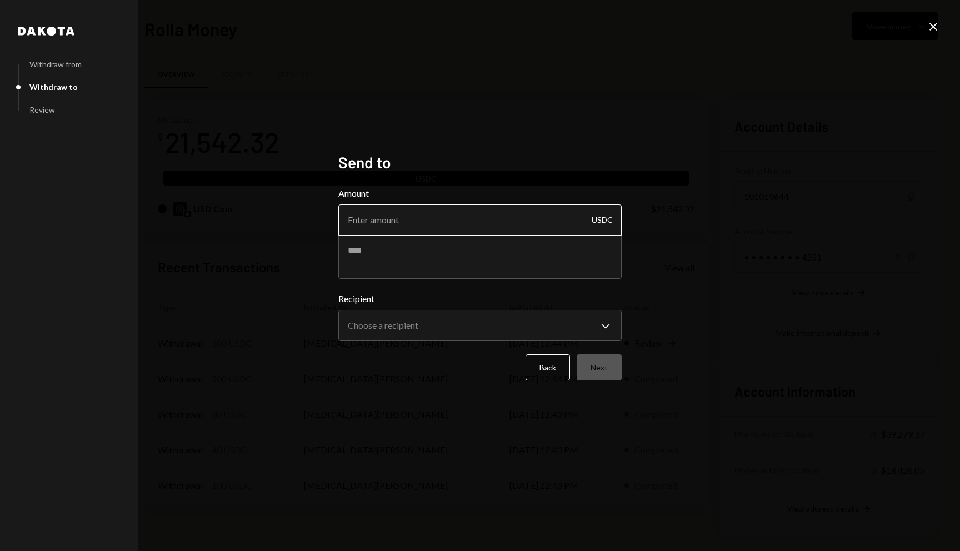
click at [421, 219] on input "Amount" at bounding box center [479, 219] width 283 height 31
type input "100"
paste textarea "**********"
type textarea "**********"
click at [479, 313] on body "R Rolla Finance In... Caret Down Home Home Inbox Inbox Activities Transactions …" at bounding box center [480, 275] width 960 height 551
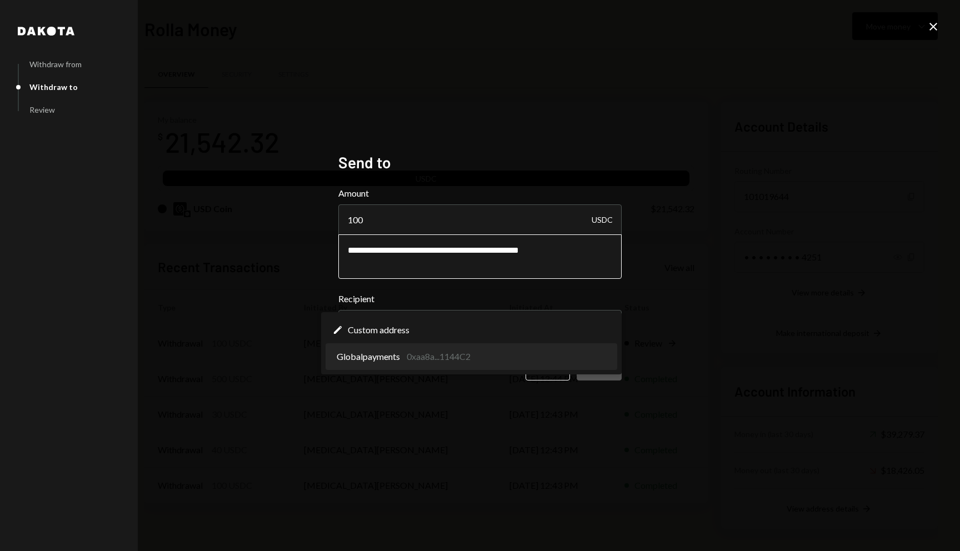
select select "**********"
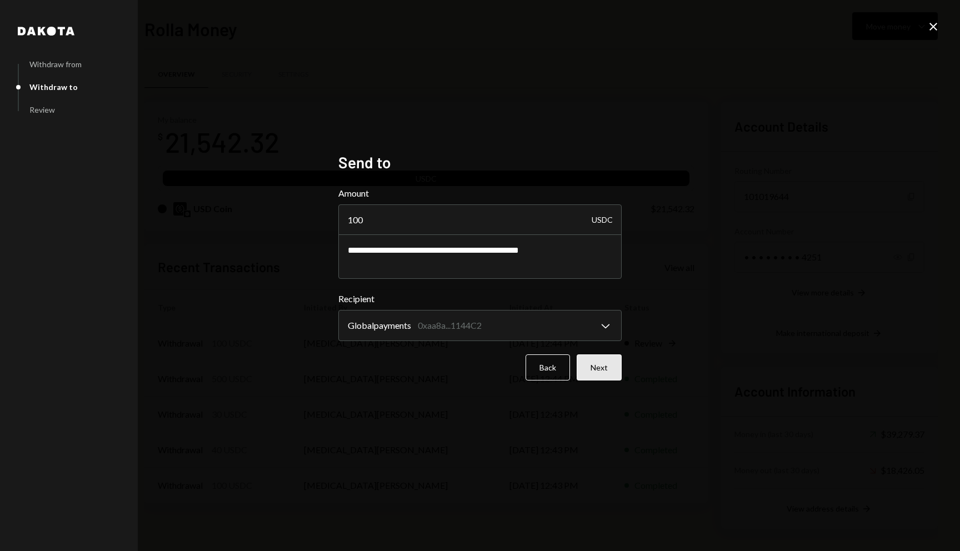
click at [603, 367] on button "Next" at bounding box center [599, 367] width 45 height 26
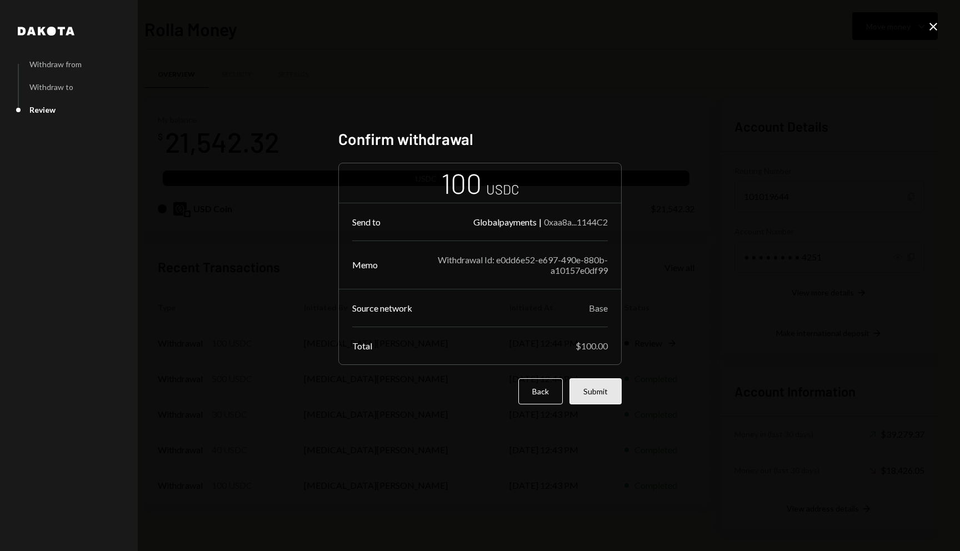
click at [601, 383] on button "Submit" at bounding box center [595, 391] width 52 height 26
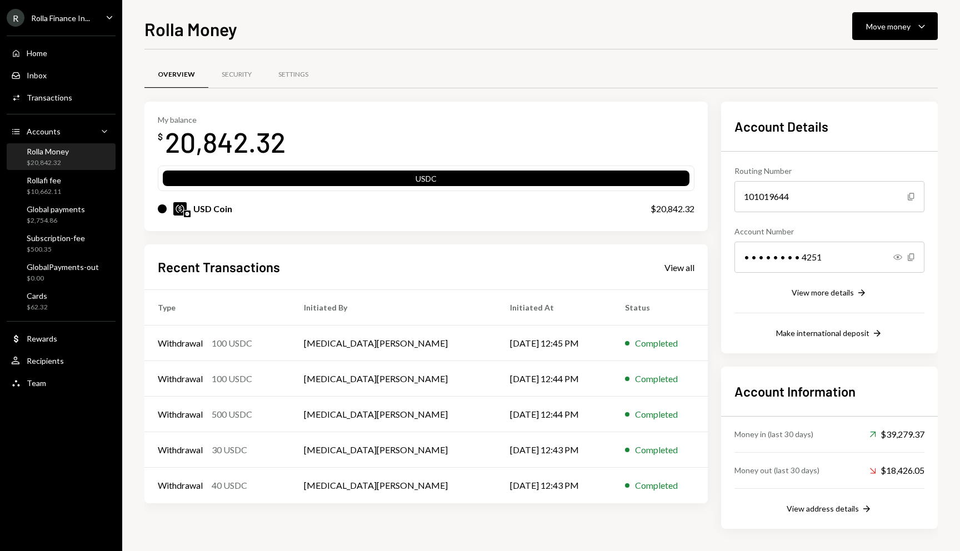
click at [58, 169] on div "Rolla Money $20,842.32" at bounding box center [61, 157] width 100 height 26
click at [678, 261] on link "View all" at bounding box center [679, 267] width 30 height 12
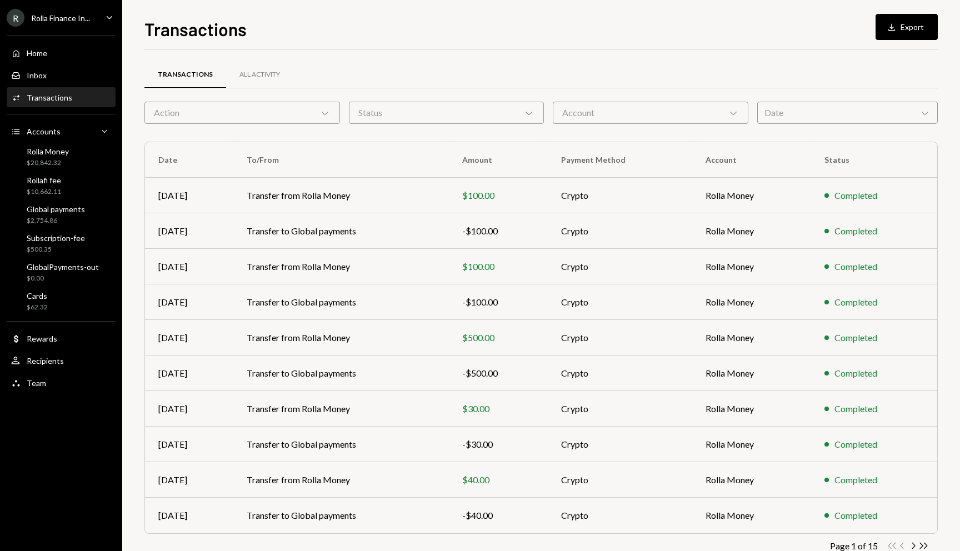
click at [603, 114] on div "Account Chevron Down" at bounding box center [651, 113] width 196 height 22
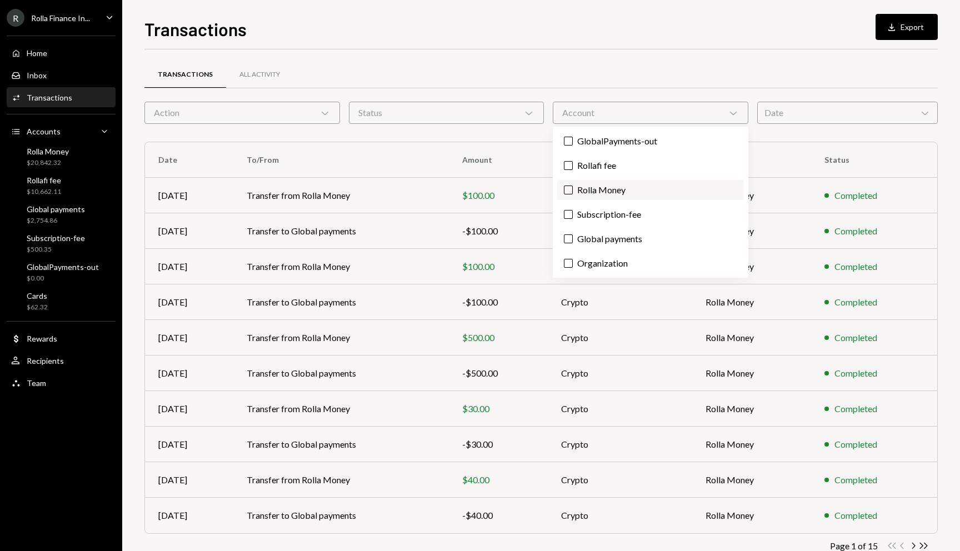
click at [612, 193] on label "Rolla Money" at bounding box center [650, 190] width 187 height 20
click at [573, 193] on button "Rolla Money" at bounding box center [568, 190] width 9 height 9
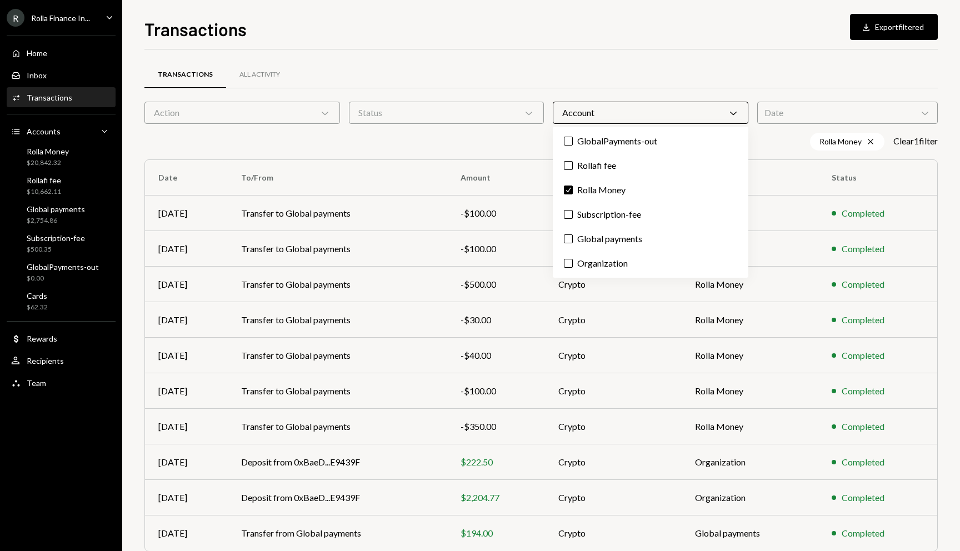
click at [589, 21] on div "Transactions Download Export filtered" at bounding box center [540, 28] width 793 height 24
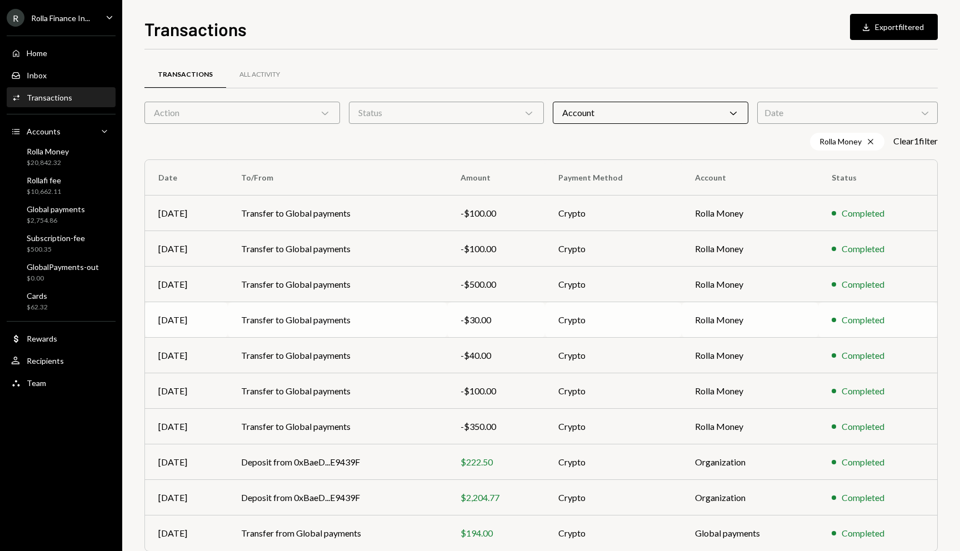
scroll to position [47, 0]
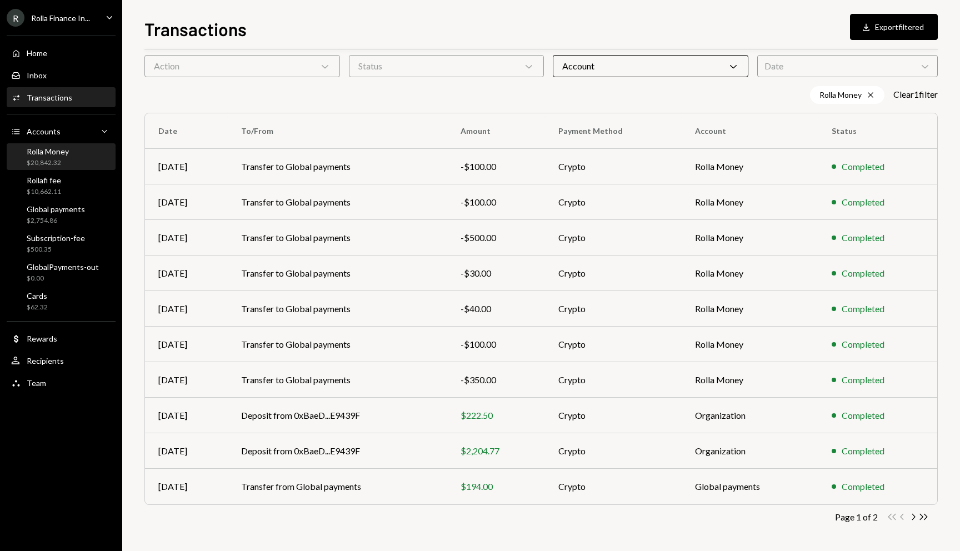
click at [57, 163] on div "$20,842.32" at bounding box center [48, 162] width 42 height 9
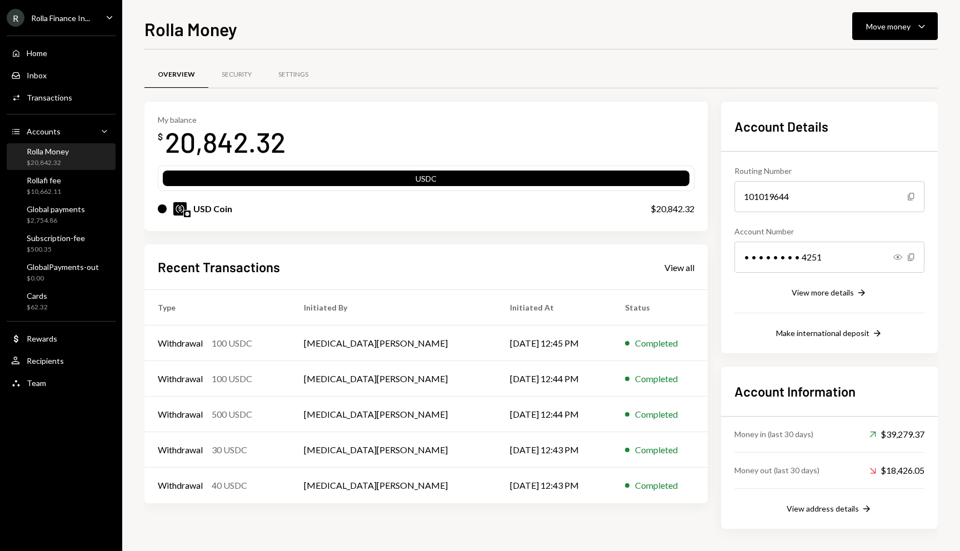
click at [881, 40] on div "Rolla Money Move money Caret Down Overview Security Settings My balance $ 20,84…" at bounding box center [540, 284] width 793 height 536
click at [872, 26] on div "Move money" at bounding box center [888, 27] width 44 height 12
click at [840, 308] on div "Routing Number 101019644 Copy Account Number • • • • • • • • 4251 Show Copy Vie…" at bounding box center [830, 246] width 190 height 188
click at [885, 28] on div "Move money" at bounding box center [888, 27] width 44 height 12
click at [857, 114] on div "Deposit" at bounding box center [886, 110] width 81 height 12
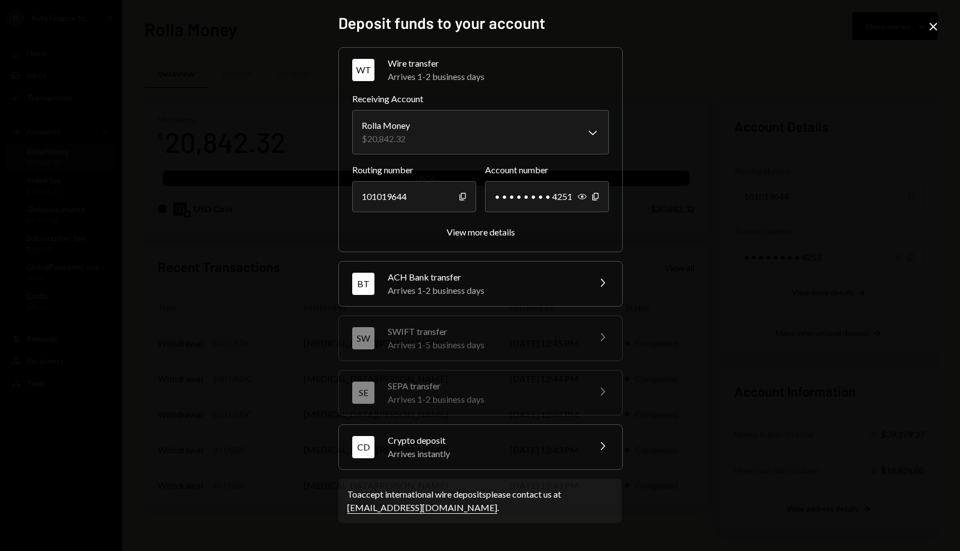
click at [414, 449] on div "Arrives instantly" at bounding box center [485, 453] width 194 height 13
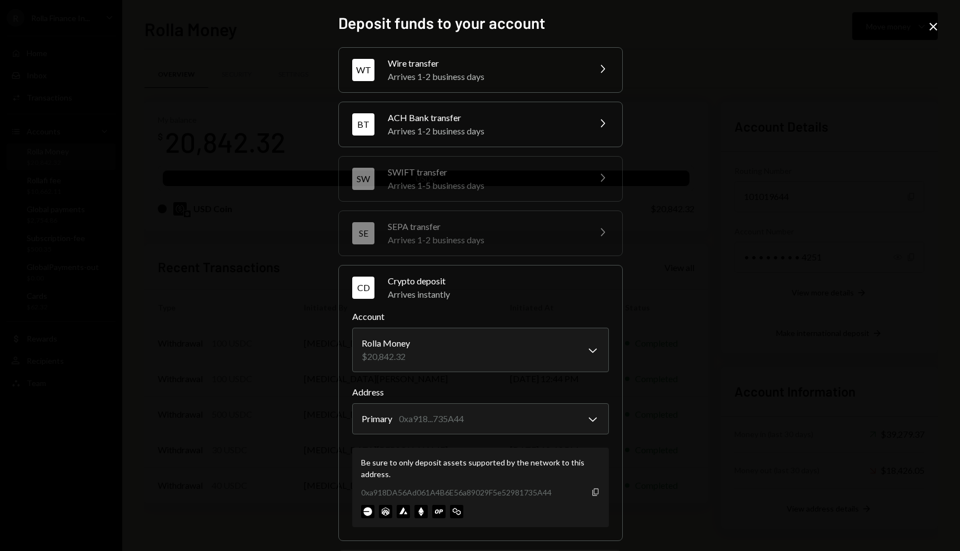
click at [591, 491] on icon "Copy" at bounding box center [595, 492] width 9 height 9
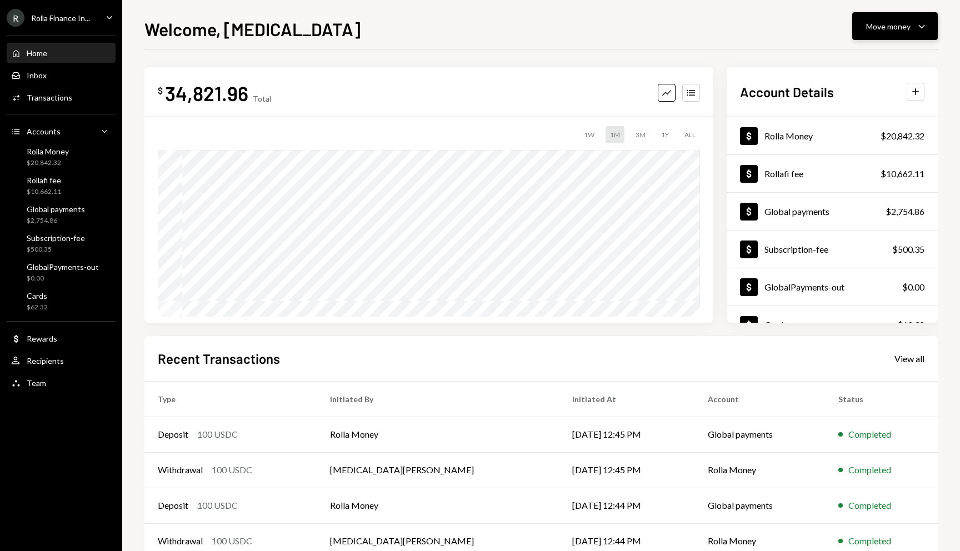
click at [888, 27] on div "Move money" at bounding box center [888, 27] width 44 height 12
click at [863, 108] on div "Deposit" at bounding box center [886, 110] width 81 height 12
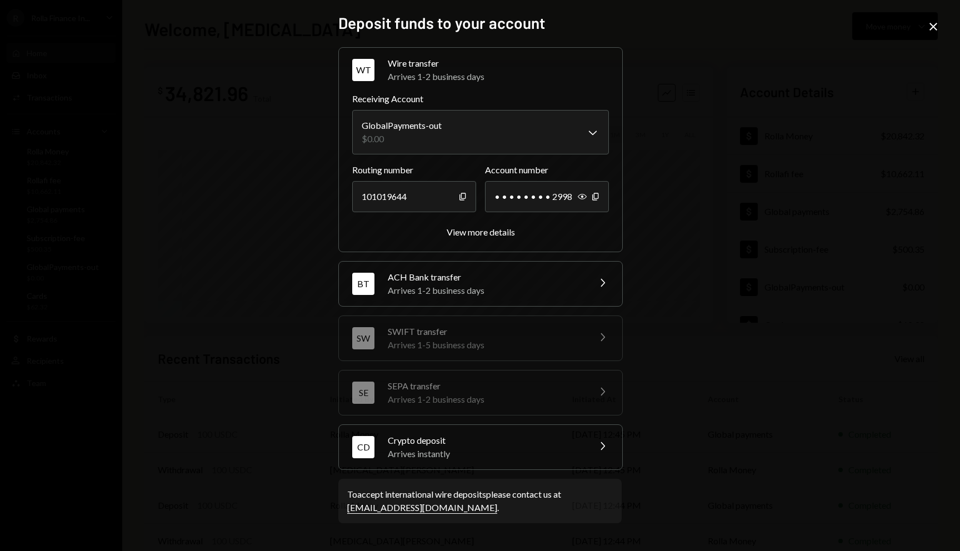
click at [431, 445] on div "Crypto deposit" at bounding box center [485, 440] width 194 height 13
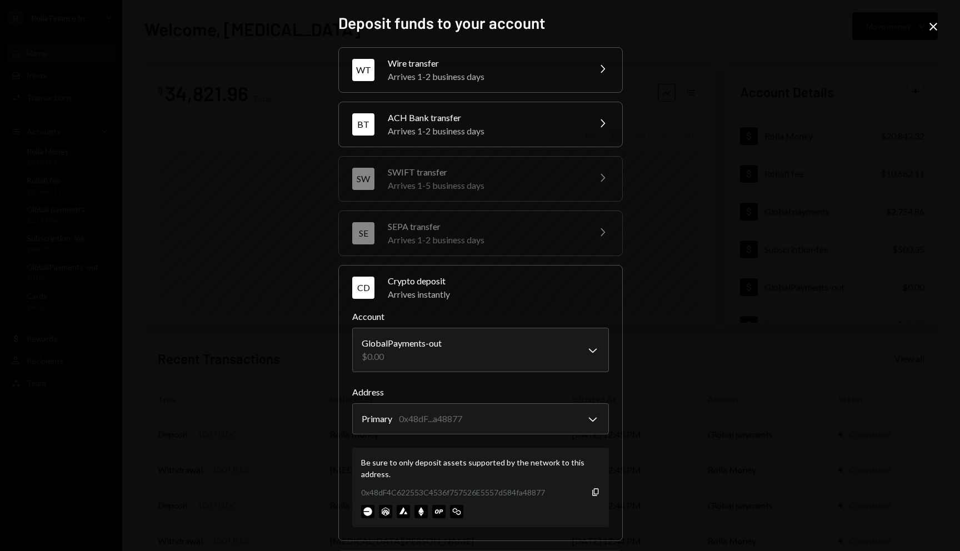
click at [936, 28] on icon "Close" at bounding box center [933, 26] width 13 height 13
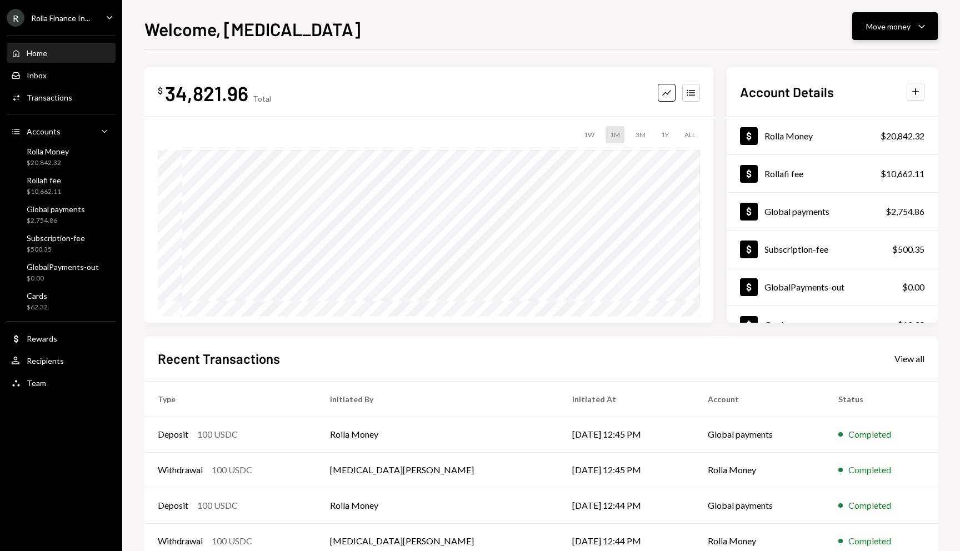
click at [881, 31] on div "Move money" at bounding box center [888, 27] width 44 height 12
click at [853, 64] on div "Send" at bounding box center [886, 60] width 81 height 12
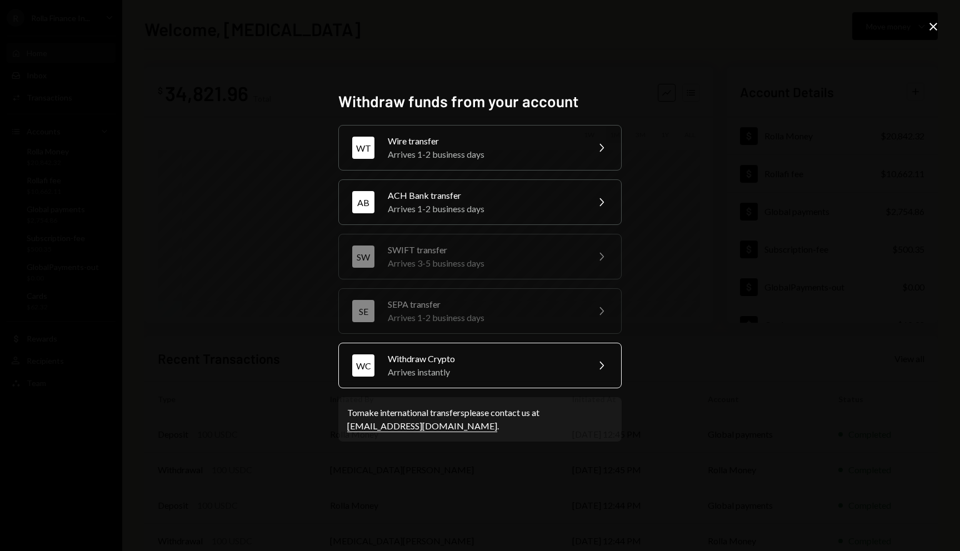
click at [433, 351] on div "WC Withdraw Crypto Arrives instantly Chevron Right" at bounding box center [479, 366] width 283 height 46
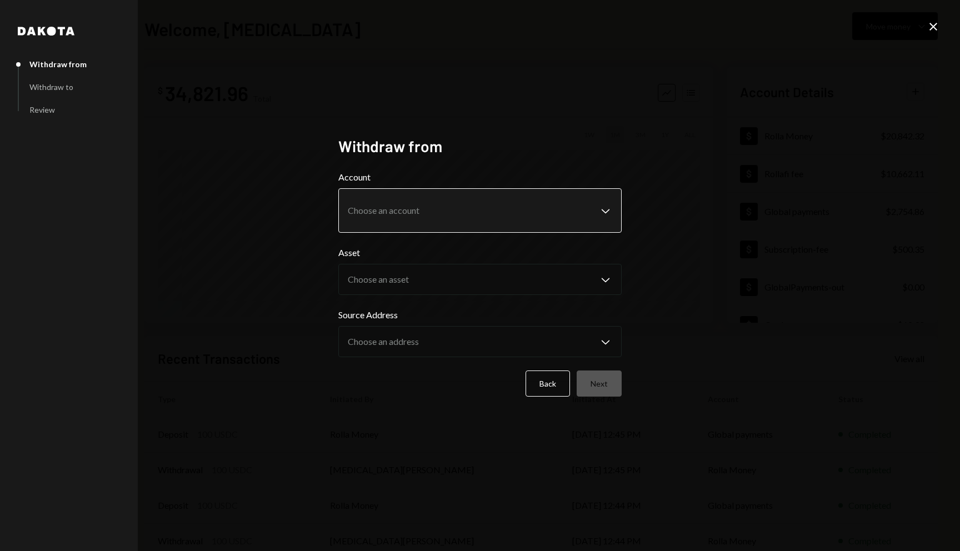
click at [606, 209] on body "R Rolla Finance In... Caret Down Home Home Inbox Inbox Activities Transactions …" at bounding box center [480, 275] width 960 height 551
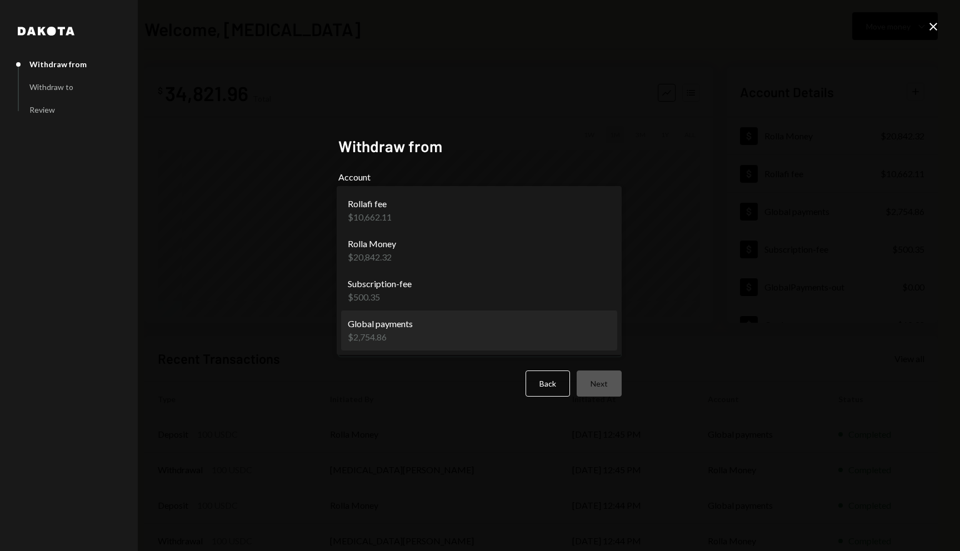
select select "**********"
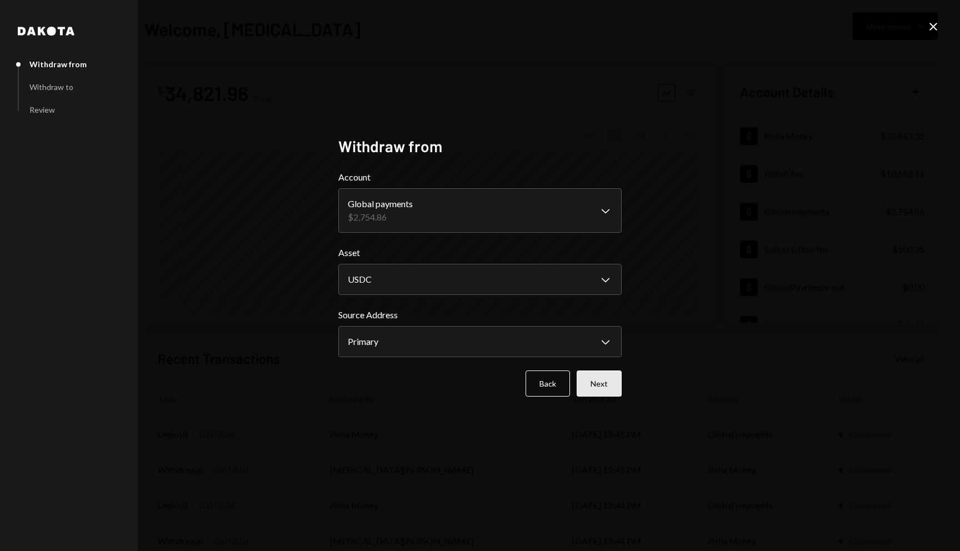
click at [604, 386] on button "Next" at bounding box center [599, 384] width 45 height 26
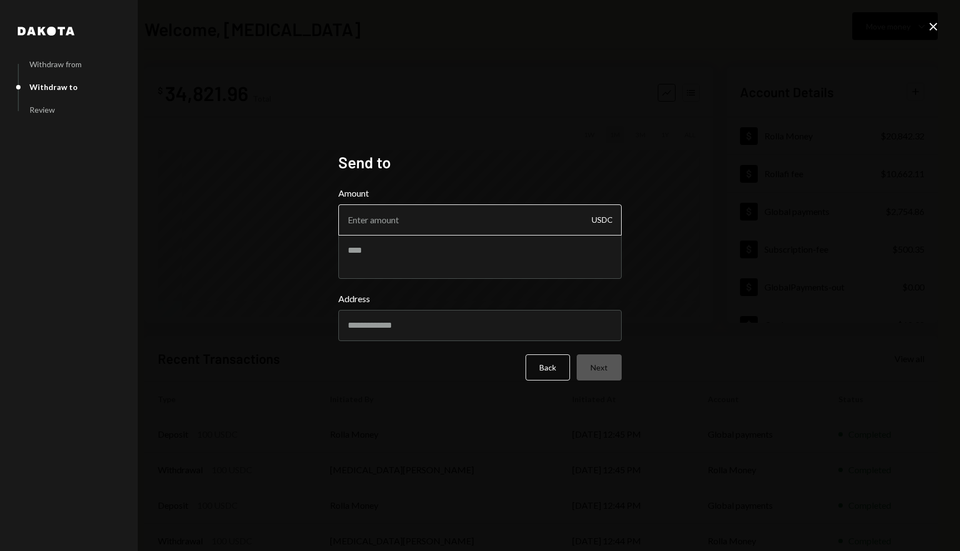
click at [421, 226] on input "Amount" at bounding box center [479, 219] width 283 height 31
paste input "-20842"
type input "-20842"
type input "2"
type input "1120.32"
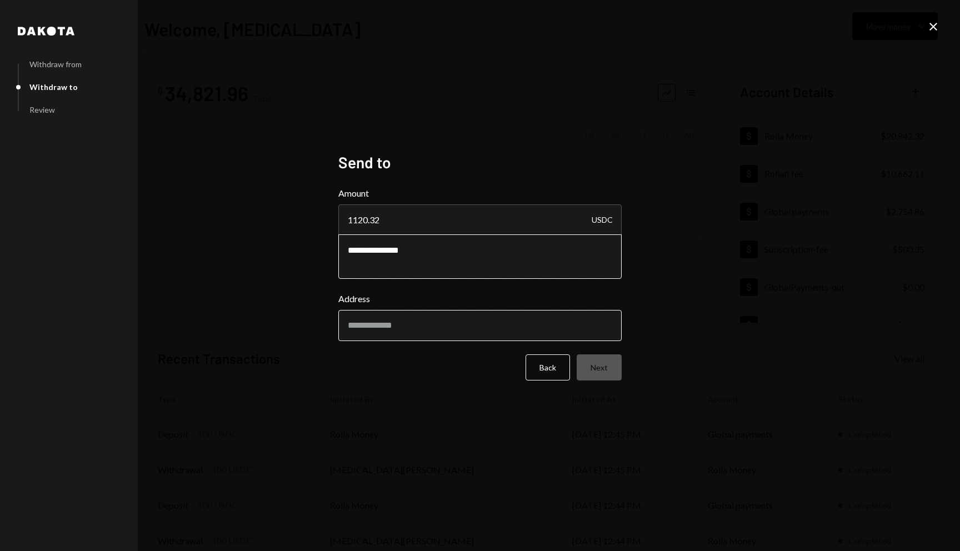
type textarea "**********"
click at [446, 323] on input "Address" at bounding box center [479, 325] width 283 height 31
paste input "**********"
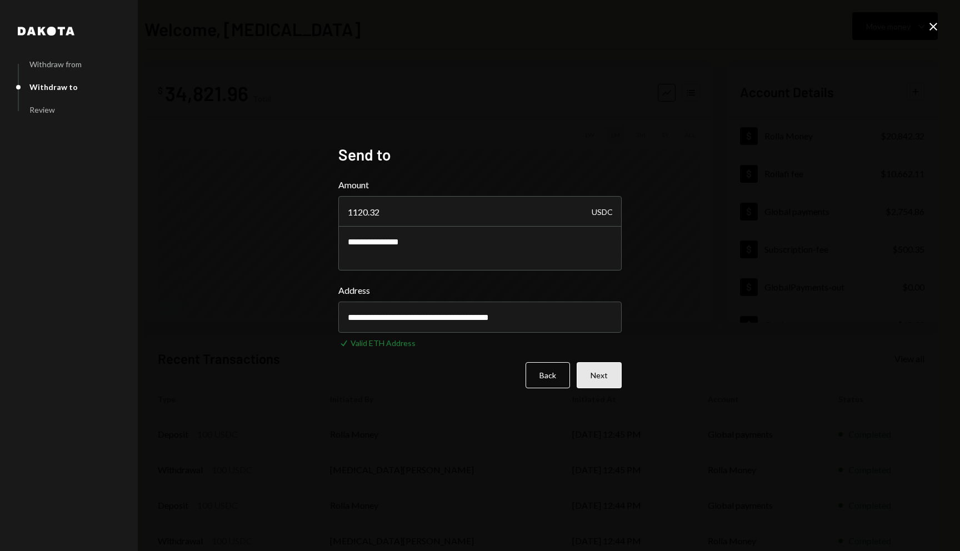
type input "**********"
click at [603, 374] on button "Next" at bounding box center [599, 375] width 45 height 26
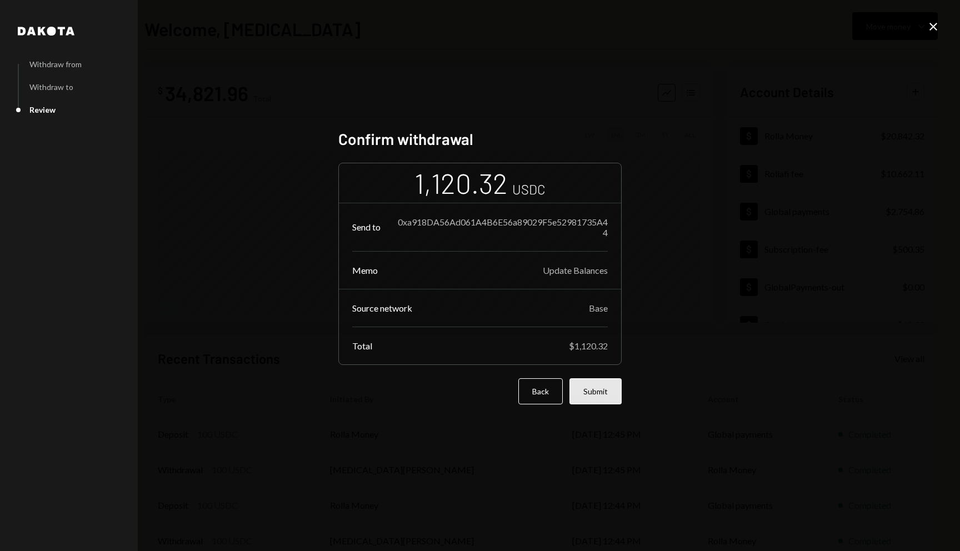
click at [598, 398] on button "Submit" at bounding box center [595, 391] width 52 height 26
